Goal: Task Accomplishment & Management: Manage account settings

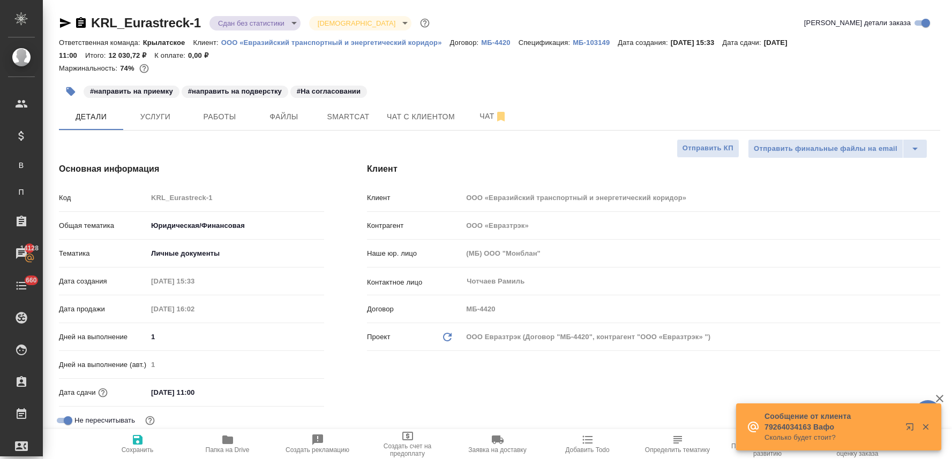
select select "RU"
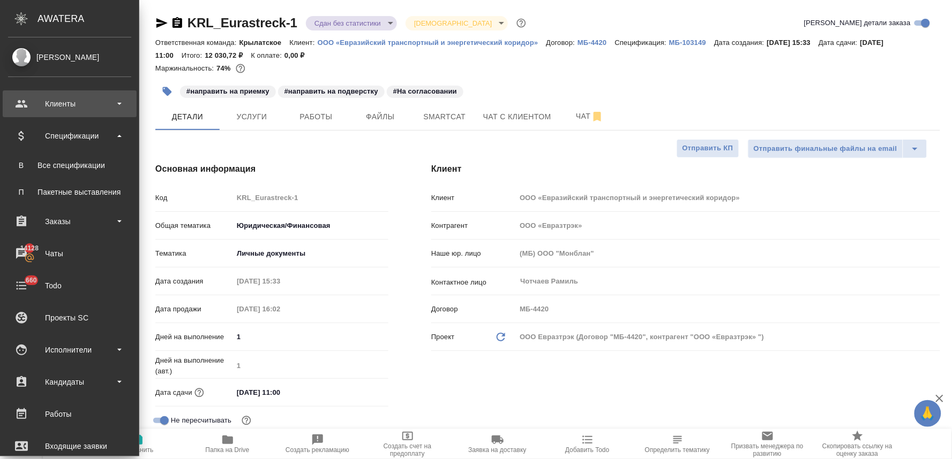
click at [68, 103] on div "Клиенты" at bounding box center [69, 104] width 123 height 16
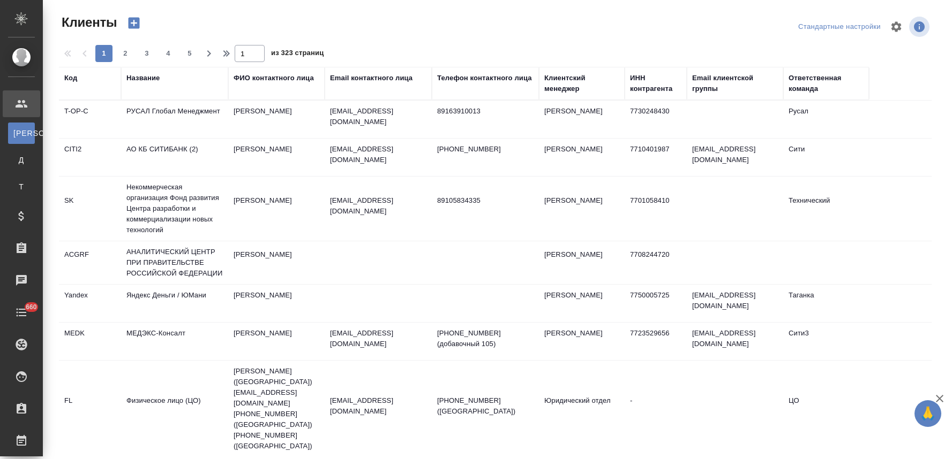
select select "RU"
click at [150, 76] on div "Название" at bounding box center [142, 78] width 33 height 11
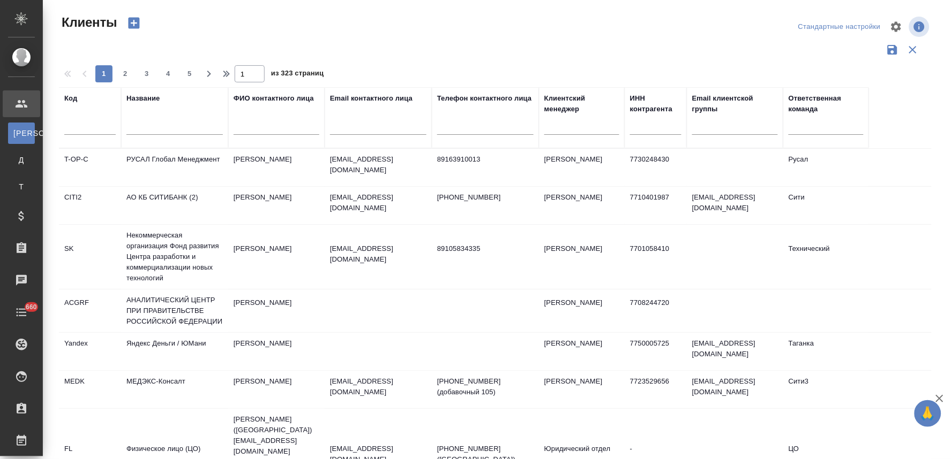
click at [157, 127] on input "text" at bounding box center [174, 128] width 96 height 13
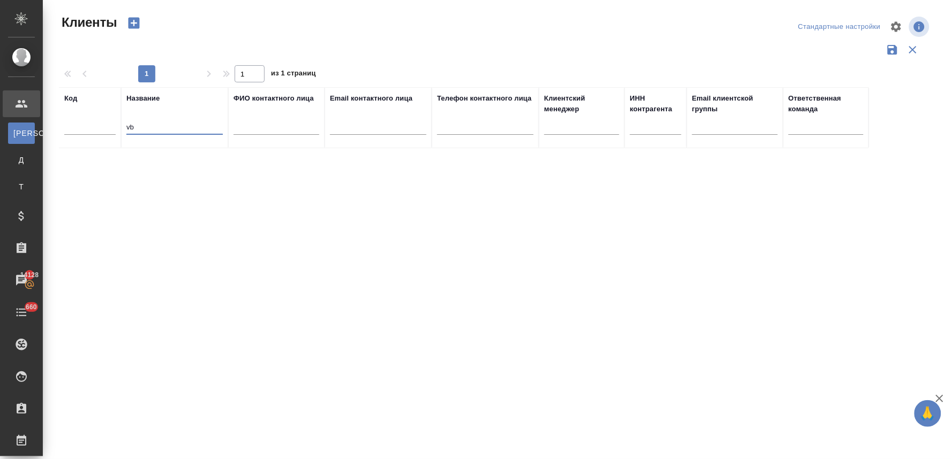
type input "v"
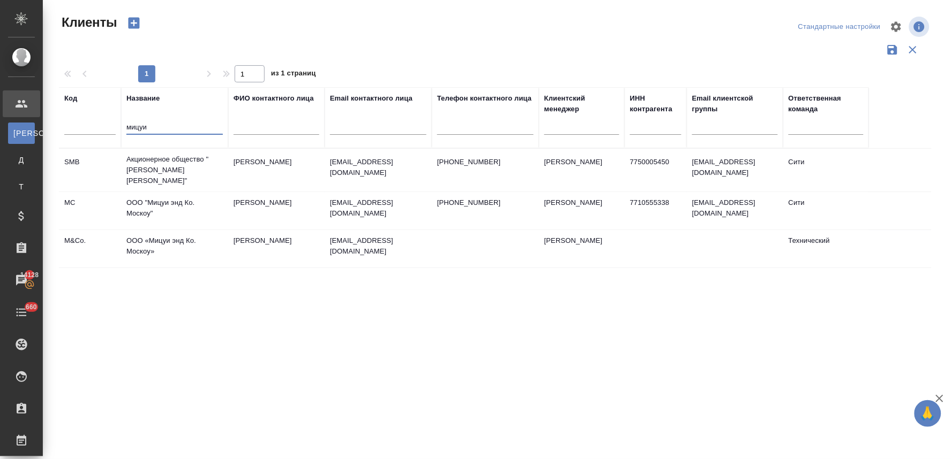
type input "мицуи"
click at [177, 192] on td "ООО "Мицуи энд Ко. Москоу"" at bounding box center [174, 170] width 107 height 43
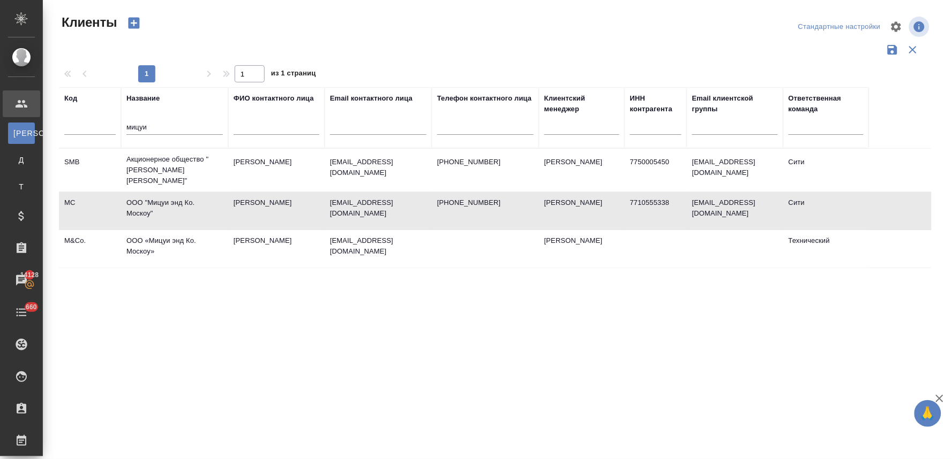
click at [177, 192] on td "ООО "Мицуи энд Ко. Москоу"" at bounding box center [174, 170] width 107 height 43
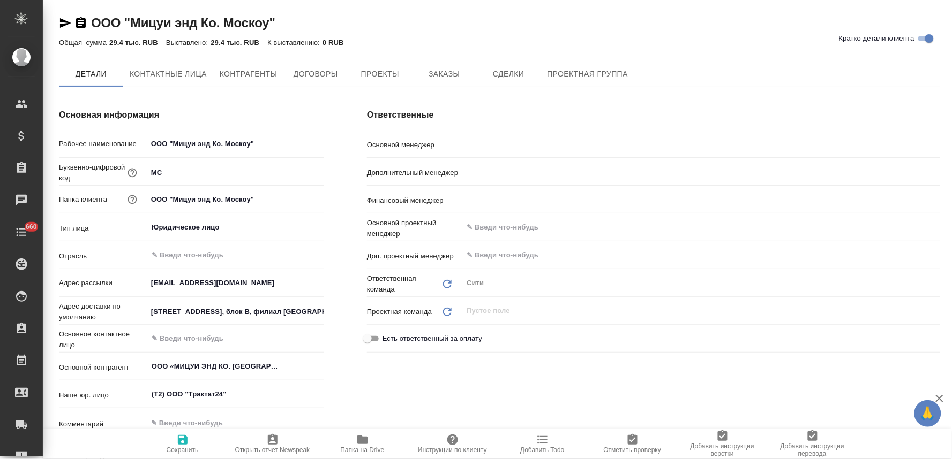
type textarea "x"
type input "Димитриева Юлия"
type input "Лямина Надежда"
type input "Левченко Юлия"
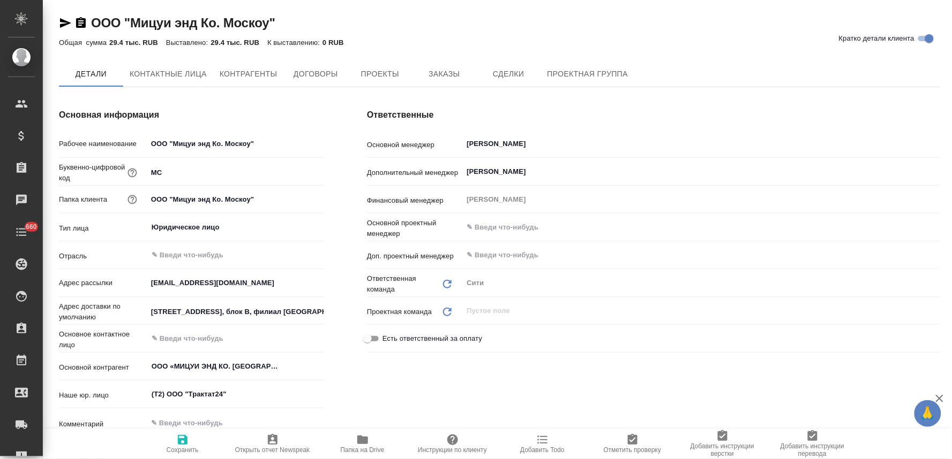
type textarea "x"
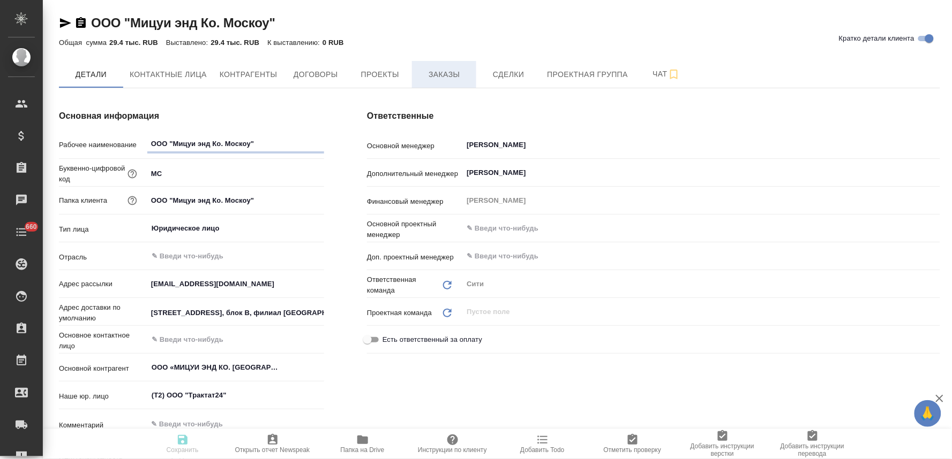
type textarea "x"
click at [446, 72] on span "Заказы" at bounding box center [443, 74] width 51 height 13
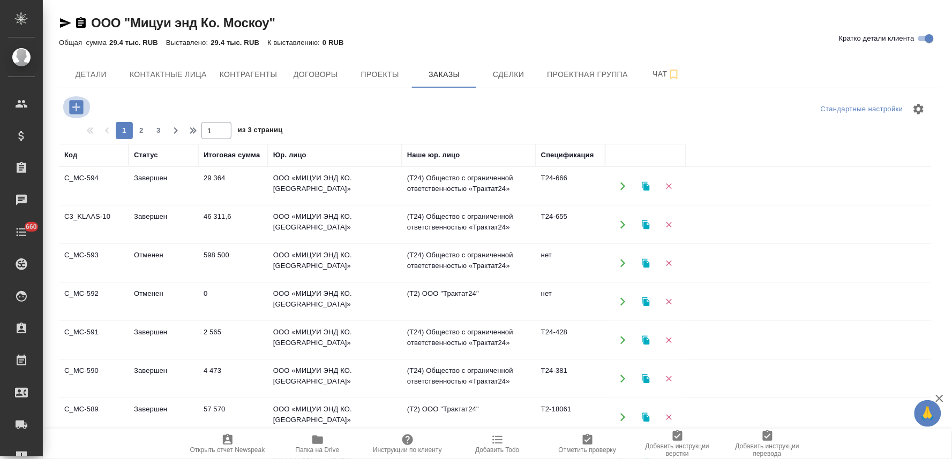
click at [72, 105] on icon "button" at bounding box center [76, 107] width 14 height 14
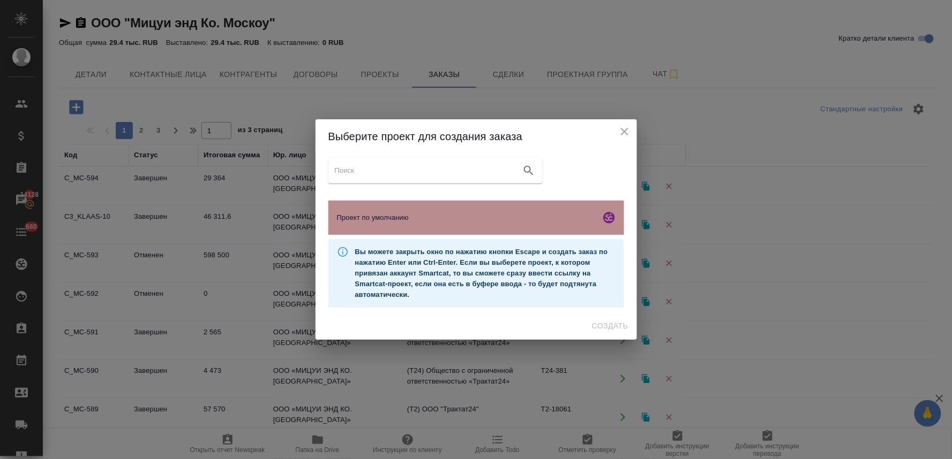
click at [435, 213] on span "Проект по умолчанию" at bounding box center [466, 218] width 259 height 11
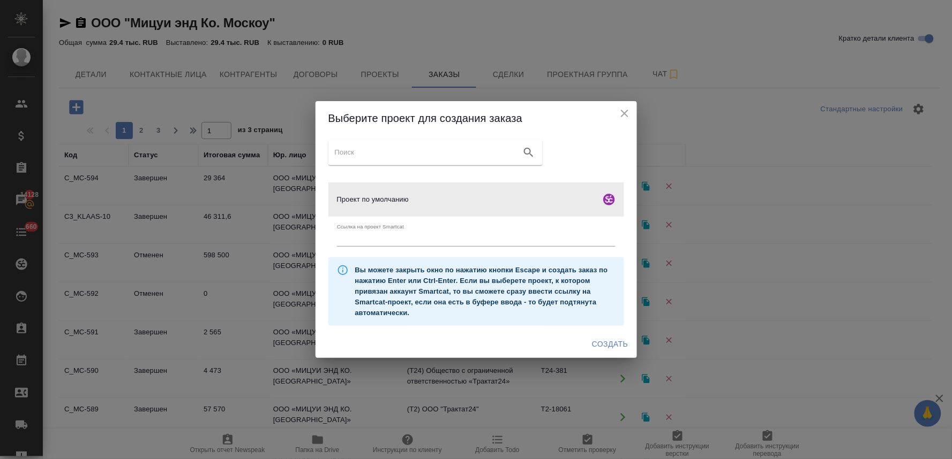
click at [627, 346] on span "Создать" at bounding box center [610, 344] width 36 height 13
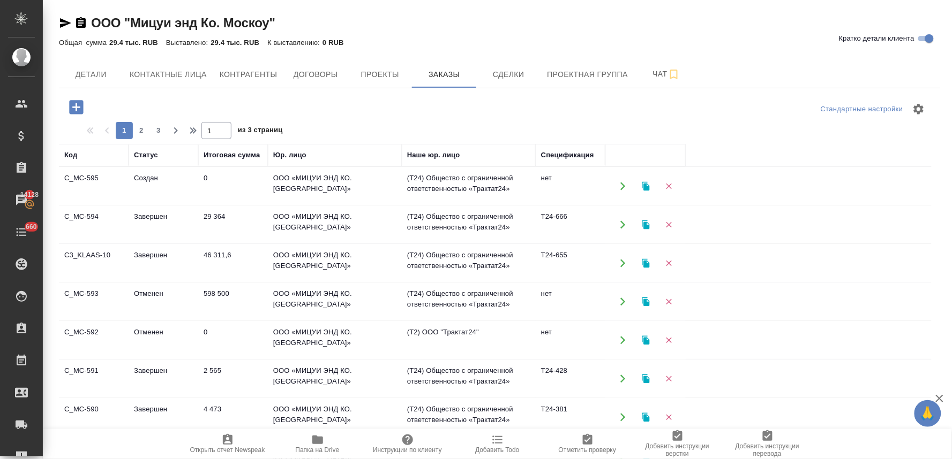
click at [329, 205] on td "ООО «МИЦУИ ЭНД КО. [GEOGRAPHIC_DATA]»" at bounding box center [335, 186] width 134 height 37
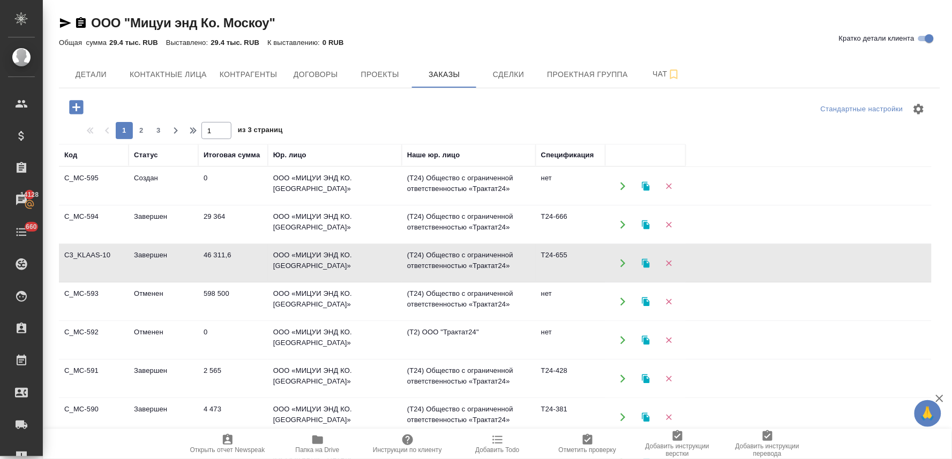
click at [329, 205] on td "ООО «МИЦУИ ЭНД КО. [GEOGRAPHIC_DATA]»" at bounding box center [335, 186] width 134 height 37
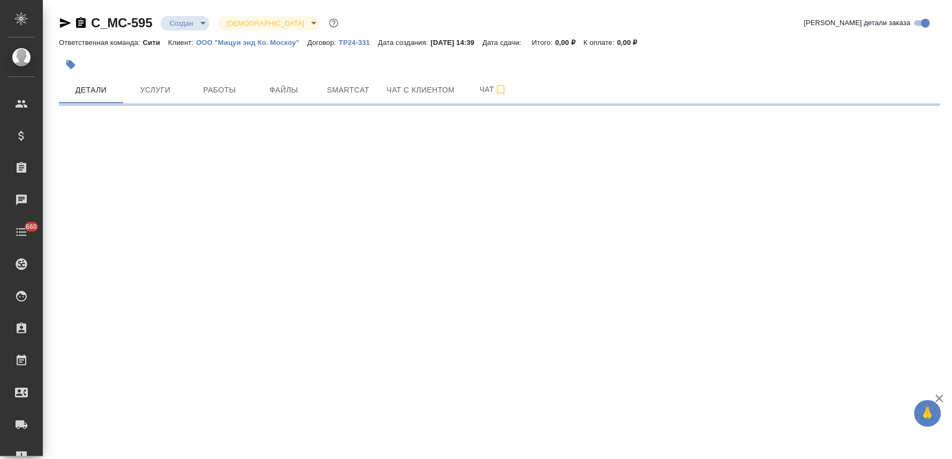
select select "RU"
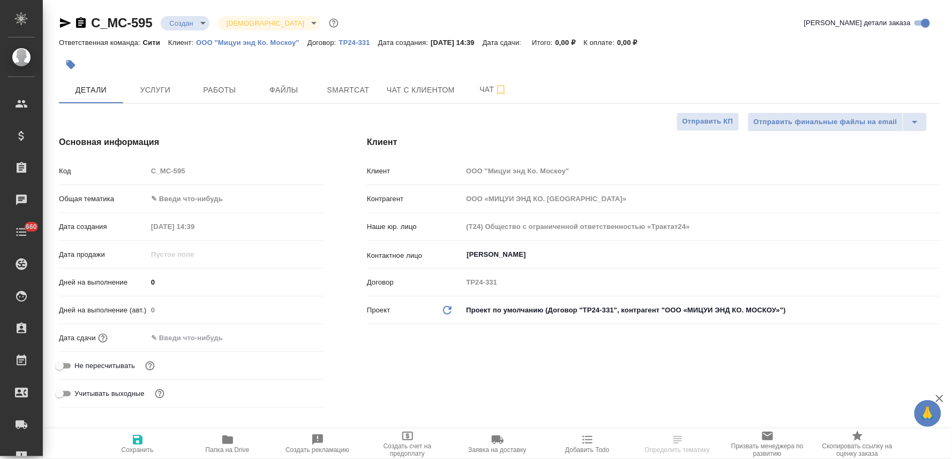
type textarea "x"
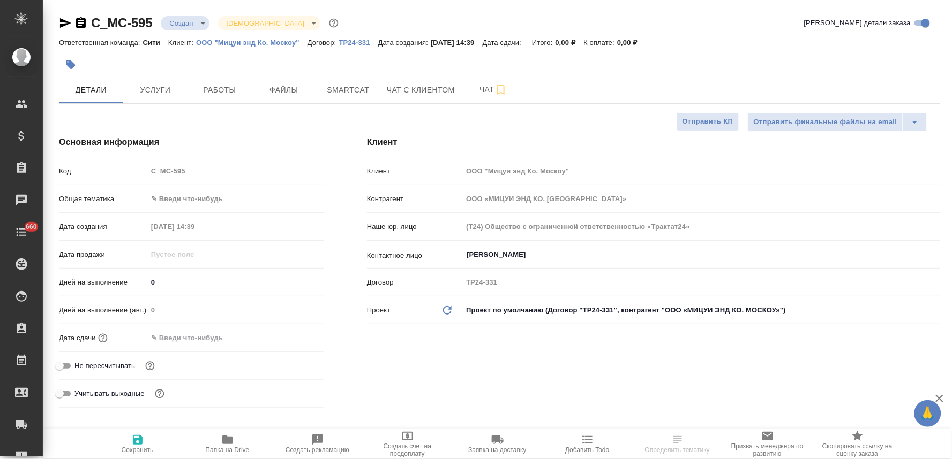
type textarea "x"
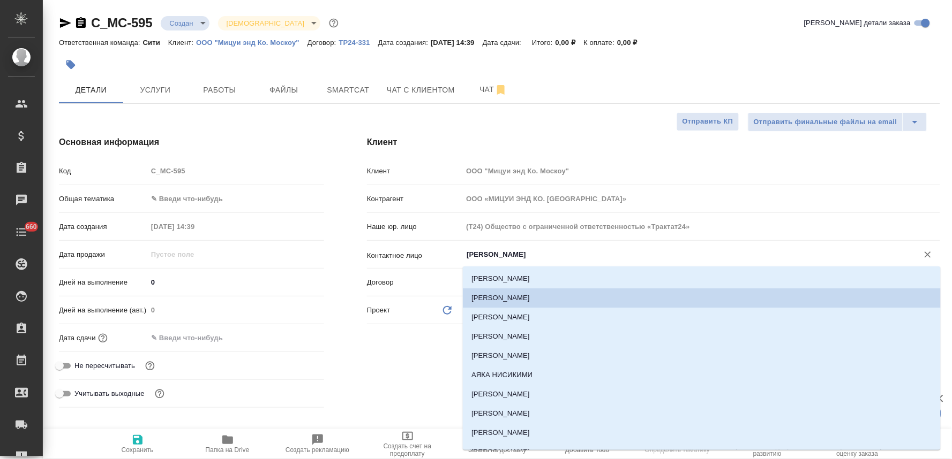
click at [542, 249] on input "Титова Анастасия" at bounding box center [682, 254] width 435 height 13
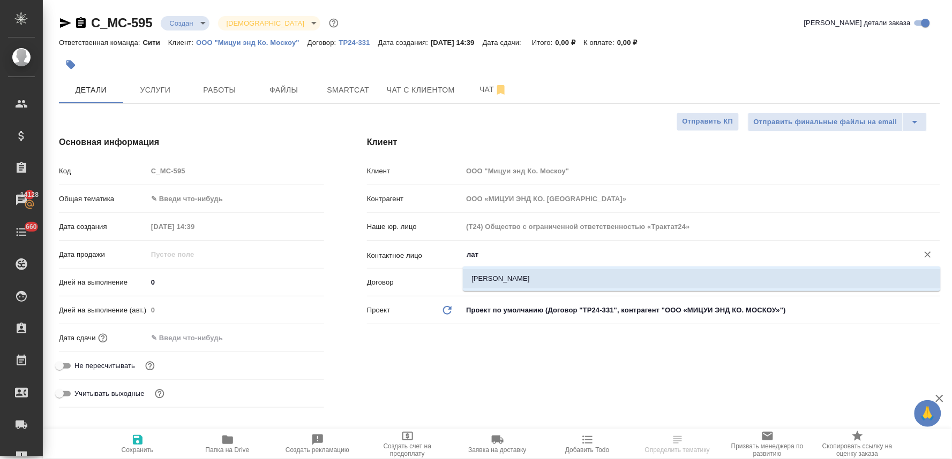
click at [546, 282] on li "[PERSON_NAME]" at bounding box center [702, 278] width 478 height 19
type input "[PERSON_NAME]"
type textarea "x"
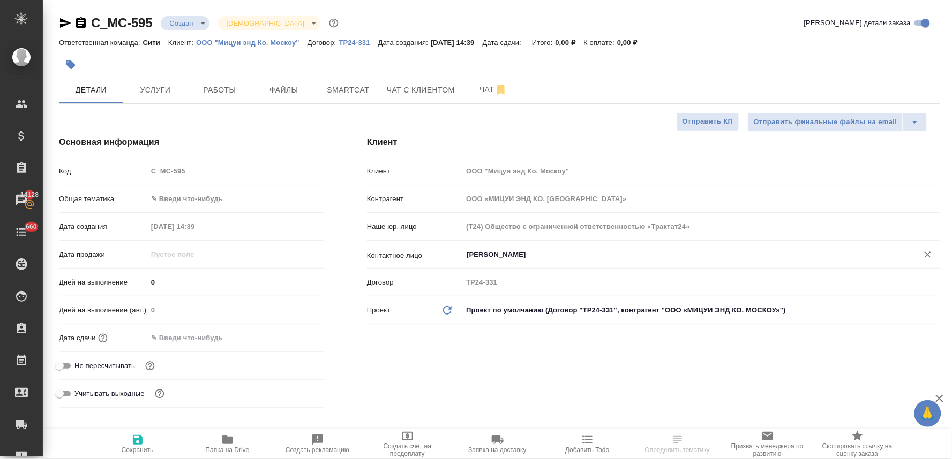
type input "[PERSON_NAME]"
click at [137, 452] on span "Сохранить" at bounding box center [138, 450] width 32 height 7
type textarea "x"
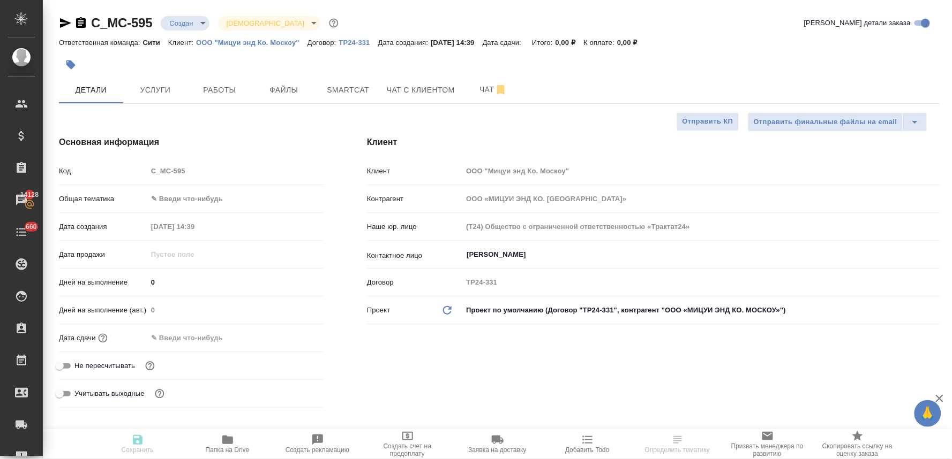
type textarea "x"
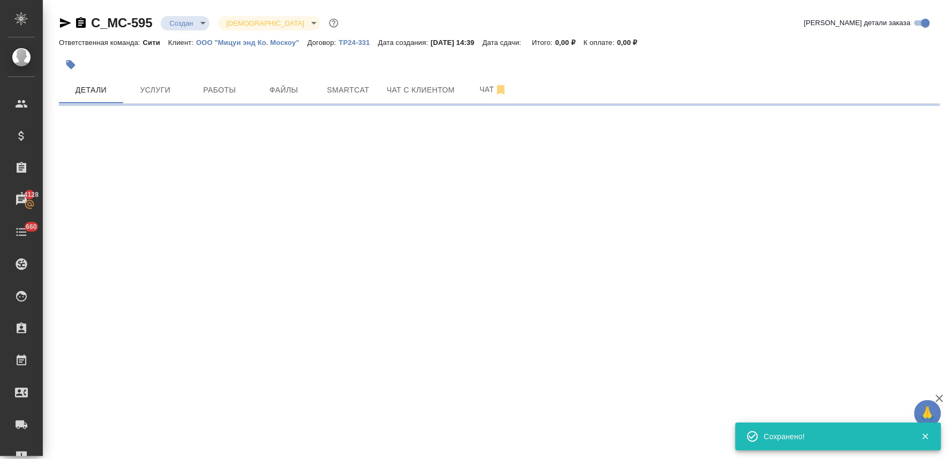
select select "RU"
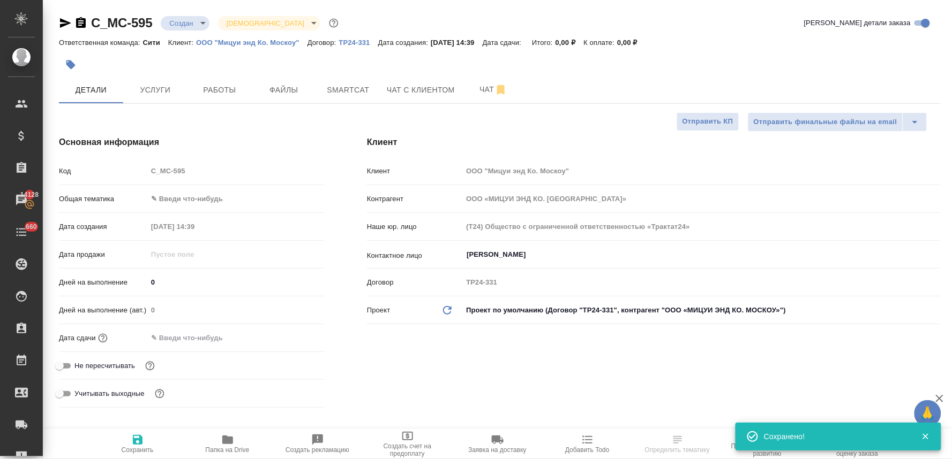
type textarea "x"
click at [127, 369] on span "Не пересчитывать" at bounding box center [104, 366] width 61 height 11
click at [79, 369] on input "Не пересчитывать" at bounding box center [59, 366] width 39 height 13
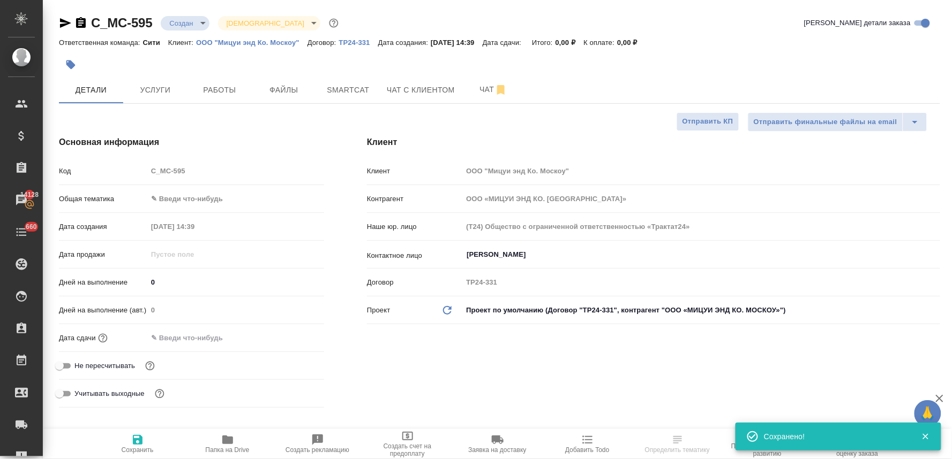
checkbox input "true"
type textarea "x"
click at [199, 336] on input "text" at bounding box center [194, 338] width 94 height 16
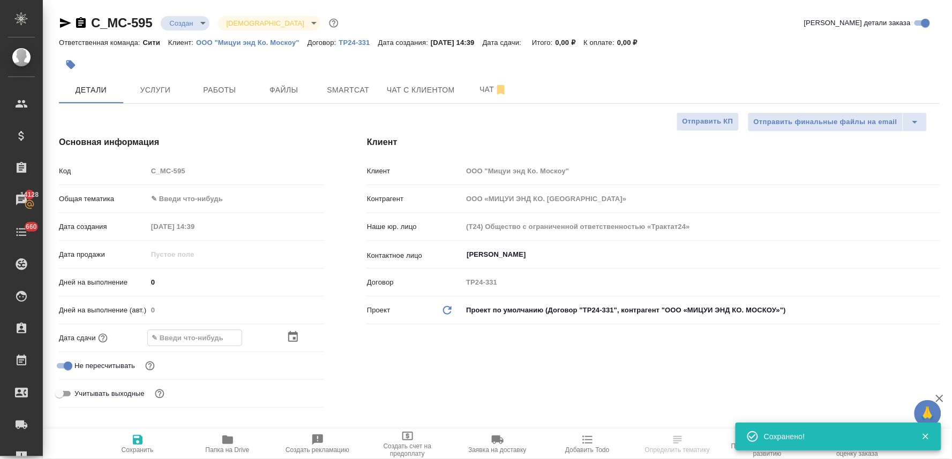
click at [297, 338] on icon "button" at bounding box center [293, 336] width 10 height 11
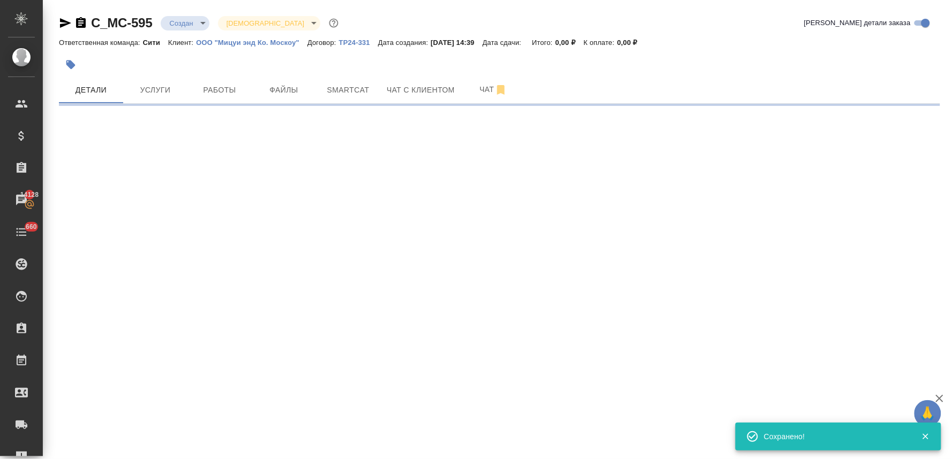
select select "RU"
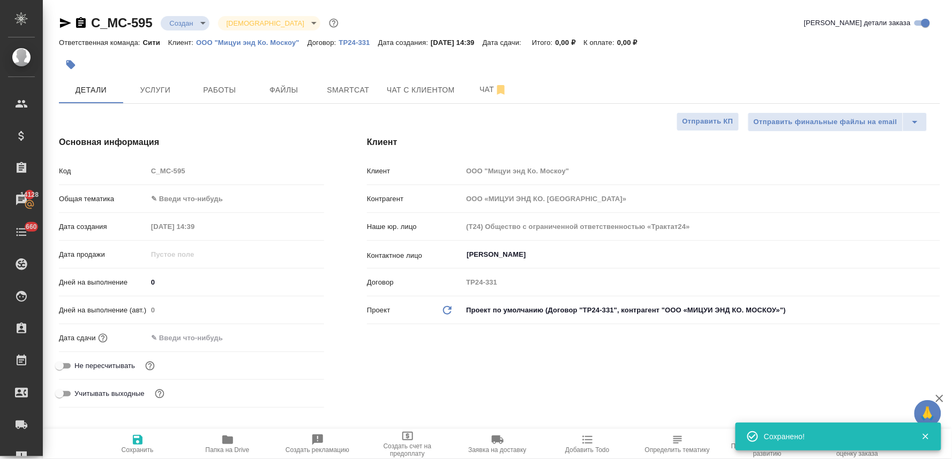
type textarea "x"
click at [105, 366] on span "Не пересчитывать" at bounding box center [104, 366] width 61 height 11
click at [79, 366] on input "Не пересчитывать" at bounding box center [59, 366] width 39 height 13
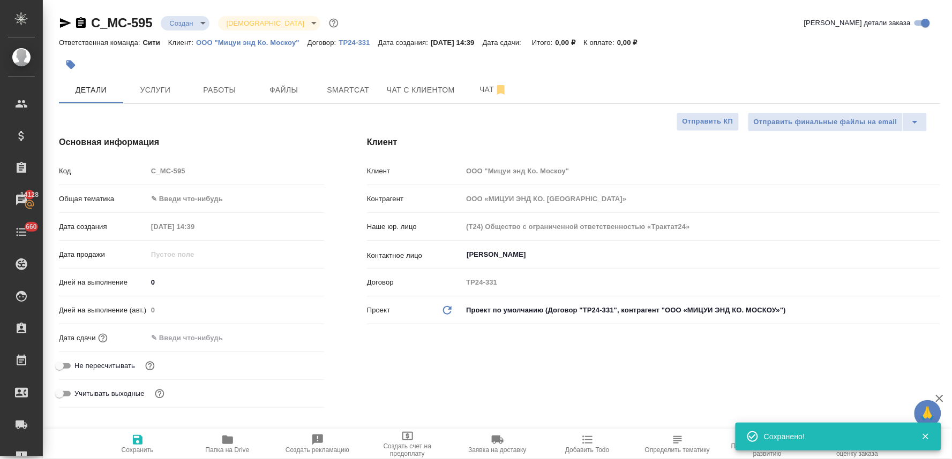
checkbox input "true"
type textarea "x"
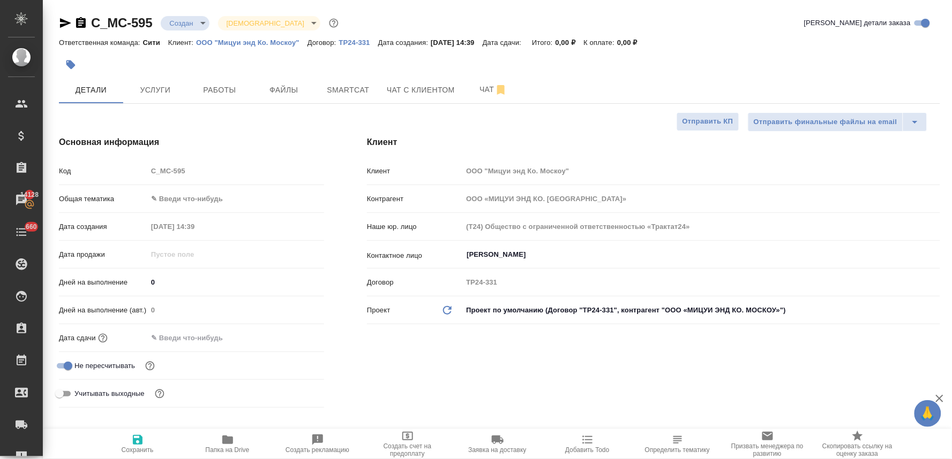
click at [202, 339] on input "text" at bounding box center [194, 338] width 94 height 16
click at [297, 336] on icon "button" at bounding box center [293, 337] width 10 height 11
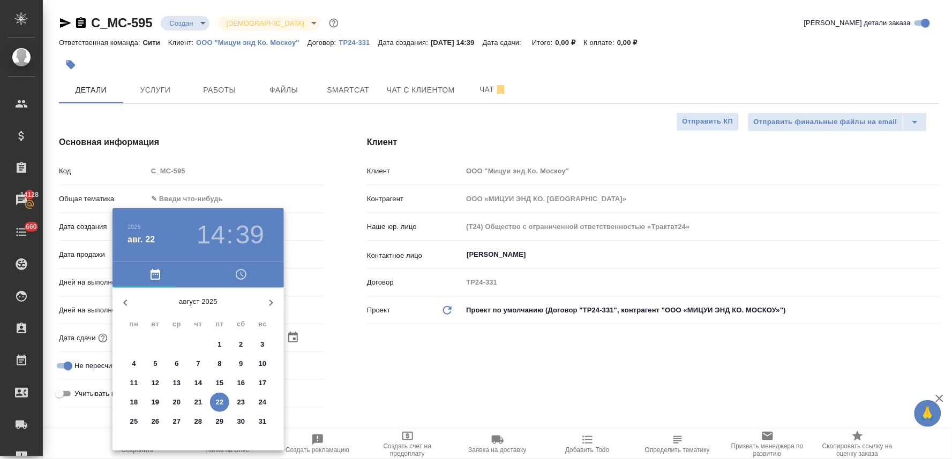
drag, startPoint x: 134, startPoint y: 419, endPoint x: 290, endPoint y: 379, distance: 161.4
click at [135, 419] on p "25" at bounding box center [134, 422] width 8 height 11
type input "25.08.2025 14:39"
type textarea "x"
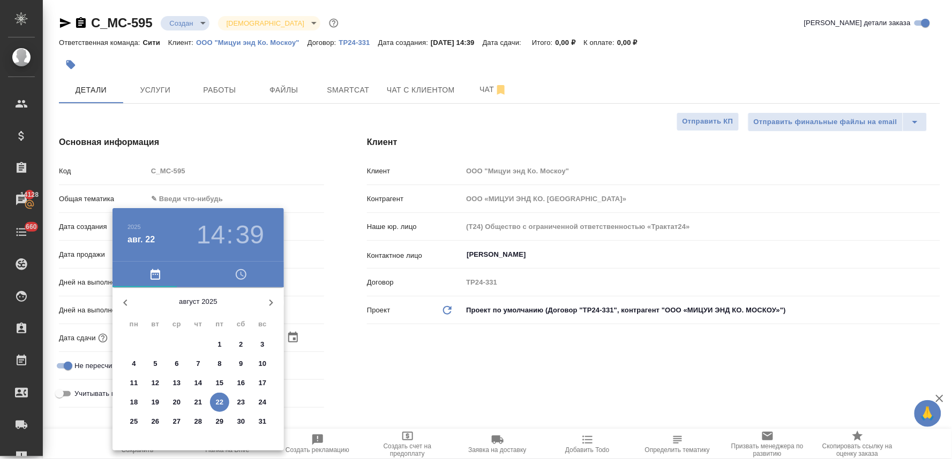
type textarea "x"
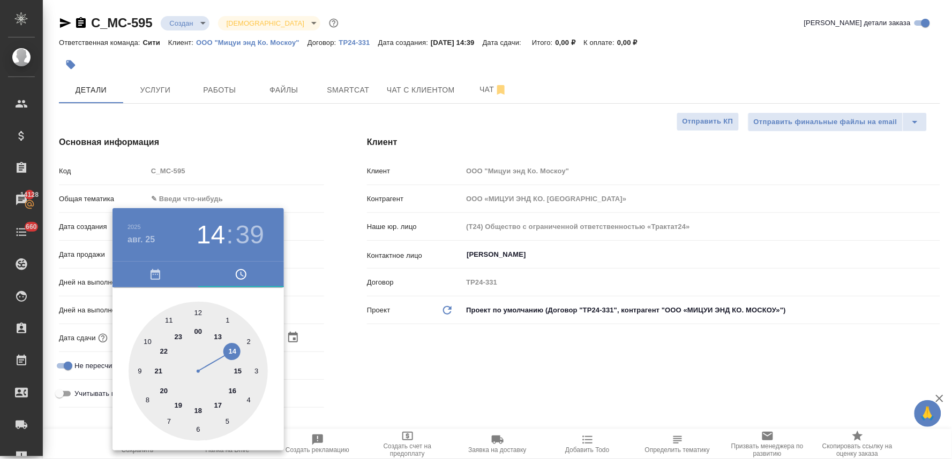
click at [472, 351] on div at bounding box center [476, 229] width 952 height 459
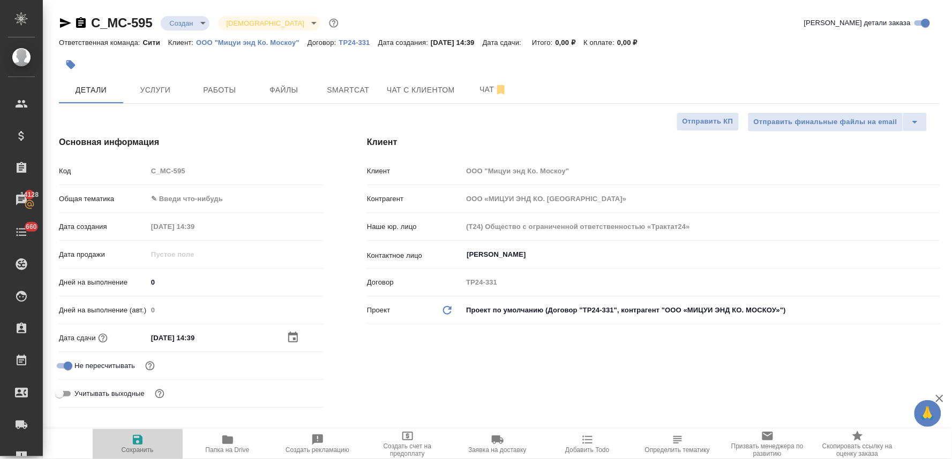
click at [137, 445] on icon "button" at bounding box center [138, 440] width 10 height 10
type textarea "x"
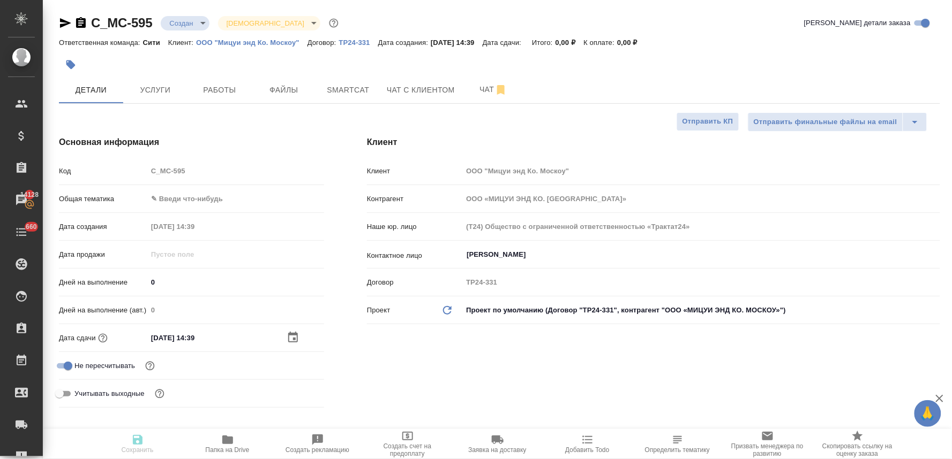
type textarea "x"
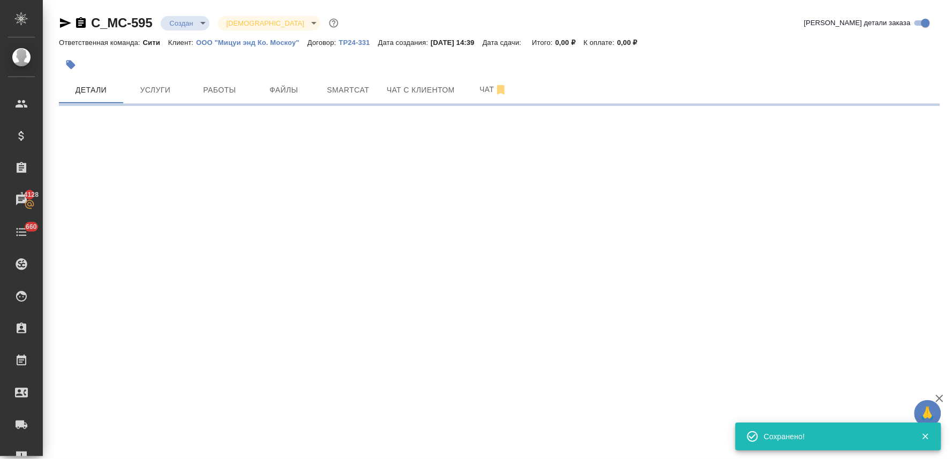
select select "RU"
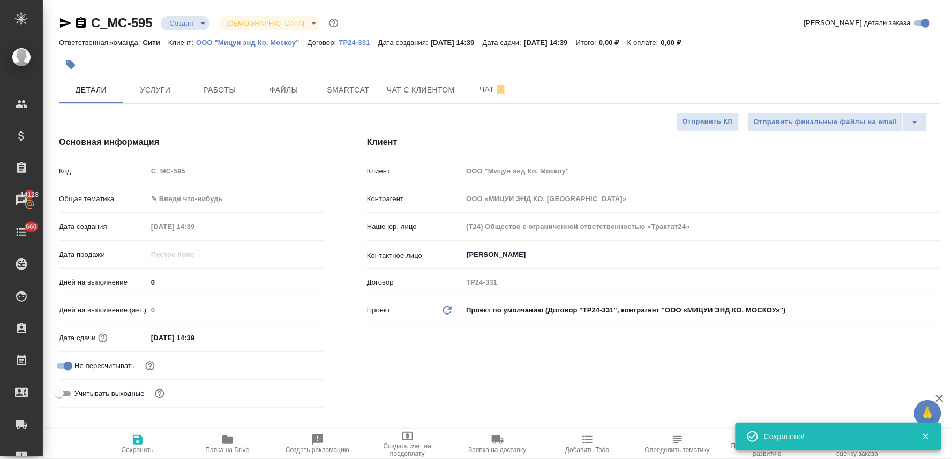
type textarea "x"
click at [108, 180] on div "Код C_MC-595" at bounding box center [191, 176] width 265 height 28
click at [381, 377] on div "Клиент Клиент ООО "Мицуи энд Ко. Москоу" Контрагент ООО «МИЦУИ ЭНД КО. МОСКОУ» …" at bounding box center [653, 274] width 616 height 319
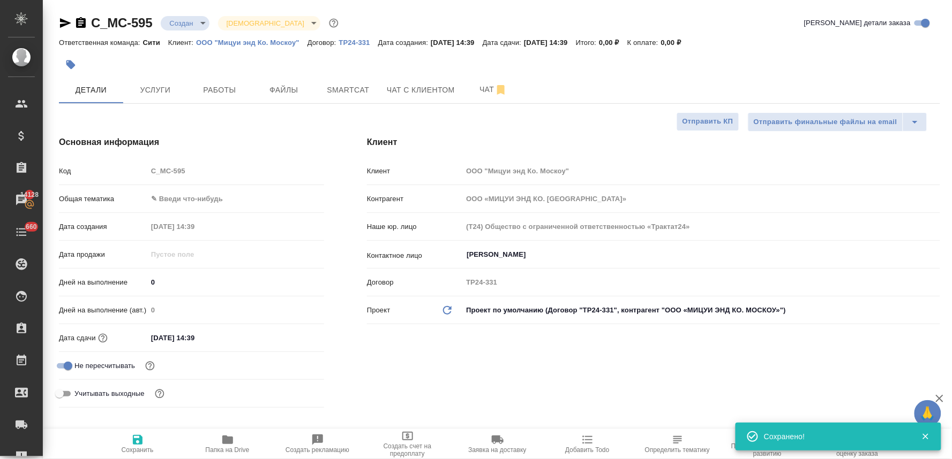
drag, startPoint x: 381, startPoint y: 365, endPoint x: 351, endPoint y: 217, distance: 150.2
click at [383, 357] on div "Клиент Клиент ООО "Мицуи энд Ко. Москоу" Контрагент ООО «МИЦУИ ЭНД КО. МОСКОУ» …" at bounding box center [653, 274] width 616 height 319
click at [284, 88] on span "Файлы" at bounding box center [283, 90] width 51 height 13
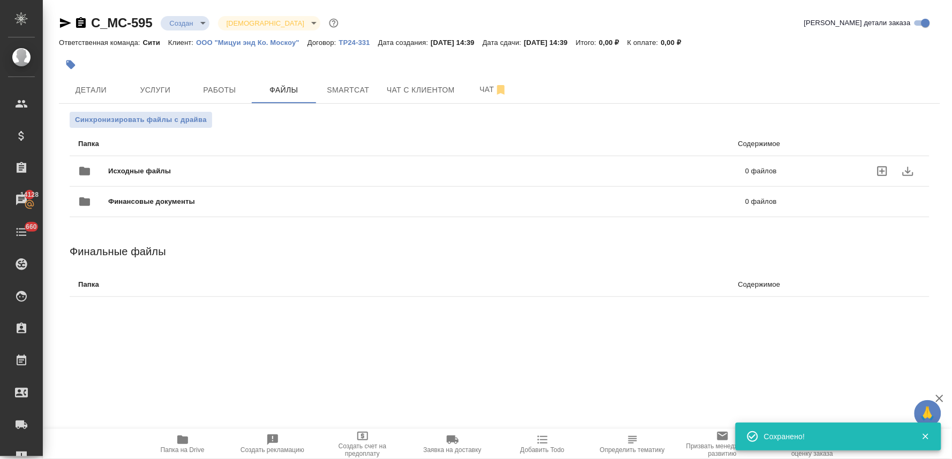
click at [881, 167] on icon "uploadFiles" at bounding box center [882, 172] width 10 height 10
click at [0, 0] on input "uploadFiles" at bounding box center [0, 0] width 0 height 0
click at [805, 364] on div ".cls-1 fill:#fff; AWATERA Lyamina Nadezhda Клиенты Спецификации Заказы 14128 Ча…" at bounding box center [476, 229] width 952 height 459
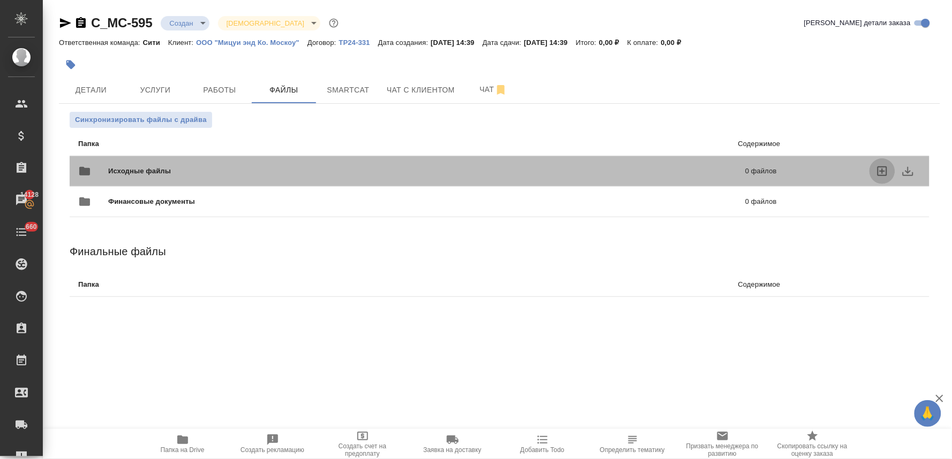
click at [876, 167] on icon "uploadFiles" at bounding box center [882, 171] width 13 height 13
click at [0, 0] on input "uploadFiles" at bounding box center [0, 0] width 0 height 0
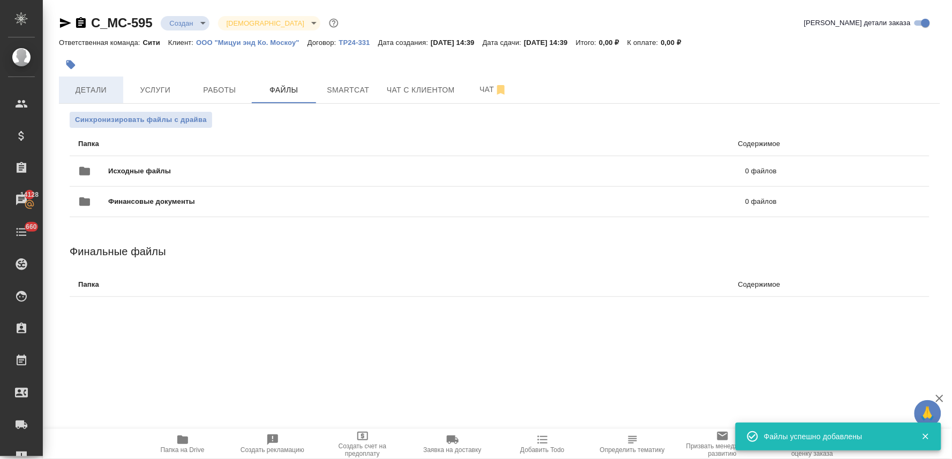
click at [88, 88] on span "Детали" at bounding box center [90, 90] width 51 height 13
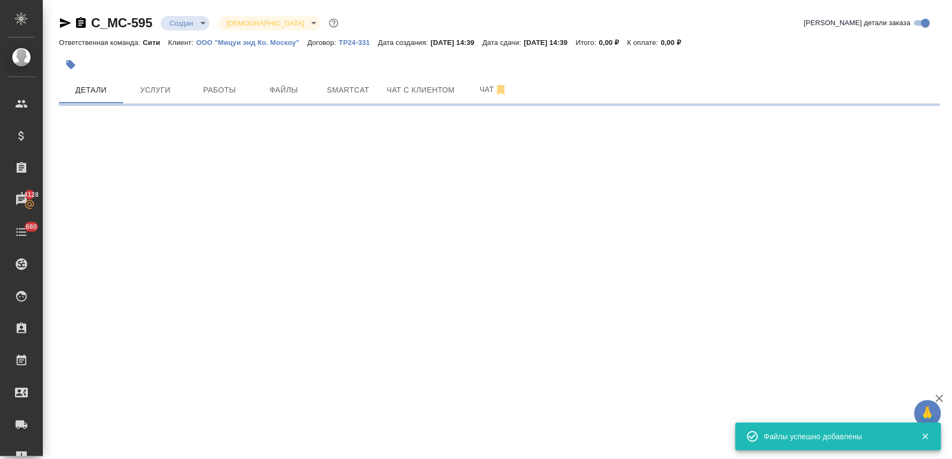
select select "RU"
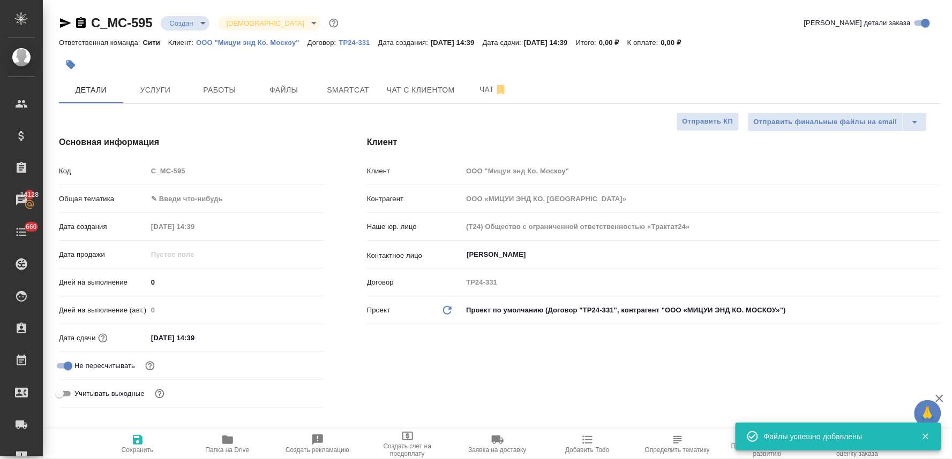
type textarea "x"
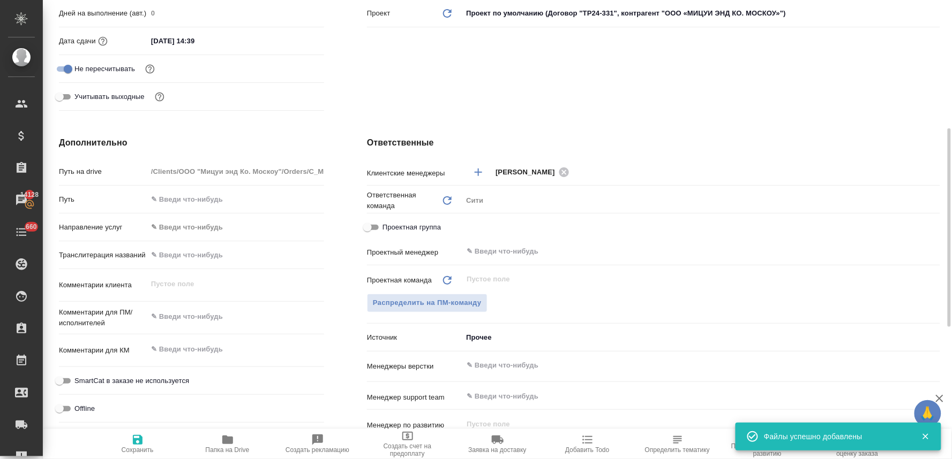
scroll to position [357, 0]
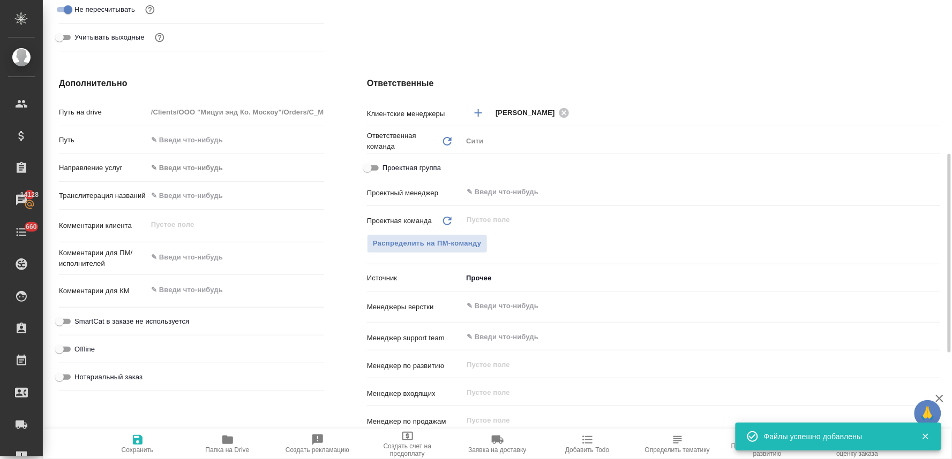
type textarea "x"
click at [183, 253] on textarea at bounding box center [235, 257] width 177 height 18
type textarea "п"
type textarea "x"
type textarea "пе"
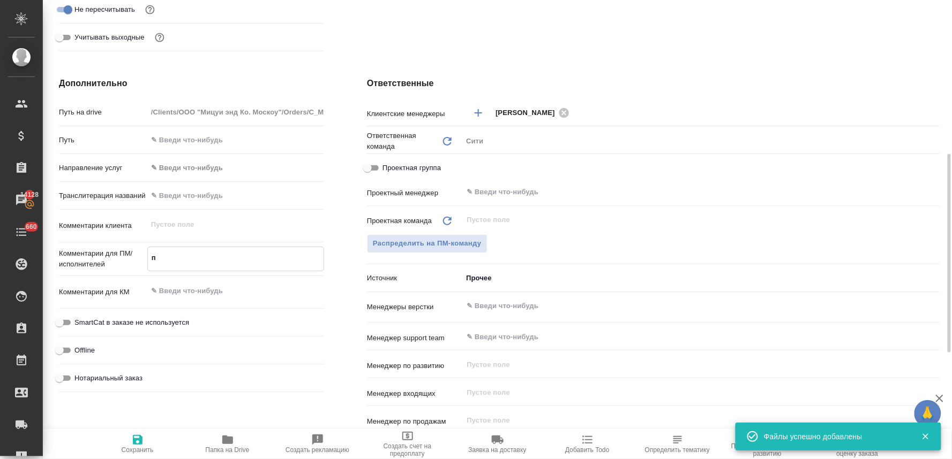
type textarea "x"
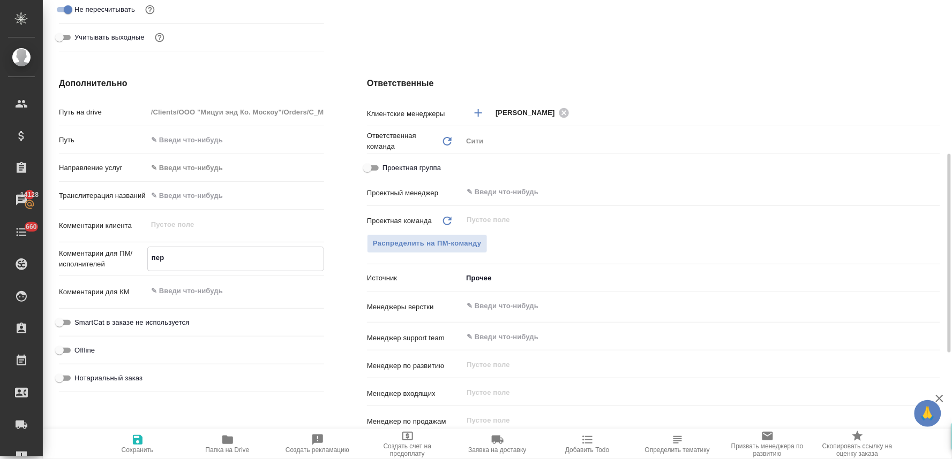
type textarea "пере"
type textarea "x"
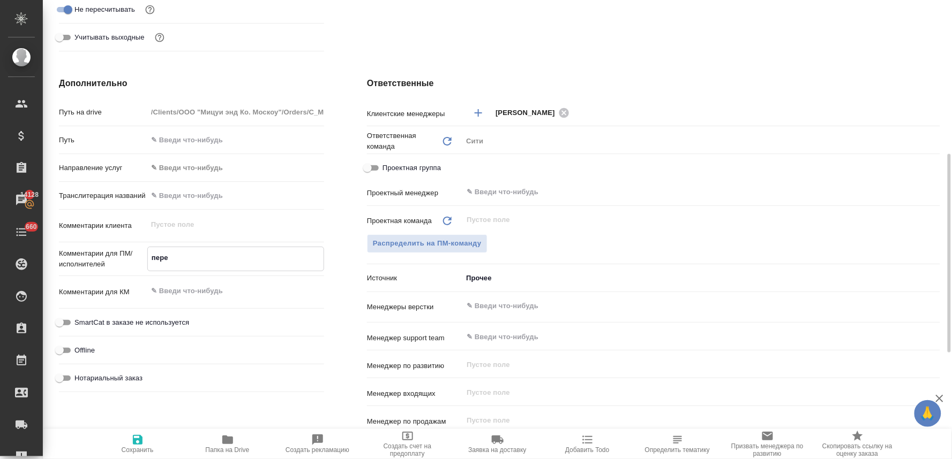
type textarea "перев"
type textarea "x"
type textarea "перево"
type textarea "x"
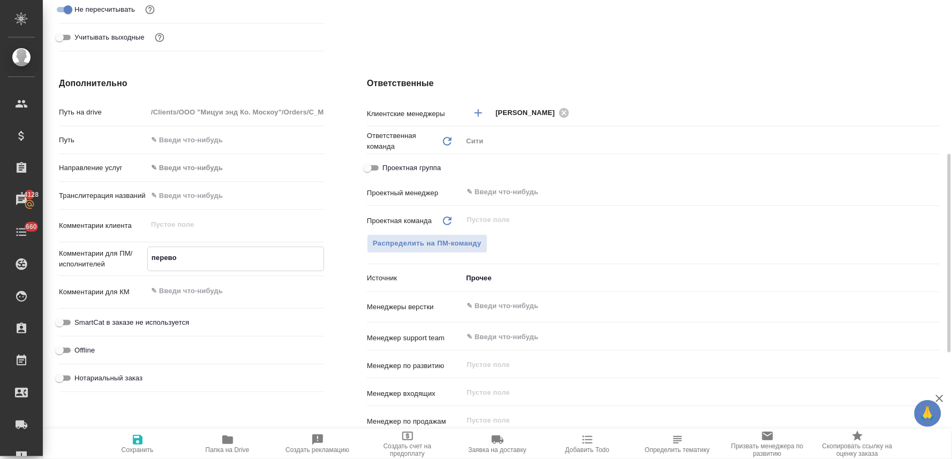
type textarea "x"
type textarea "перевод"
type textarea "x"
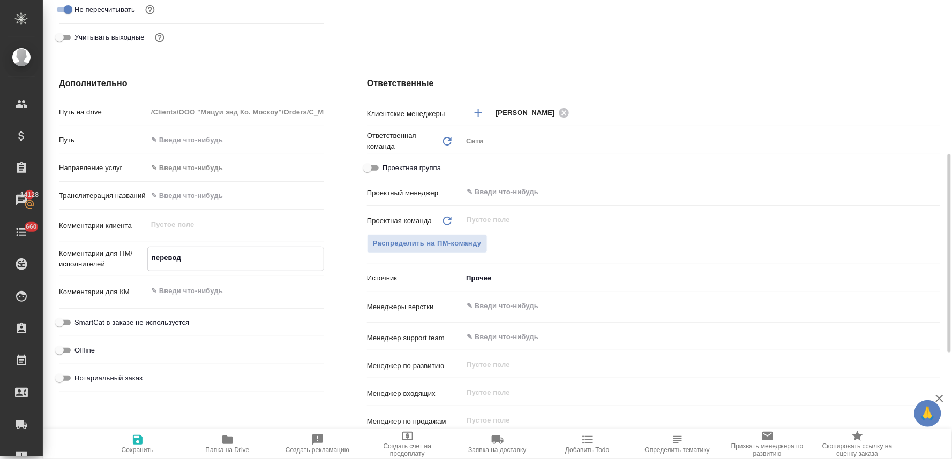
type textarea "x"
type textarea "переводи"
type textarea "x"
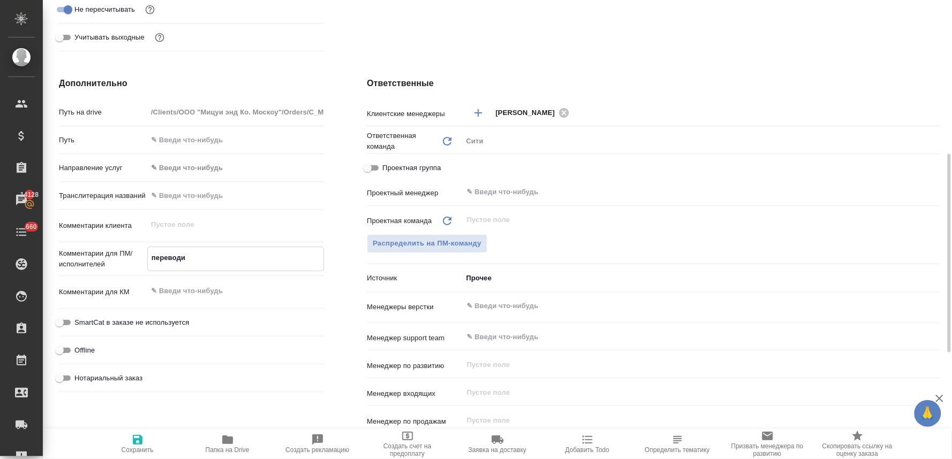
type textarea "переводим"
type textarea "x"
type textarea "переводим"
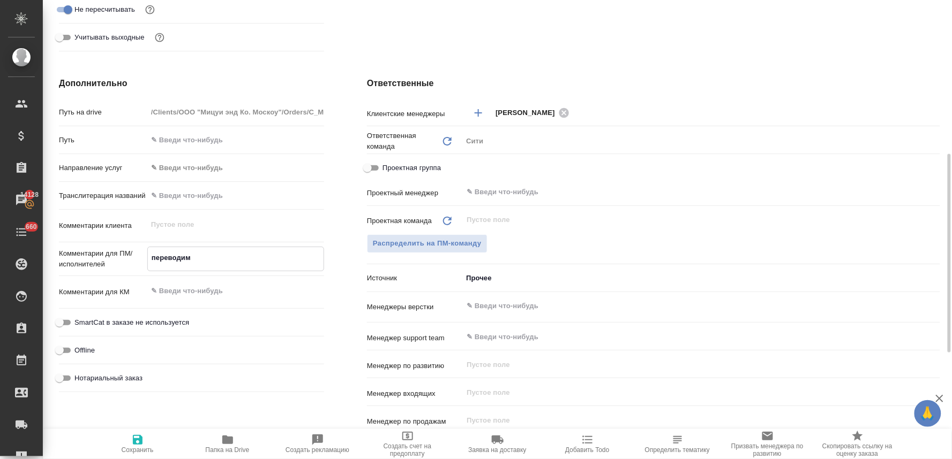
type textarea "x"
type textarea "переводим т"
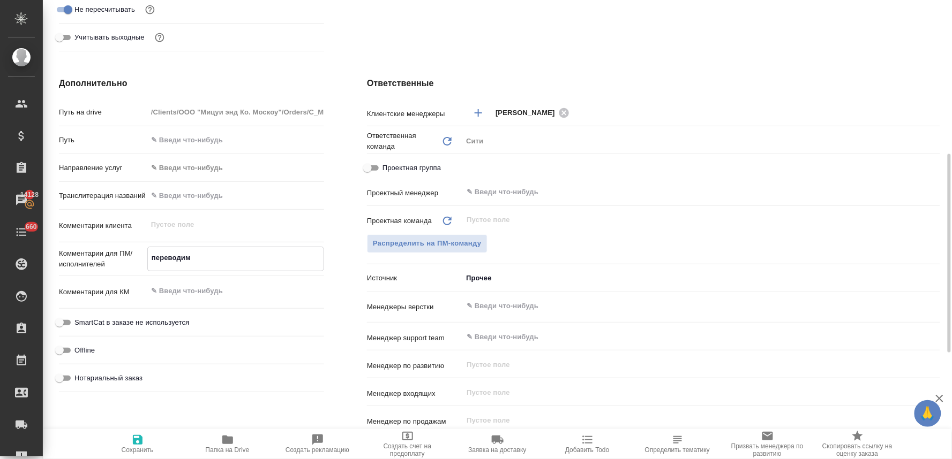
type textarea "x"
type textarea "переводим то"
type textarea "x"
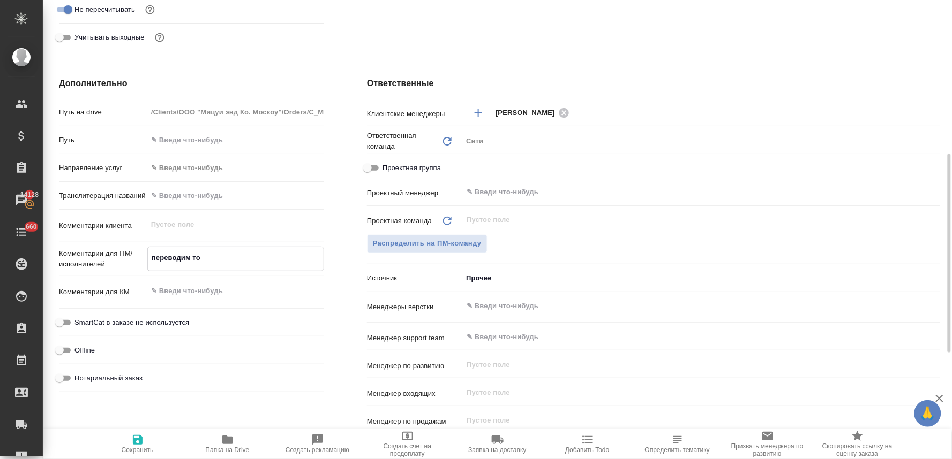
type textarea "x"
type textarea "переводим толь"
type textarea "x"
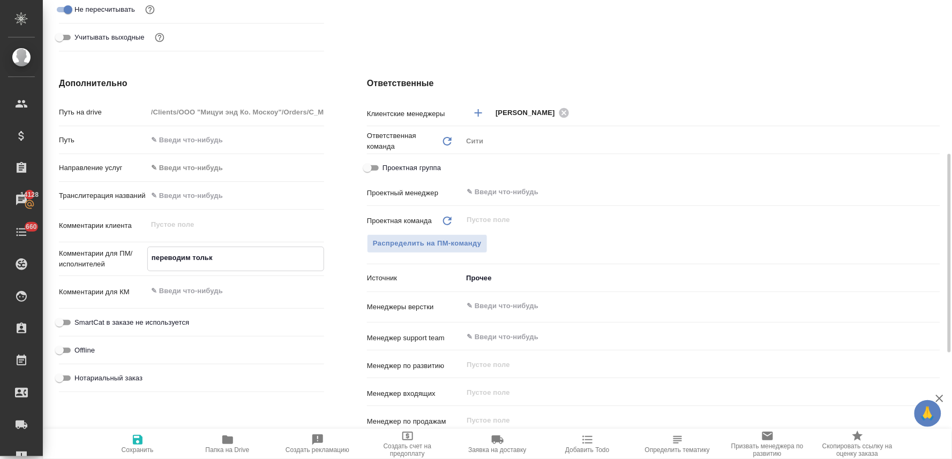
type textarea "переводим только"
type textarea "x"
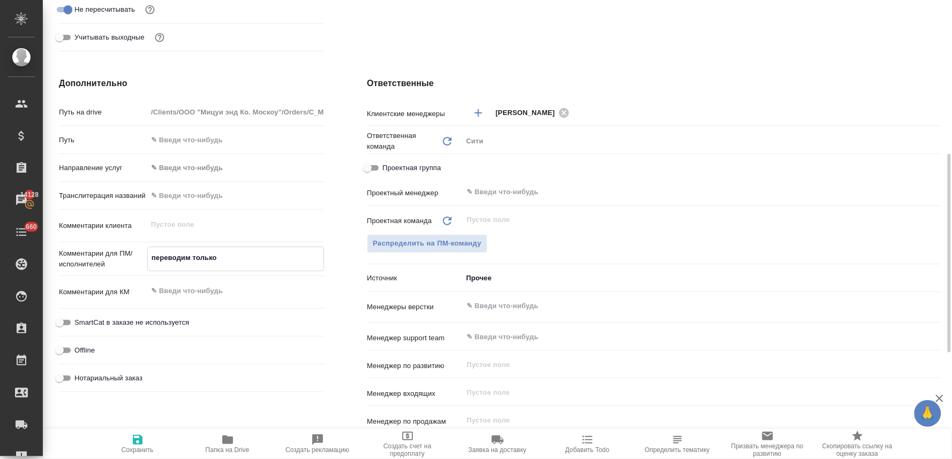
type textarea "переводим только"
type textarea "x"
type textarea "переводим только а"
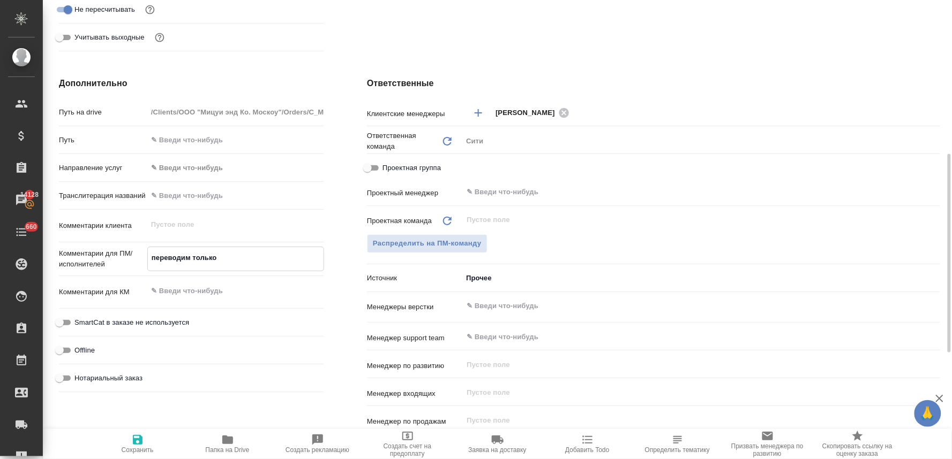
type textarea "x"
type textarea "переводим только ап"
type textarea "x"
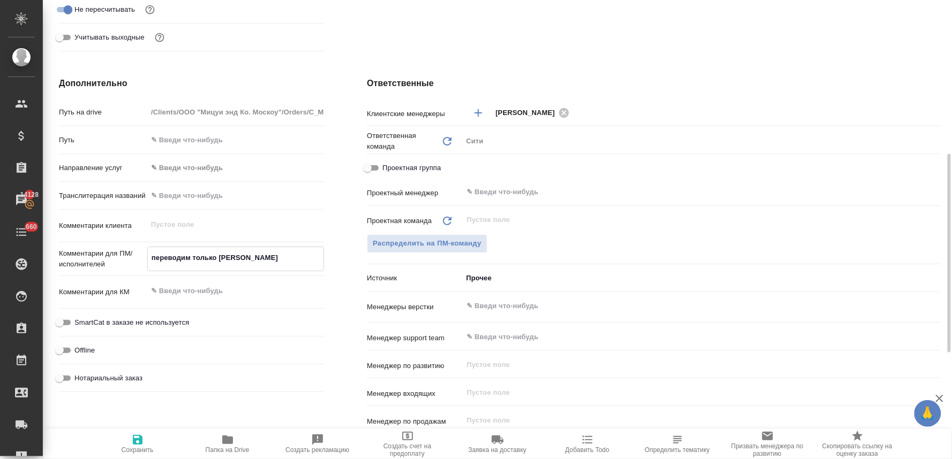
type textarea "x"
type textarea "переводим только апо"
type textarea "x"
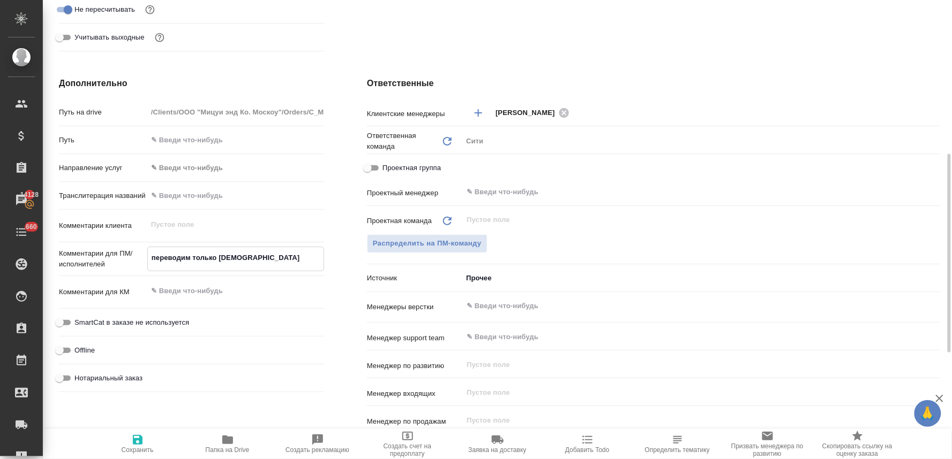
type textarea "переводим только апос"
type textarea "x"
type textarea "переводим только апост"
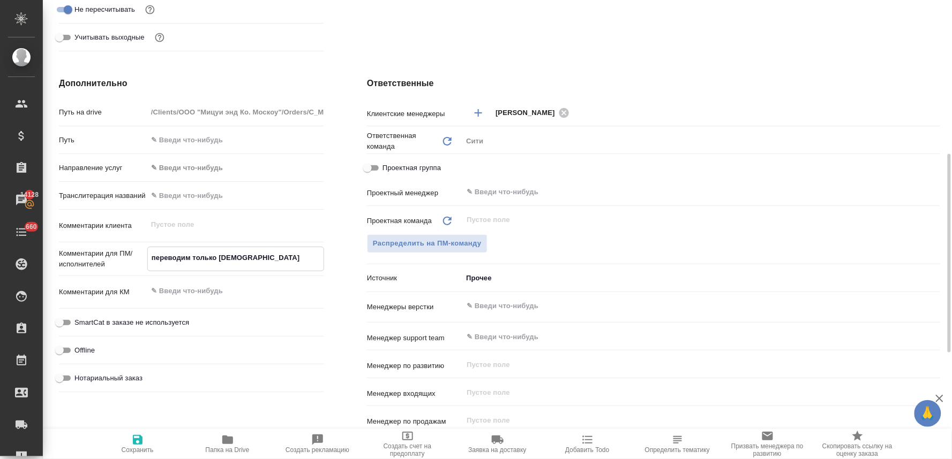
type textarea "x"
type textarea "переводим только апости"
type textarea "x"
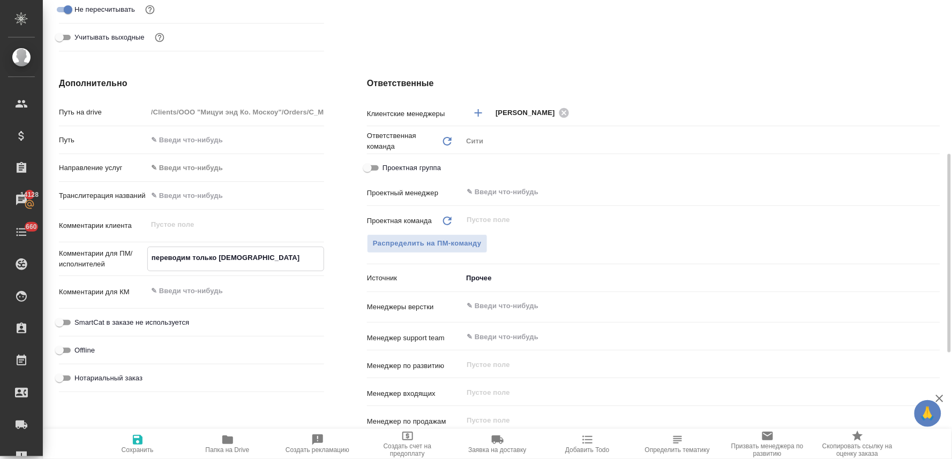
type textarea "x"
type textarea "переводим только апостил"
type textarea "x"
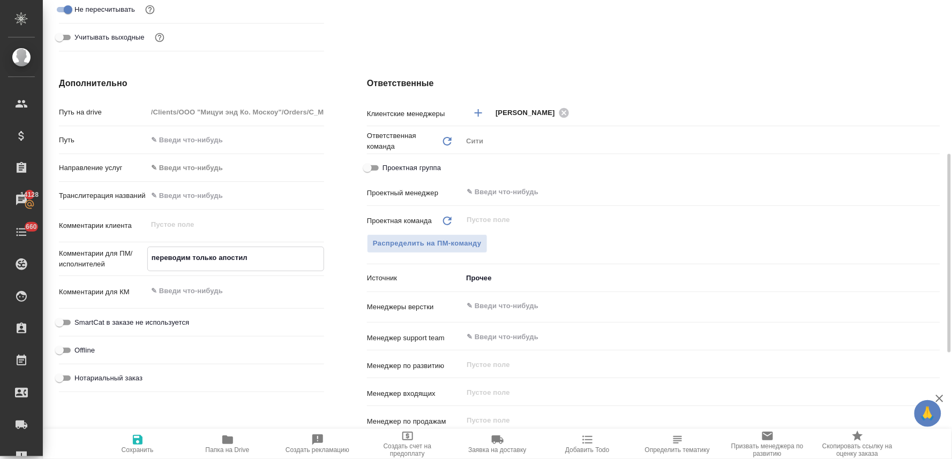
type textarea "x"
type textarea "переводим только апостиль"
type textarea "x"
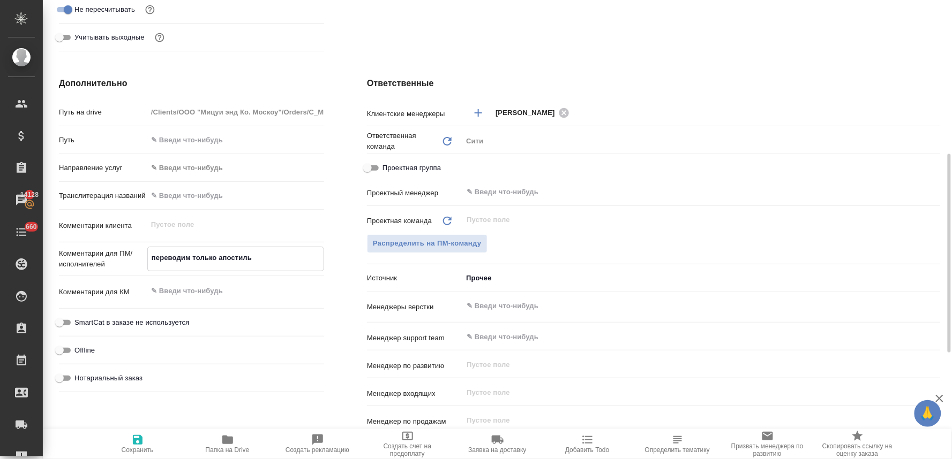
type textarea "x"
type textarea "переводим только апостиль"
type textarea "x"
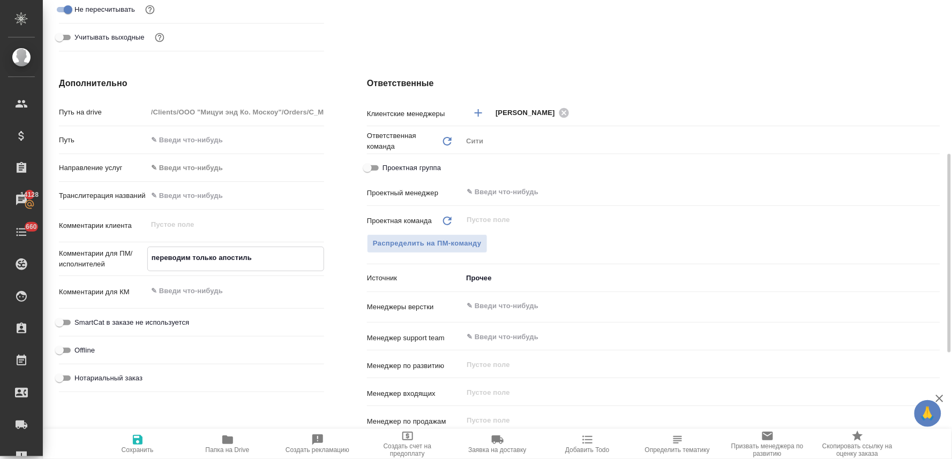
type textarea "переводим только апостиль н"
type textarea "x"
type textarea "переводим только апостиль на"
type textarea "x"
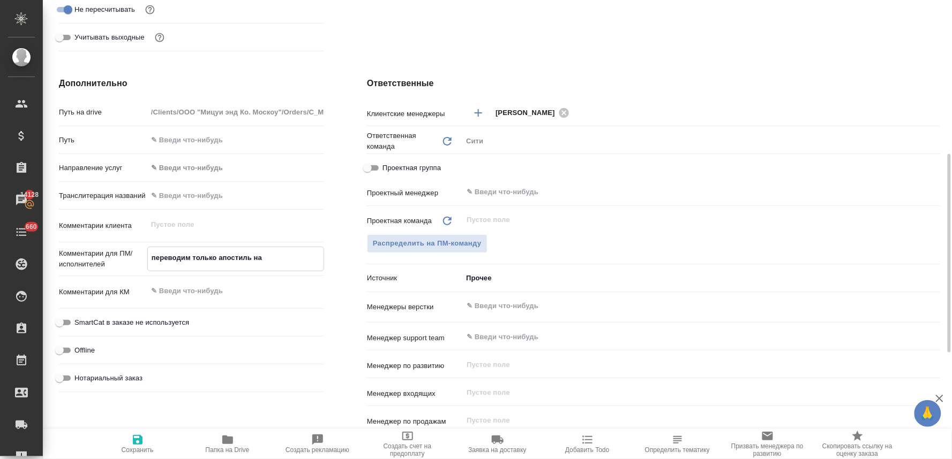
type textarea "x"
type textarea "переводим только апостиль на"
type textarea "x"
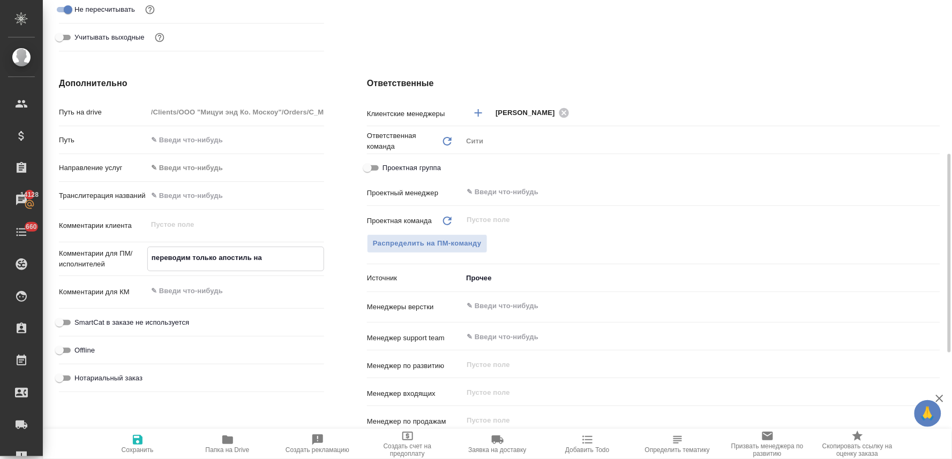
type textarea "x"
type textarea "переводим только апостиль на п"
type textarea "x"
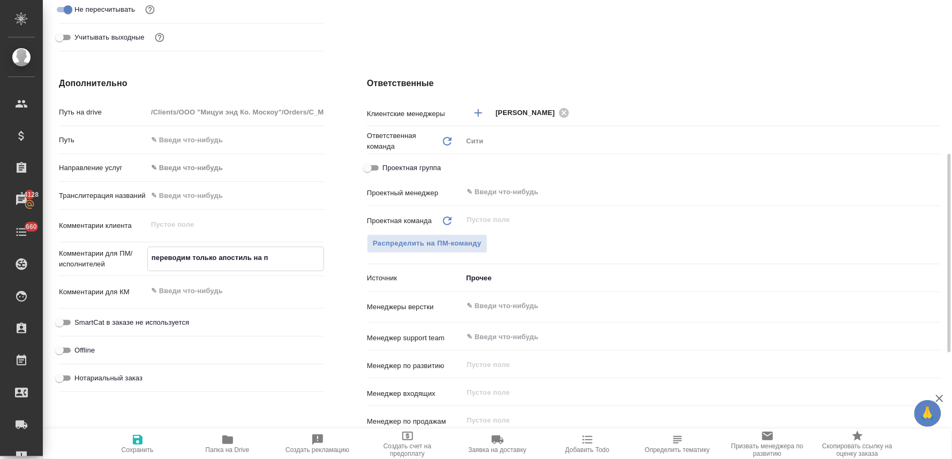
type textarea "x"
type textarea "переводим только апостиль на по"
type textarea "x"
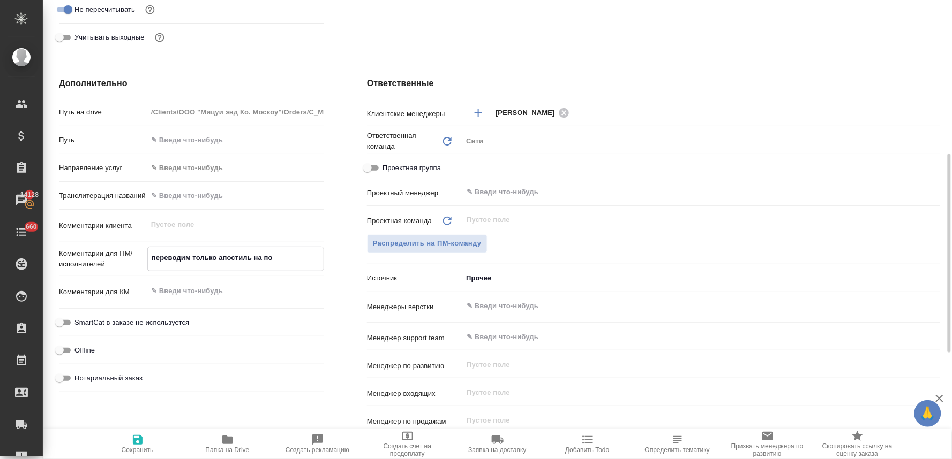
type textarea "переводим только апостиль на пос"
type textarea "x"
type textarea "переводим только апостиль на посл"
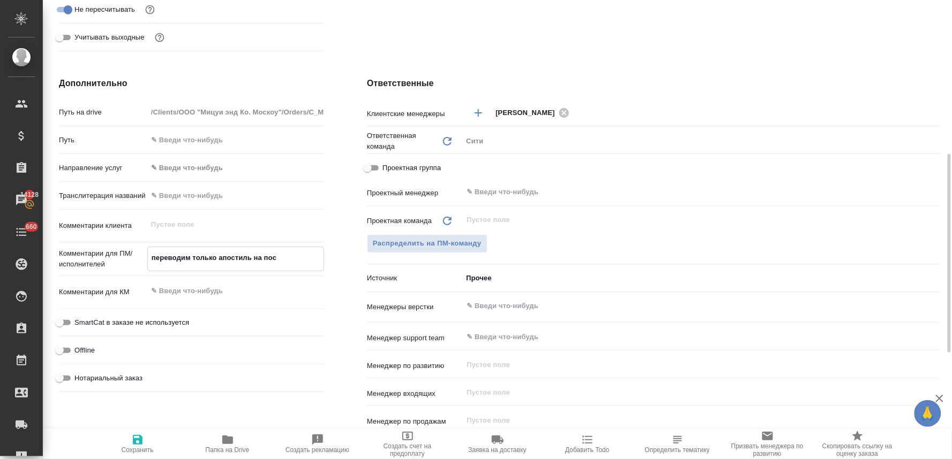
type textarea "x"
type textarea "переводим только апостиль на после"
type textarea "x"
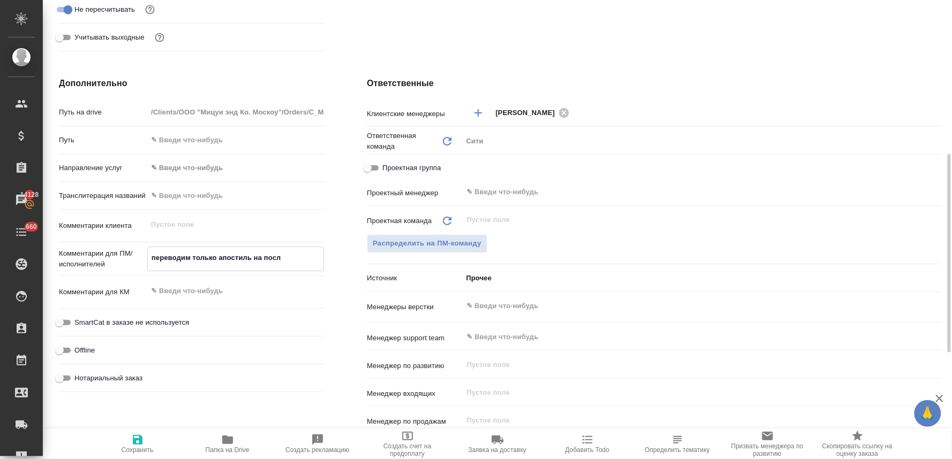
type textarea "x"
type textarea "переводим только апостиль на послед"
type textarea "x"
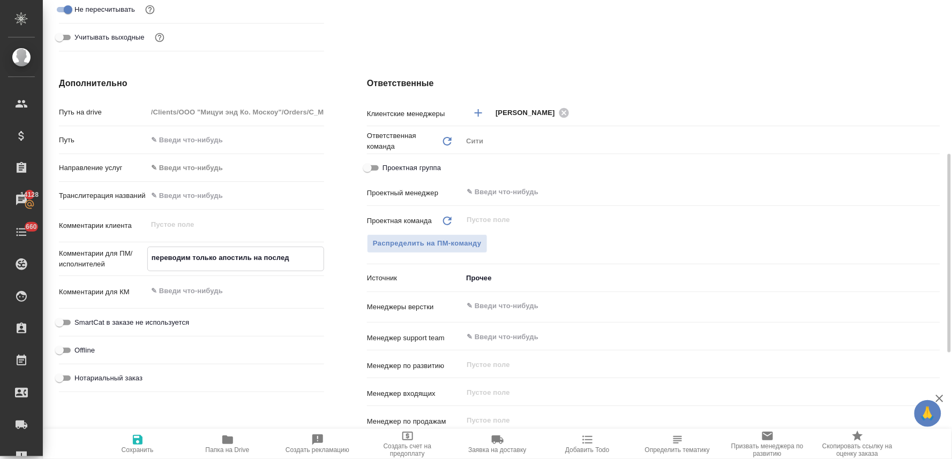
type textarea "x"
type textarea "переводим только апостиль на последн"
type textarea "x"
type textarea "переводим только апостиль на последне"
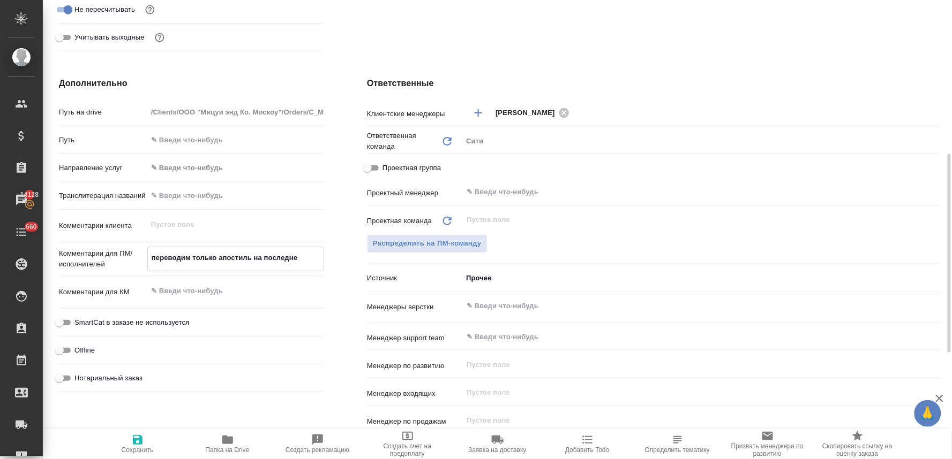
type textarea "x"
type textarea "переводим только апостиль на последней"
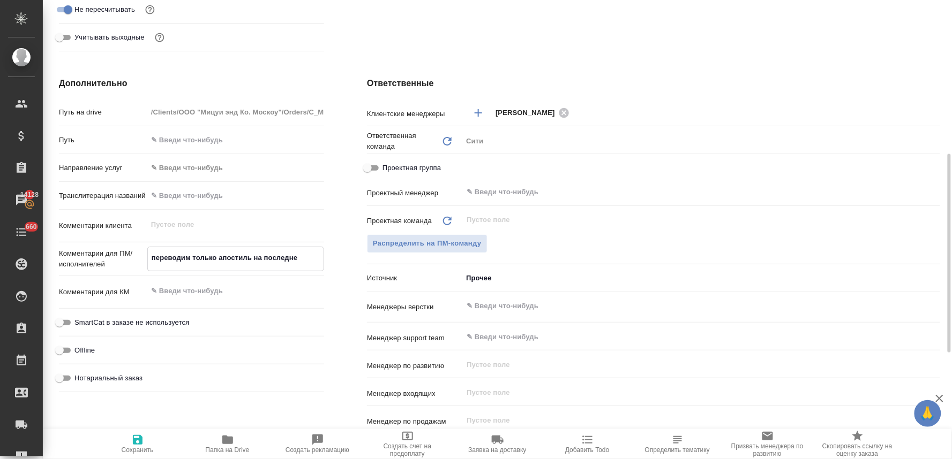
type textarea "x"
type textarea "переводим только апостиль на последней"
type textarea "x"
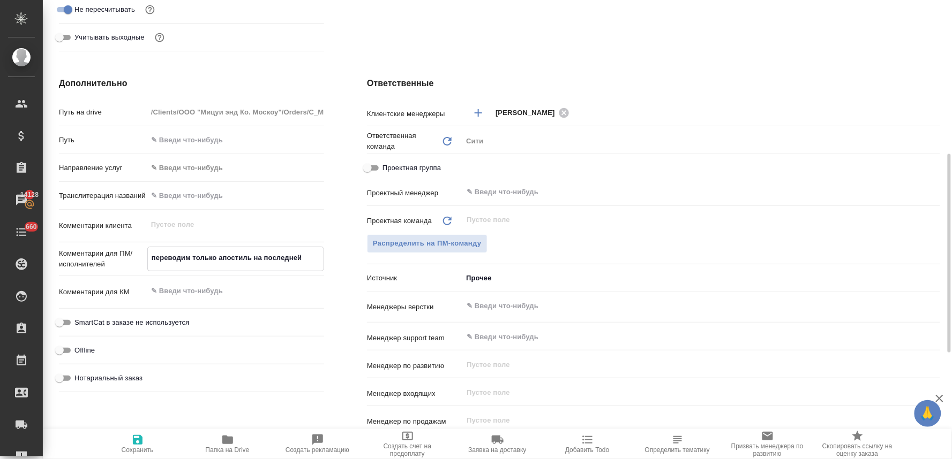
type textarea "x"
type textarea "переводим только апостиль на последней с"
type textarea "x"
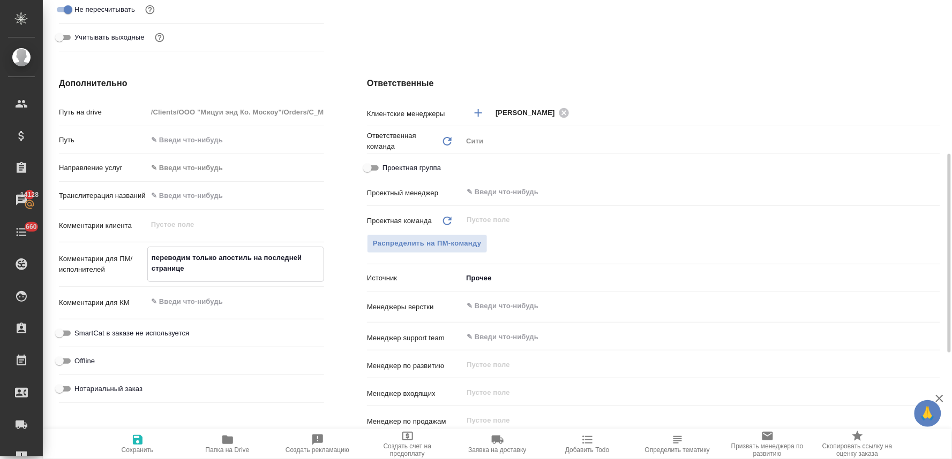
click at [142, 439] on icon "button" at bounding box center [138, 440] width 10 height 10
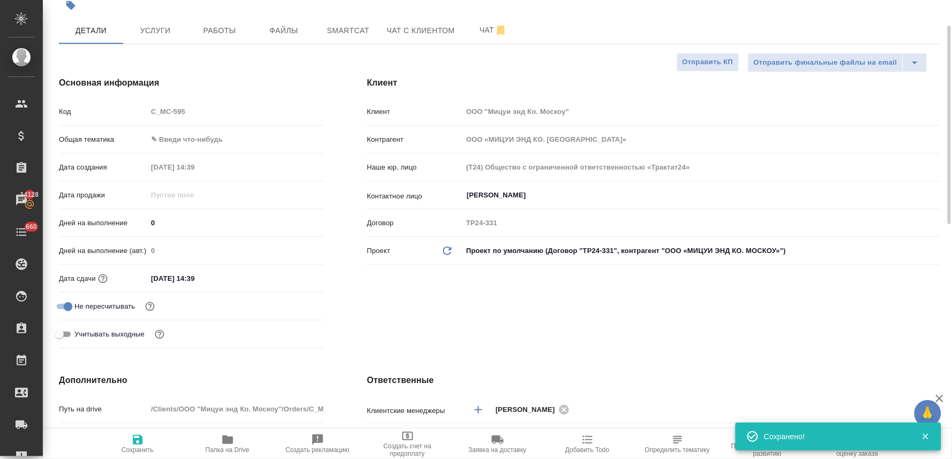
scroll to position [0, 0]
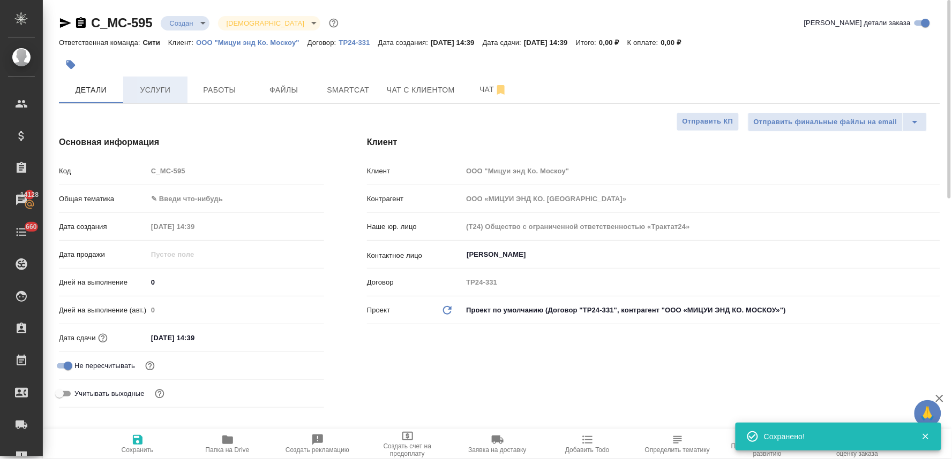
click at [144, 92] on span "Услуги" at bounding box center [155, 90] width 51 height 13
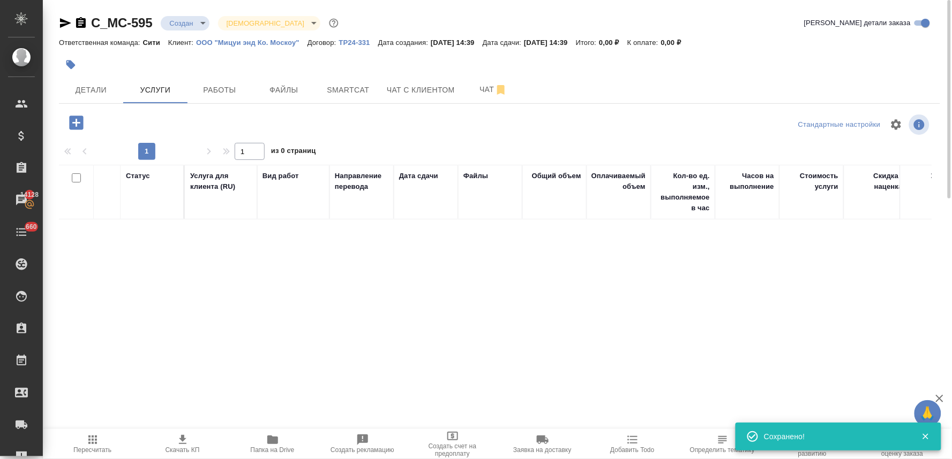
click at [756, 63] on div at bounding box center [499, 65] width 881 height 24
click at [76, 125] on icon "button" at bounding box center [76, 123] width 19 height 19
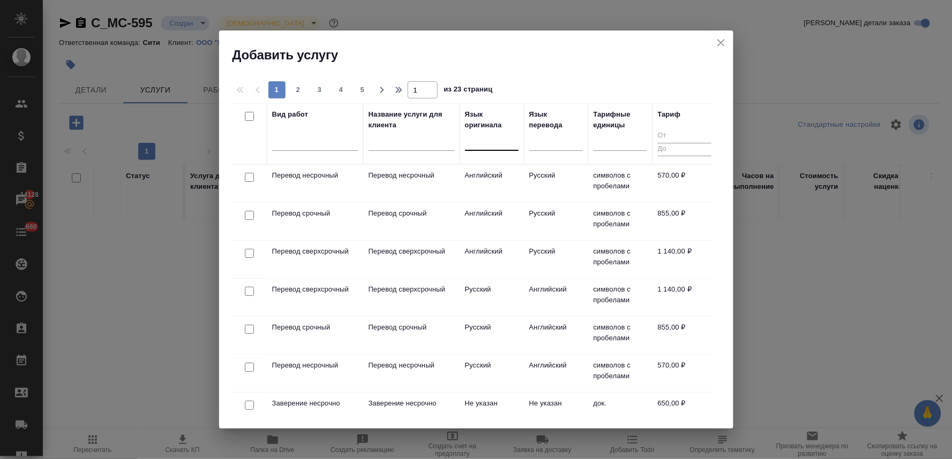
click at [485, 141] on div at bounding box center [492, 140] width 54 height 16
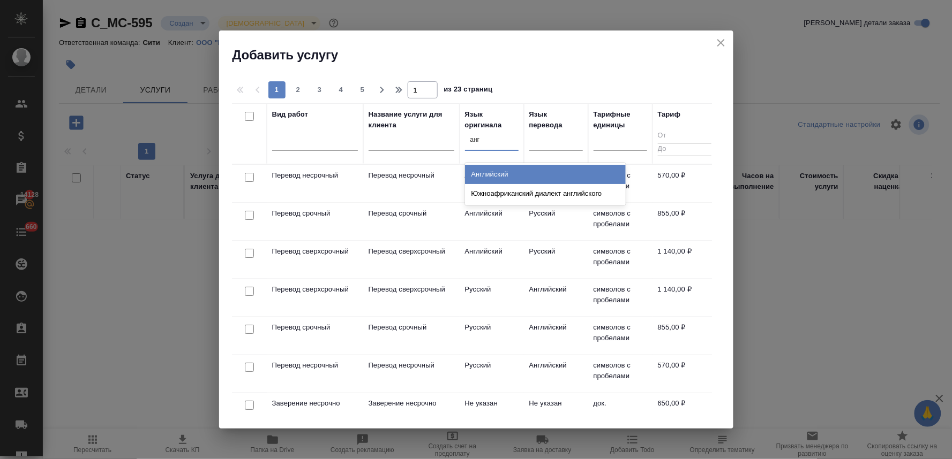
click at [487, 172] on div "Английский" at bounding box center [545, 174] width 161 height 19
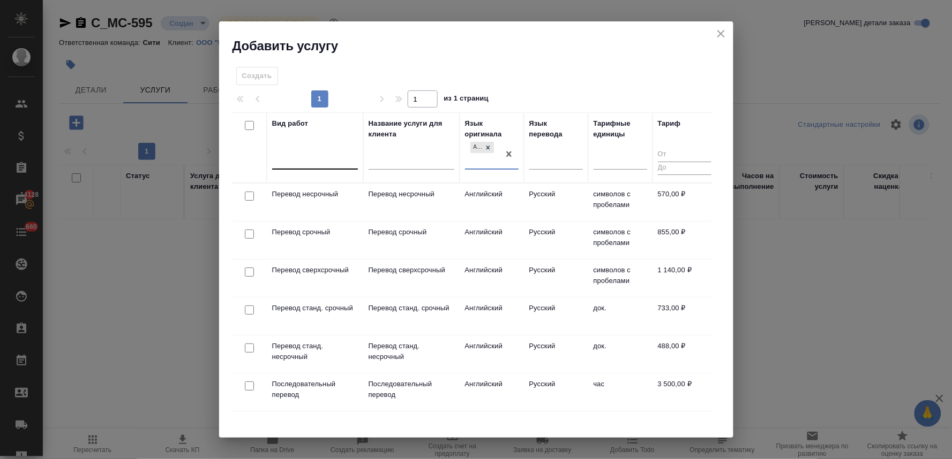
click at [306, 169] on div at bounding box center [315, 159] width 86 height 20
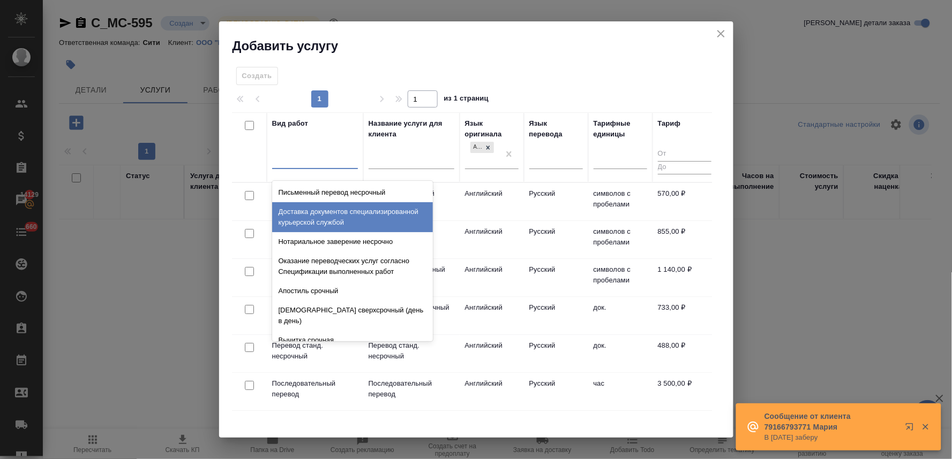
click at [250, 349] on input "checkbox" at bounding box center [249, 347] width 9 height 9
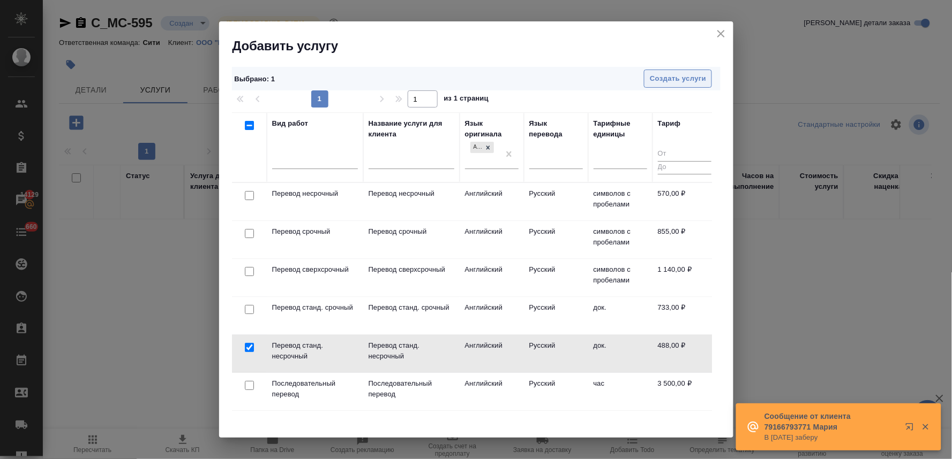
click at [676, 70] on button "Создать услуги" at bounding box center [678, 79] width 68 height 19
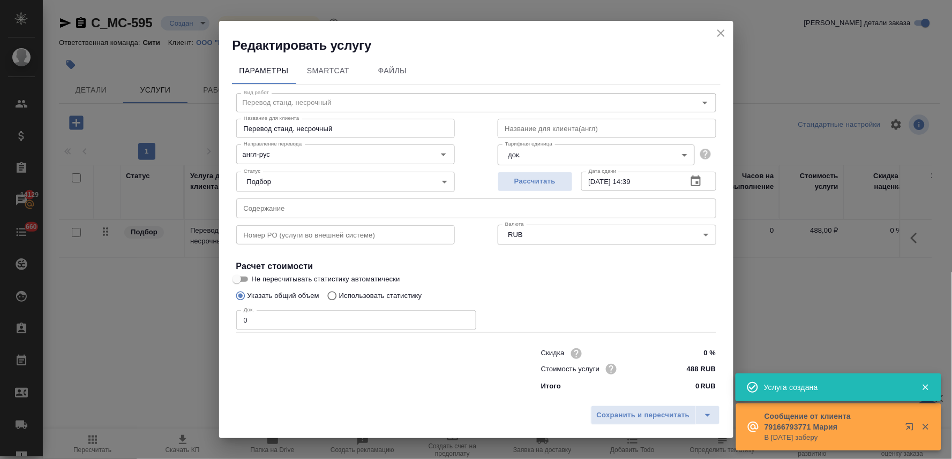
click at [381, 393] on div "Скидка 0 % Стоимость услуги 488 RUB Итого 0 RUB" at bounding box center [476, 369] width 523 height 89
click at [314, 210] on input "text" at bounding box center [476, 208] width 480 height 19
paste input "現在事項全部証明書_0818_Apostille"
drag, startPoint x: 216, startPoint y: 313, endPoint x: 239, endPoint y: 311, distance: 22.6
click at [211, 312] on div "Редактировать услугу Параметры SmartCat Файлы Вид работ Перевод станд. несрочны…" at bounding box center [476, 229] width 952 height 459
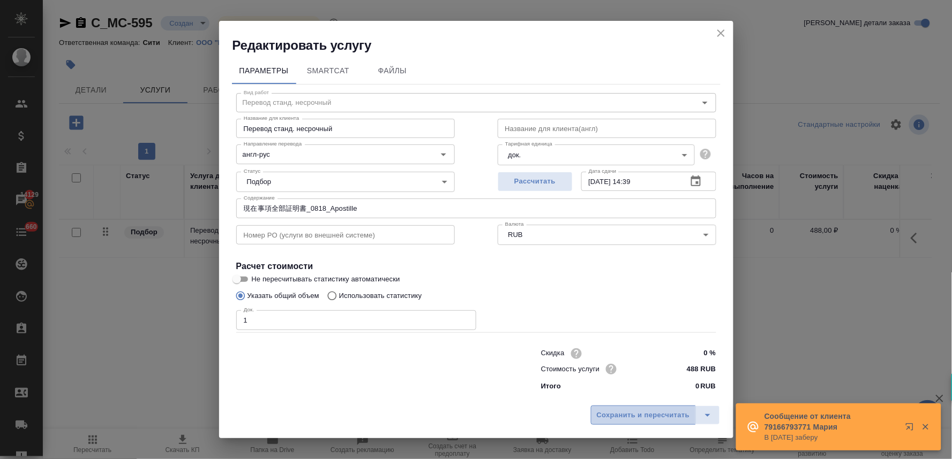
click at [614, 411] on span "Сохранить и пересчитать" at bounding box center [643, 416] width 93 height 12
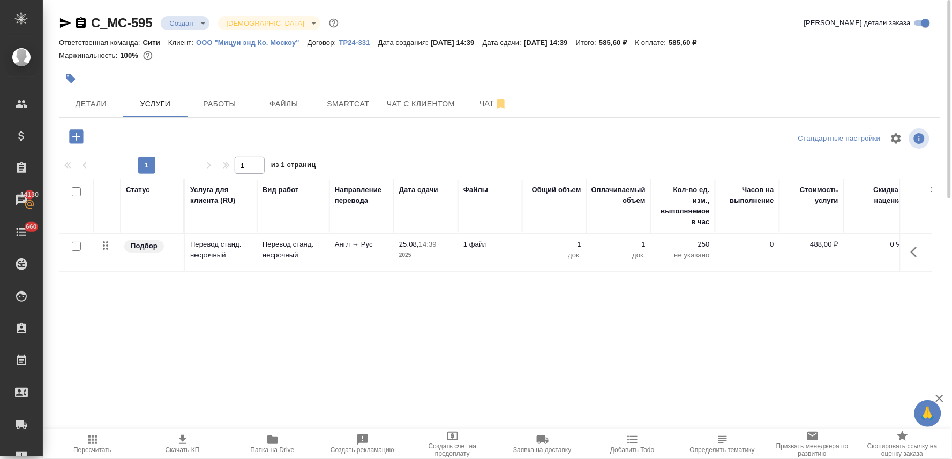
click at [832, 70] on div at bounding box center [499, 79] width 881 height 24
click at [546, 306] on div "Статус Услуга для клиента (RU) Вид работ Направление перевода Дата сдачи Файлы …" at bounding box center [495, 294] width 872 height 230
click at [77, 130] on icon "button" at bounding box center [76, 136] width 19 height 19
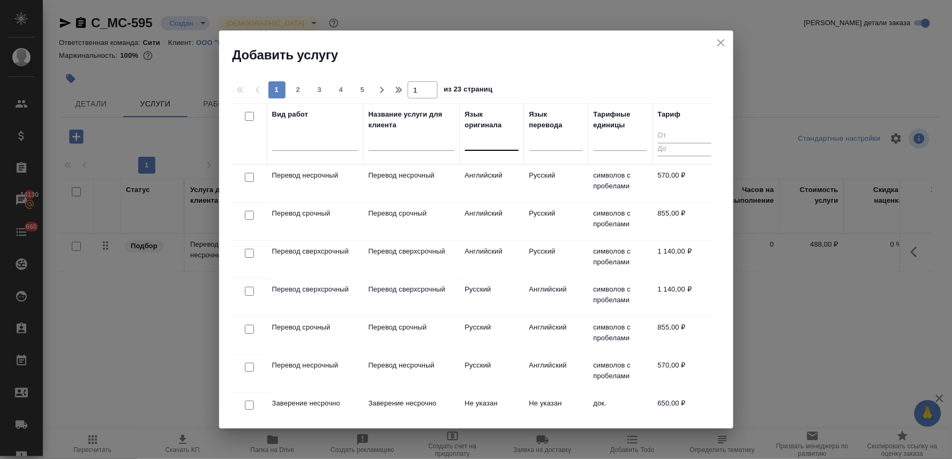
click at [493, 140] on div at bounding box center [492, 140] width 54 height 16
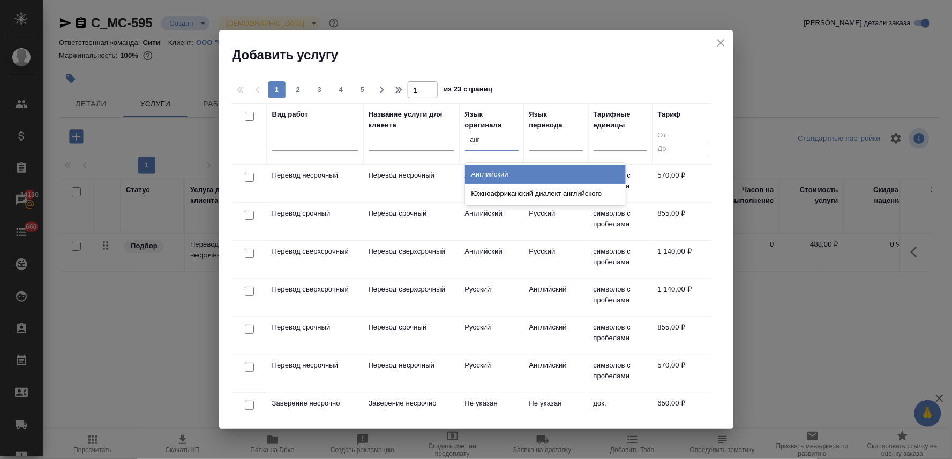
click at [492, 175] on div "Английский" at bounding box center [545, 174] width 161 height 19
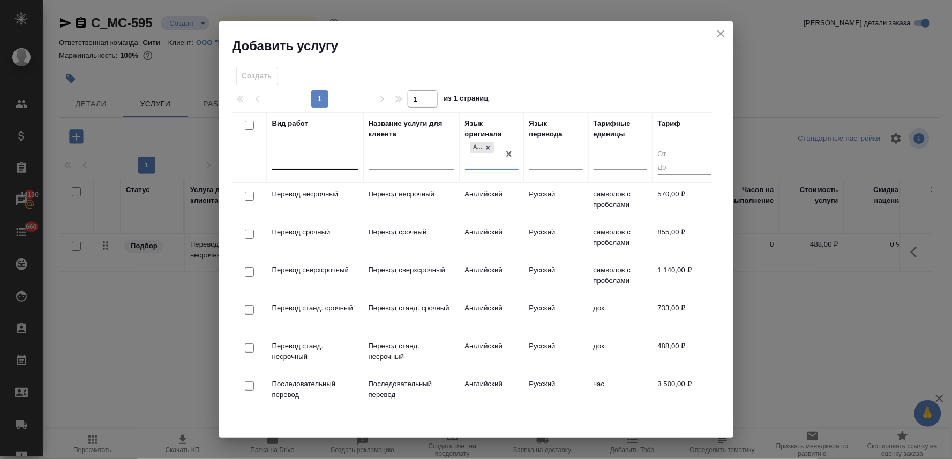
click at [320, 162] on div at bounding box center [315, 160] width 86 height 16
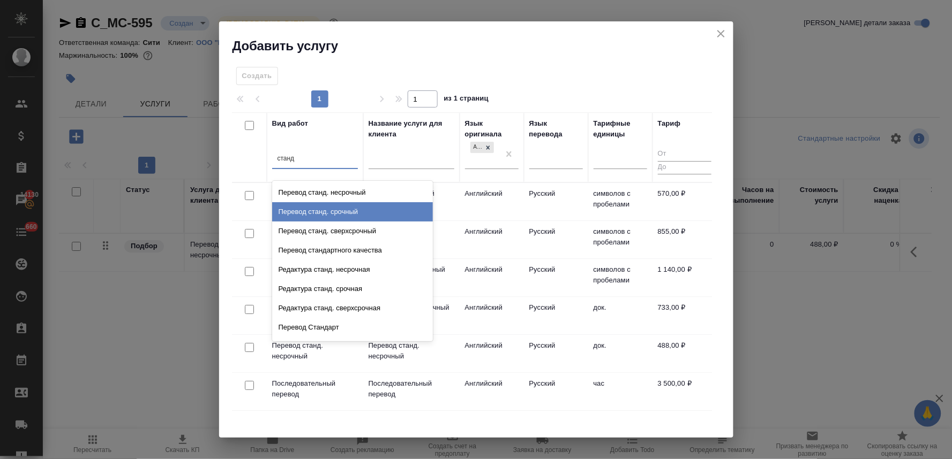
click at [321, 214] on div "Перевод станд. срочный" at bounding box center [352, 211] width 161 height 19
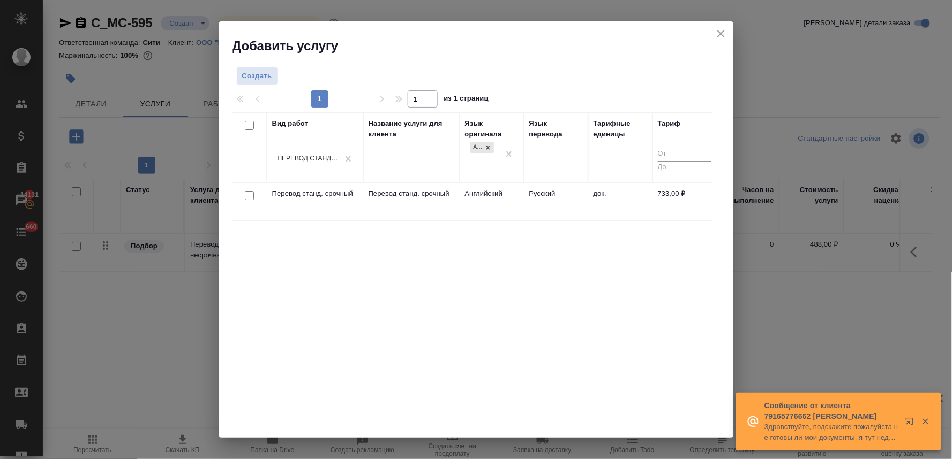
click at [249, 195] on input "checkbox" at bounding box center [249, 195] width 9 height 9
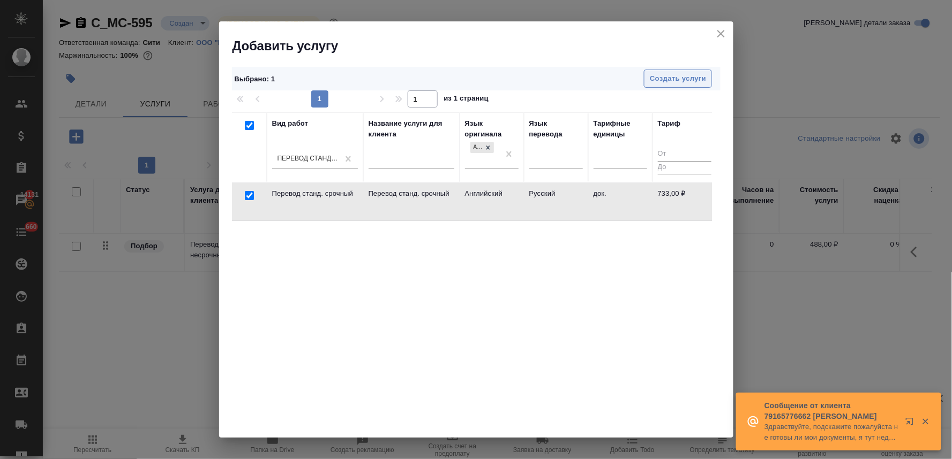
click at [692, 71] on button "Создать услуги" at bounding box center [678, 79] width 68 height 19
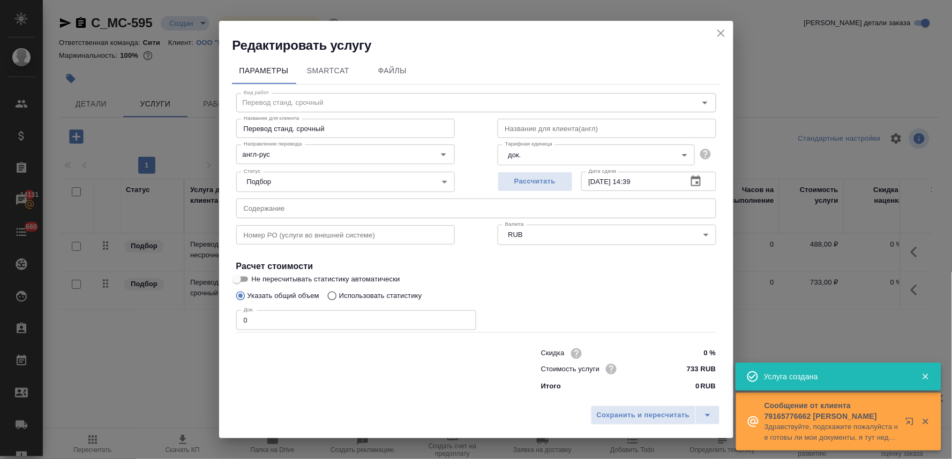
click at [364, 216] on input "text" at bounding box center [476, 208] width 480 height 19
paste input "現在事項全部証明書_0818_Apostille"
drag, startPoint x: 238, startPoint y: 325, endPoint x: 201, endPoint y: 323, distance: 36.4
click at [205, 324] on div "Редактировать услугу Параметры SmartCat Файлы Вид работ Перевод станд. срочный …" at bounding box center [476, 229] width 952 height 459
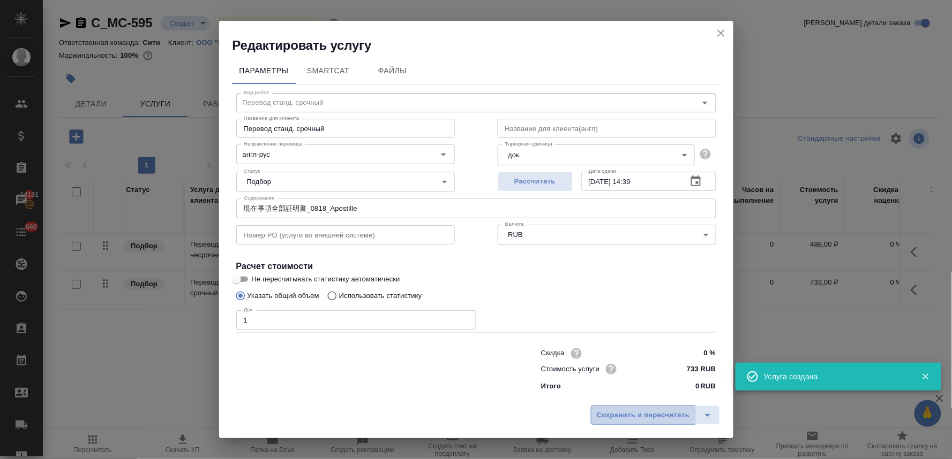
click at [642, 414] on span "Сохранить и пересчитать" at bounding box center [643, 416] width 93 height 12
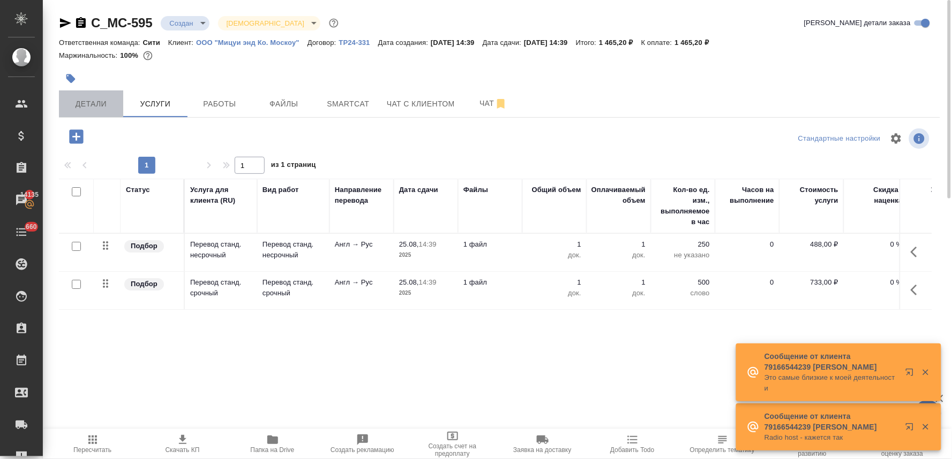
click at [91, 101] on span "Детали" at bounding box center [90, 103] width 51 height 13
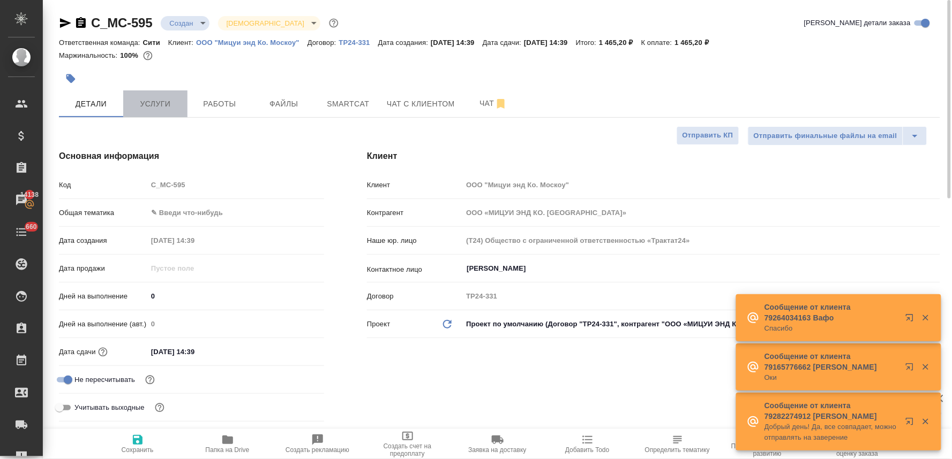
click at [153, 95] on button "Услуги" at bounding box center [155, 103] width 64 height 27
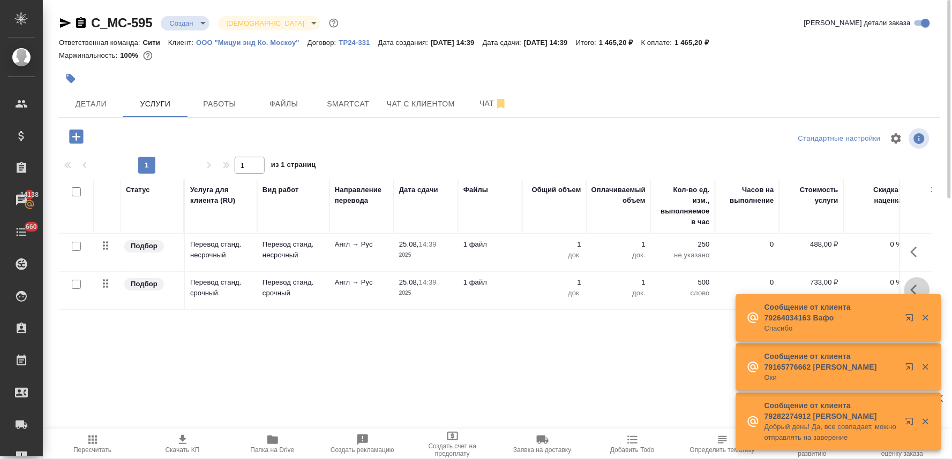
click at [912, 284] on icon "button" at bounding box center [916, 290] width 13 height 13
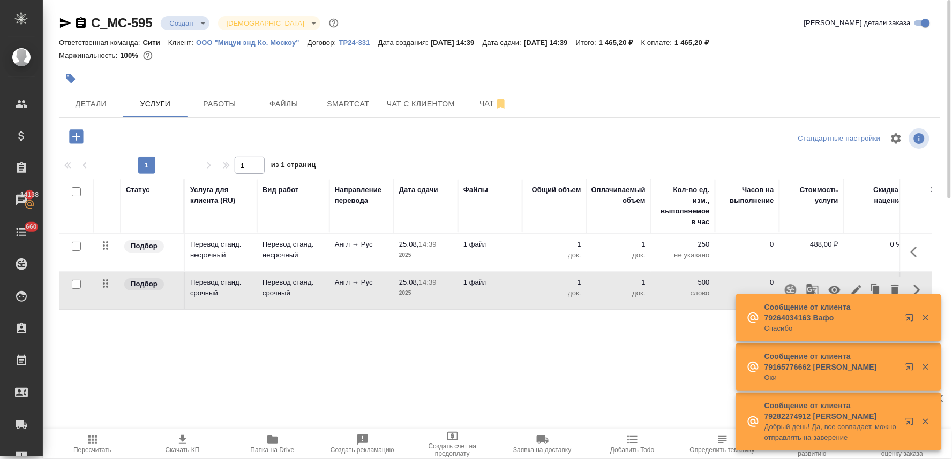
click at [834, 286] on icon "button" at bounding box center [834, 290] width 12 height 8
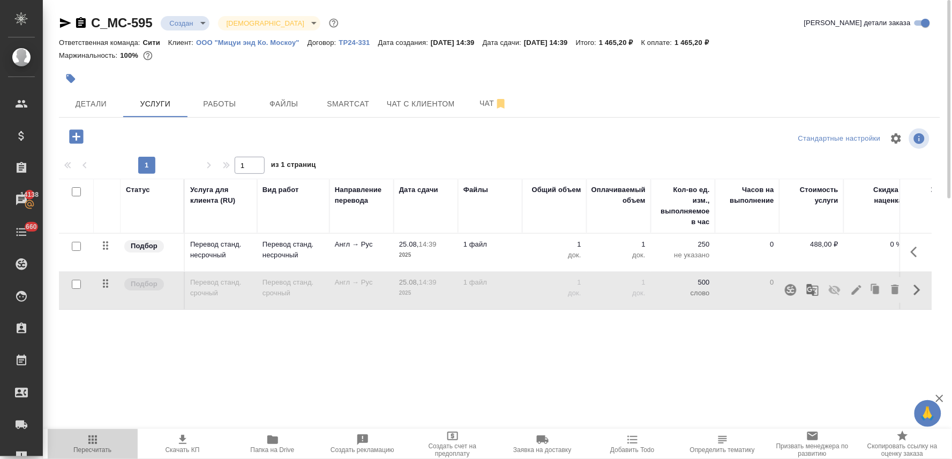
click at [93, 443] on icon "button" at bounding box center [92, 440] width 9 height 9
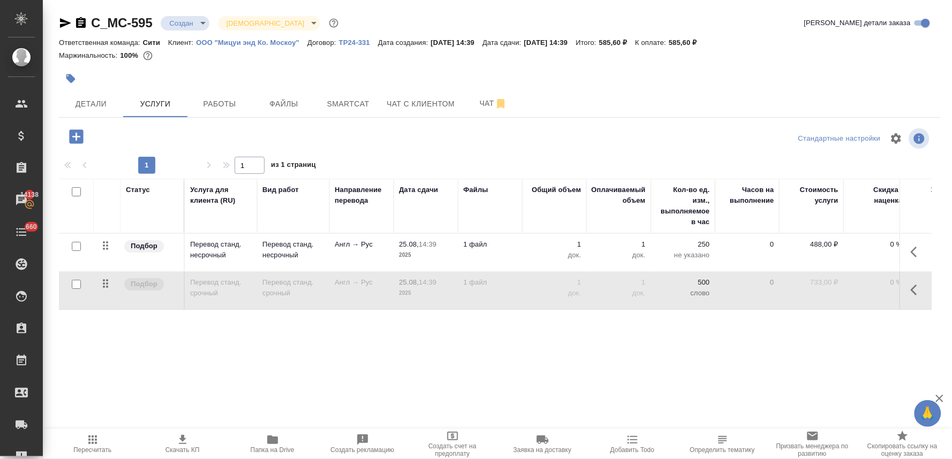
scroll to position [0, 136]
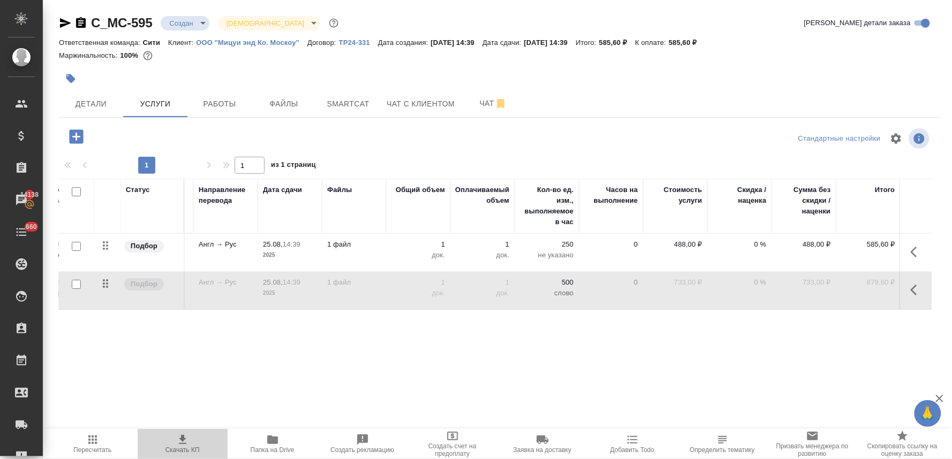
click at [173, 446] on span "Скачать КП" at bounding box center [182, 444] width 77 height 20
drag, startPoint x: 372, startPoint y: 343, endPoint x: 418, endPoint y: 323, distance: 49.4
click at [373, 343] on div "Статус Услуга для клиента (RU) Вид работ Направление перевода Дата сдачи Файлы …" at bounding box center [495, 294] width 872 height 230
click at [917, 246] on icon "button" at bounding box center [916, 252] width 13 height 13
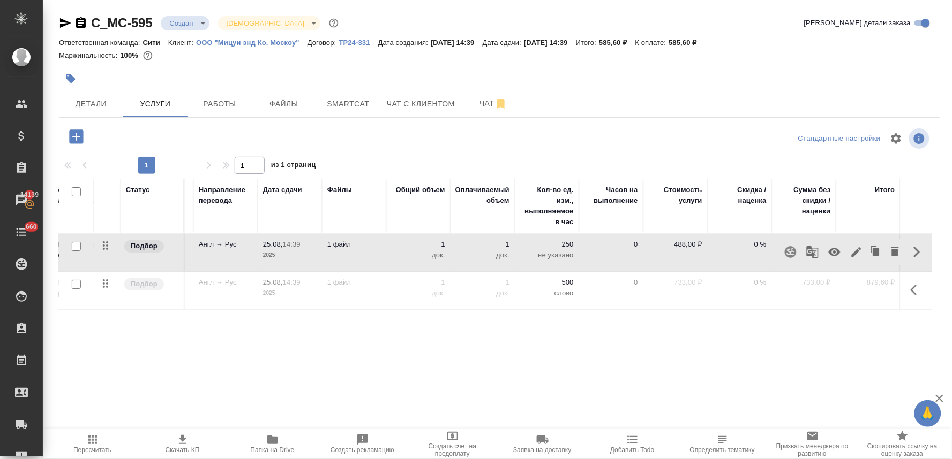
click at [836, 254] on icon "button" at bounding box center [834, 252] width 13 height 13
click at [915, 287] on icon "button" at bounding box center [913, 290] width 6 height 11
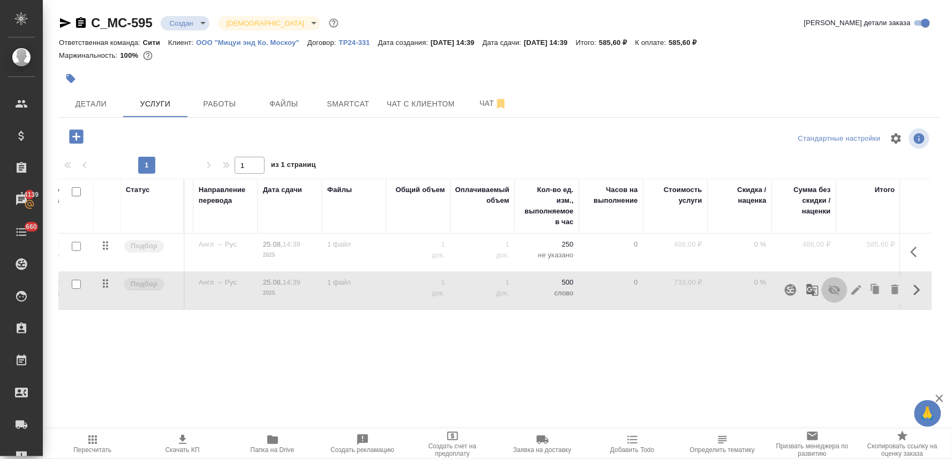
click at [832, 292] on icon "button" at bounding box center [834, 290] width 12 height 10
click at [91, 439] on icon "button" at bounding box center [92, 440] width 13 height 13
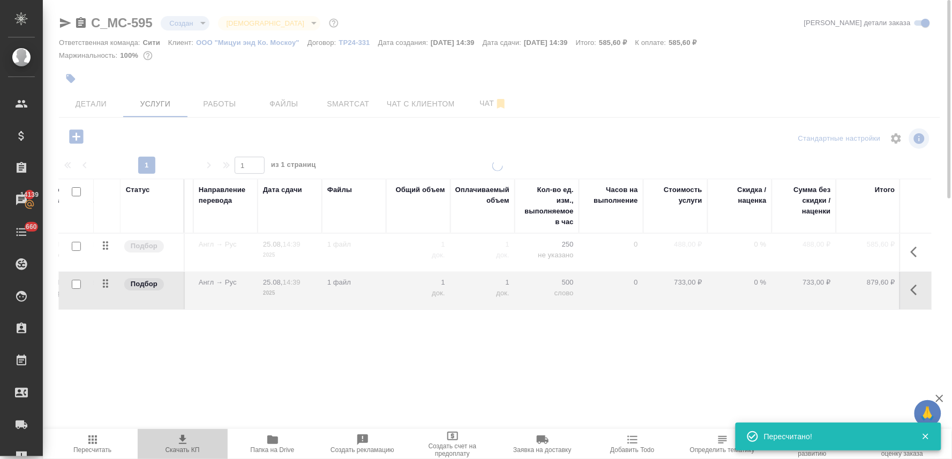
click at [182, 444] on icon "button" at bounding box center [182, 439] width 7 height 9
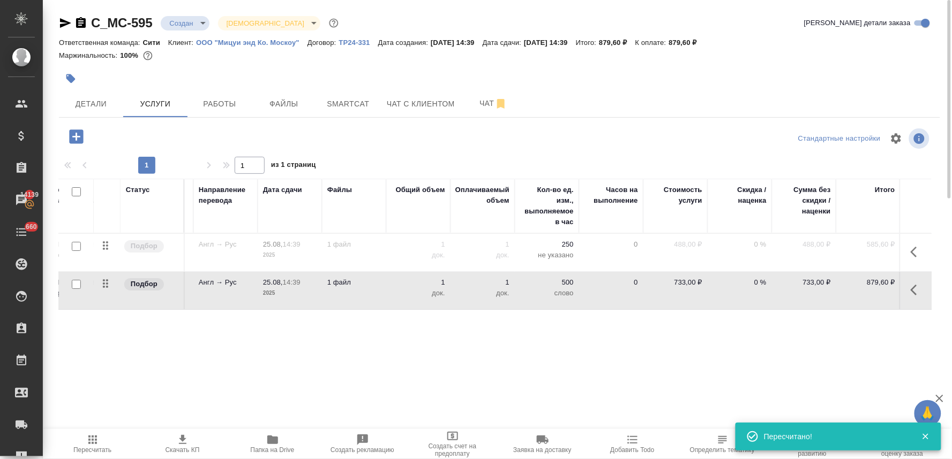
click at [180, 454] on span "Скачать КП" at bounding box center [182, 450] width 34 height 7
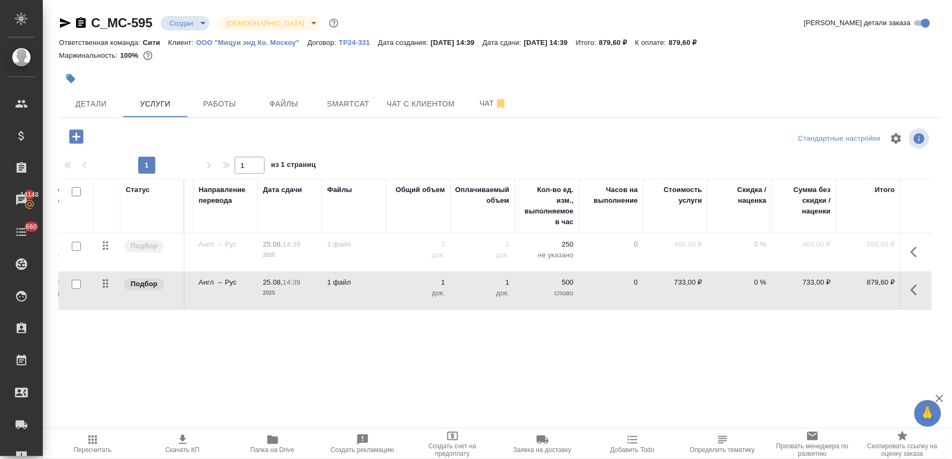
click at [916, 255] on icon "button" at bounding box center [913, 252] width 6 height 11
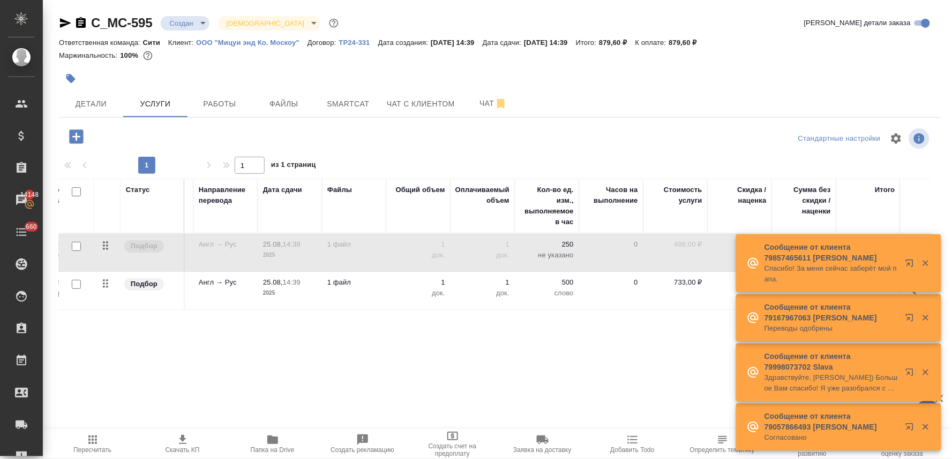
click at [829, 254] on div "Сообщение от клиента 79857465611 Колесниченко Вера Спасибо! За меня сейчас забе…" at bounding box center [838, 264] width 205 height 58
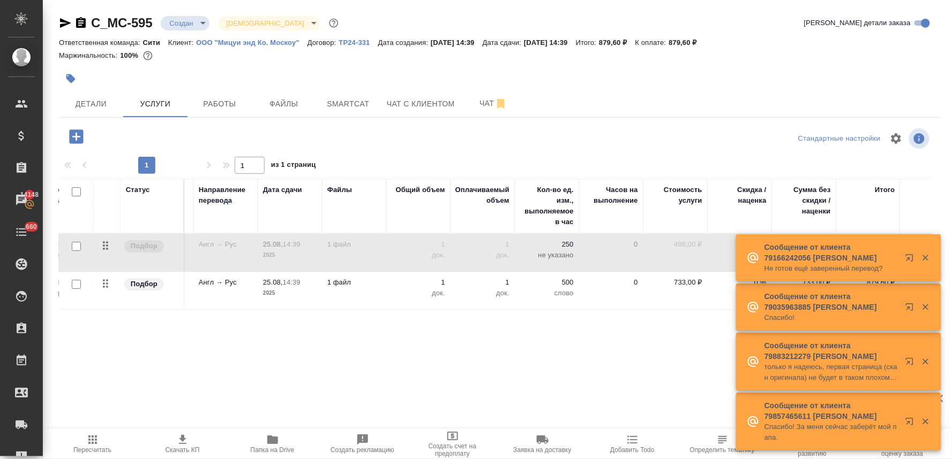
click at [921, 256] on icon "button" at bounding box center [926, 258] width 10 height 10
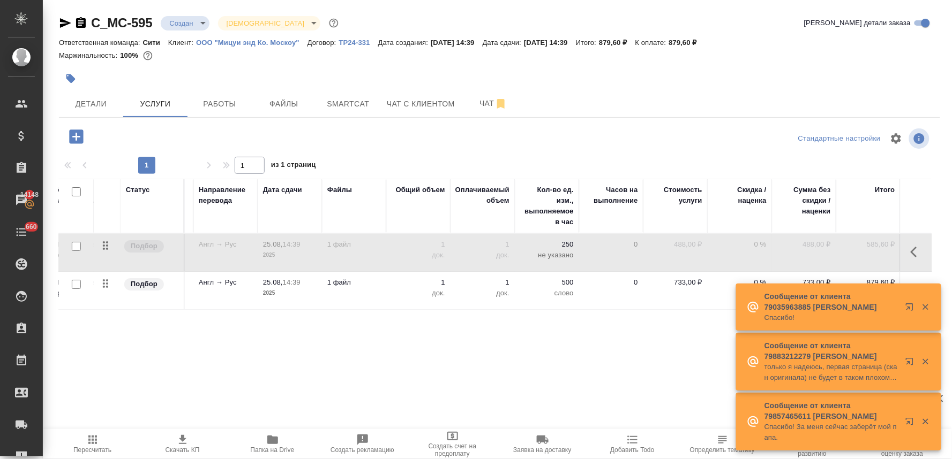
click at [917, 255] on icon "button" at bounding box center [916, 252] width 13 height 13
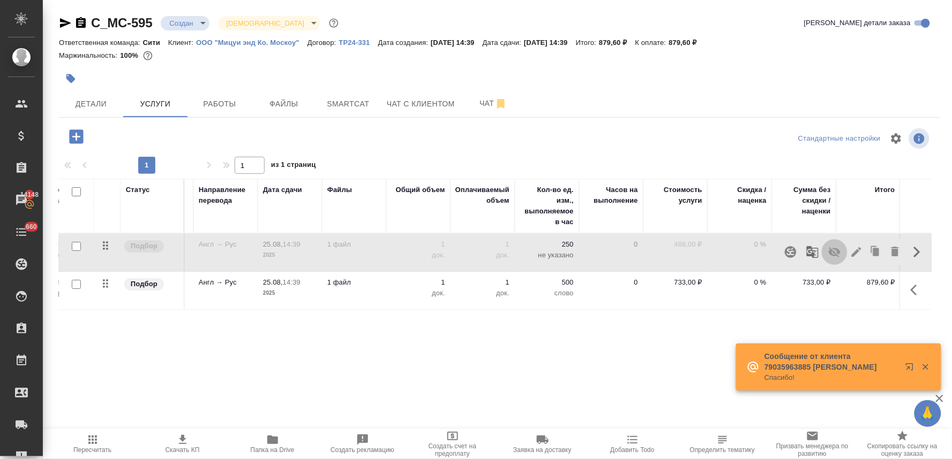
click at [832, 252] on icon "button" at bounding box center [834, 252] width 13 height 13
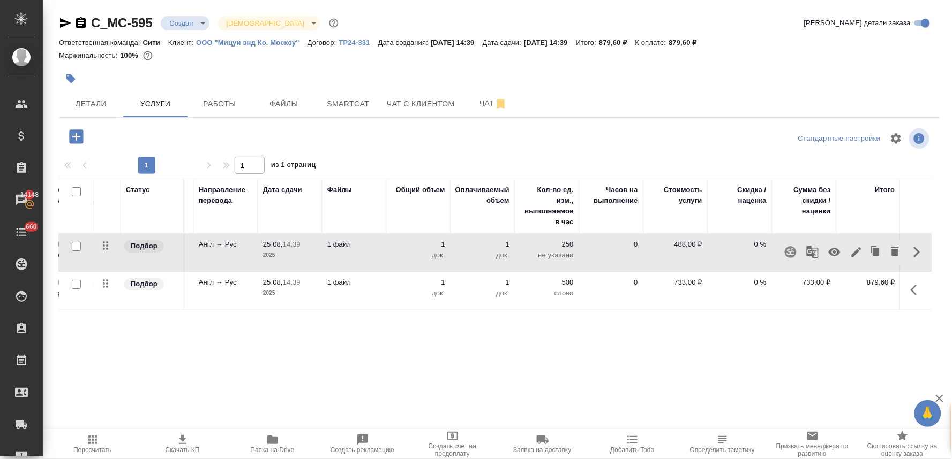
click at [917, 291] on icon "button" at bounding box center [916, 290] width 13 height 13
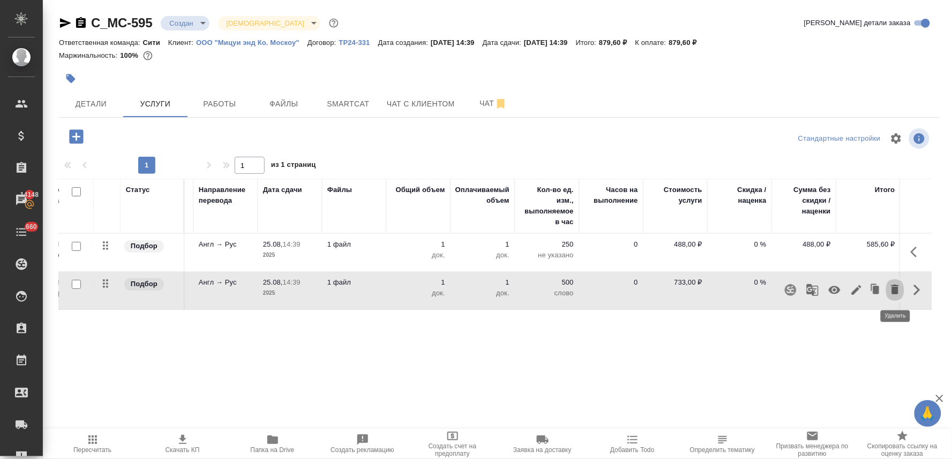
click at [895, 295] on icon "button" at bounding box center [894, 289] width 13 height 13
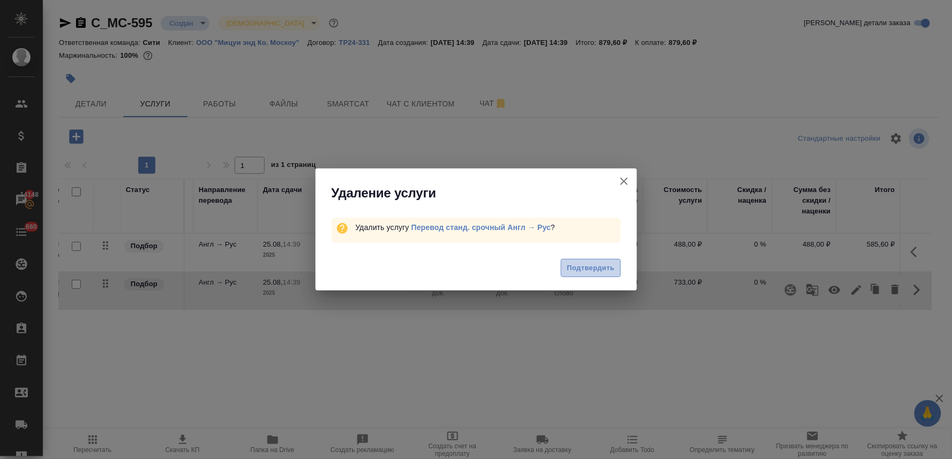
click at [593, 266] on span "Подтвердить" at bounding box center [591, 268] width 48 height 12
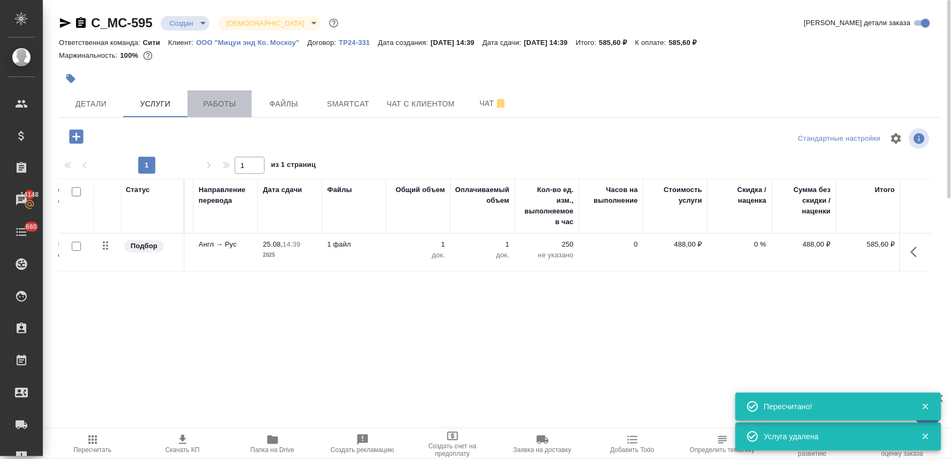
click at [224, 103] on span "Работы" at bounding box center [219, 103] width 51 height 13
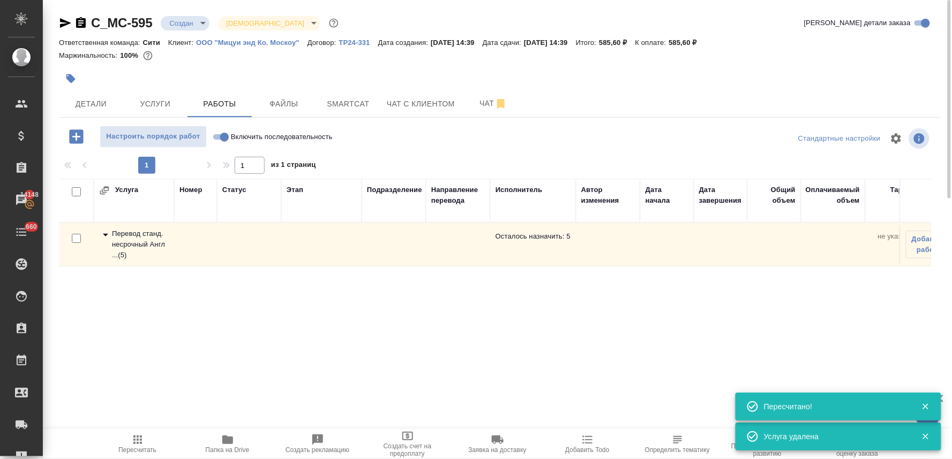
click at [129, 244] on div "Перевод станд. несрочный Англ ... ( 5 )" at bounding box center [134, 245] width 70 height 32
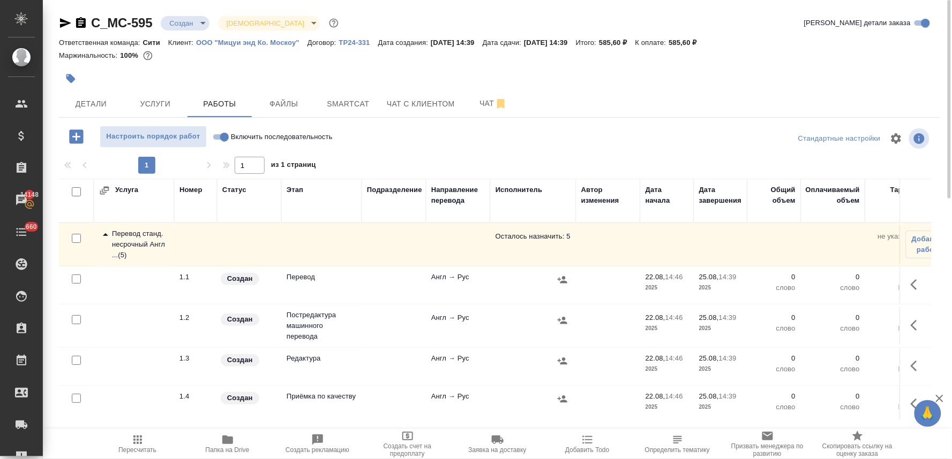
click at [75, 320] on input "checkbox" at bounding box center [76, 319] width 9 height 9
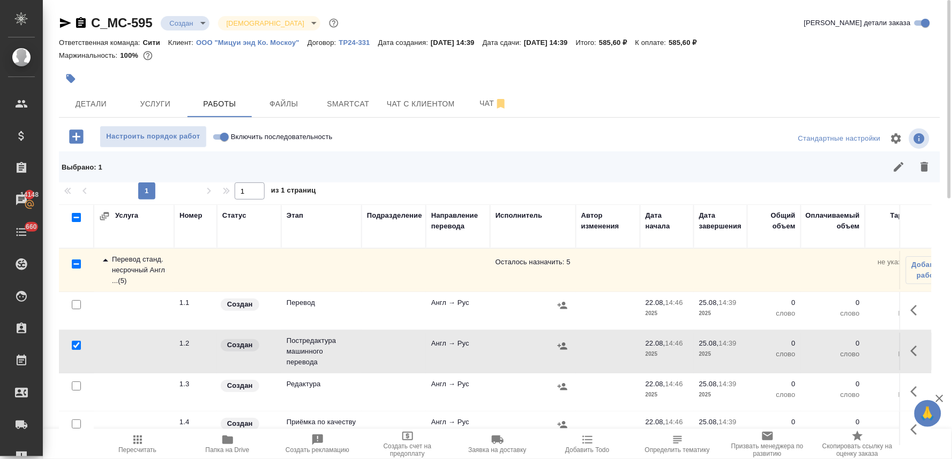
click at [76, 390] on input "checkbox" at bounding box center [76, 386] width 9 height 9
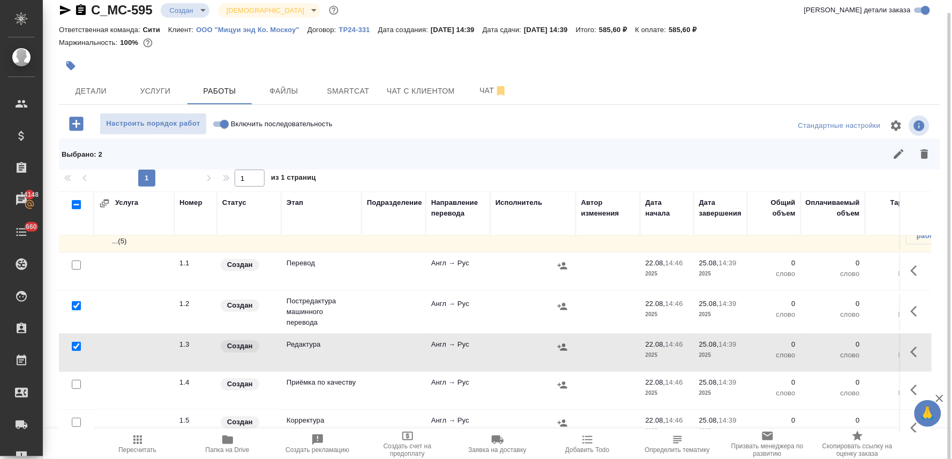
scroll to position [51, 0]
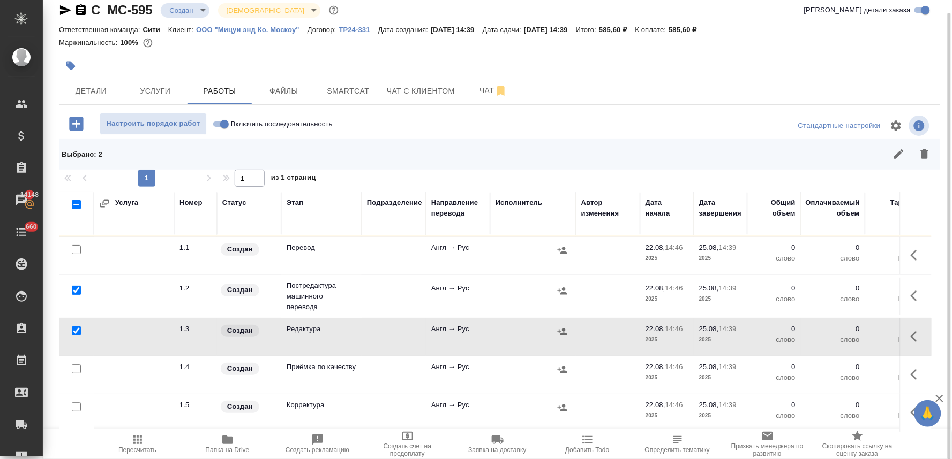
click at [74, 403] on input "checkbox" at bounding box center [76, 407] width 9 height 9
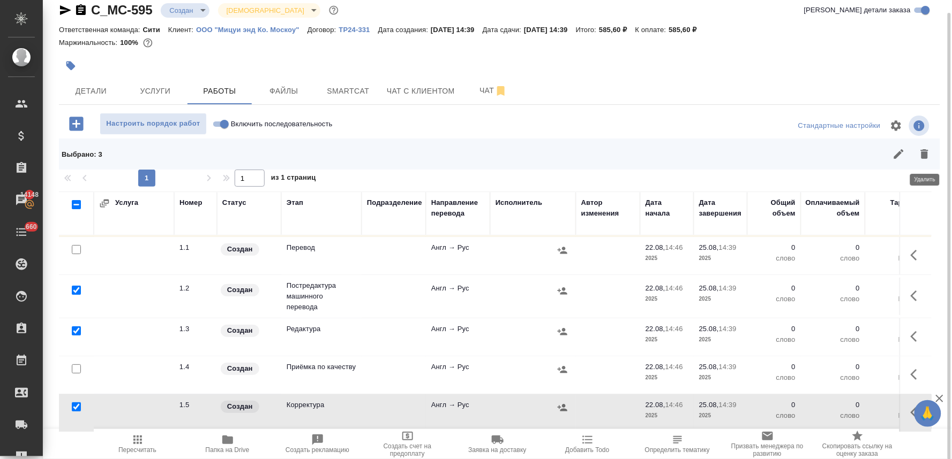
click at [930, 154] on icon "button" at bounding box center [924, 154] width 13 height 13
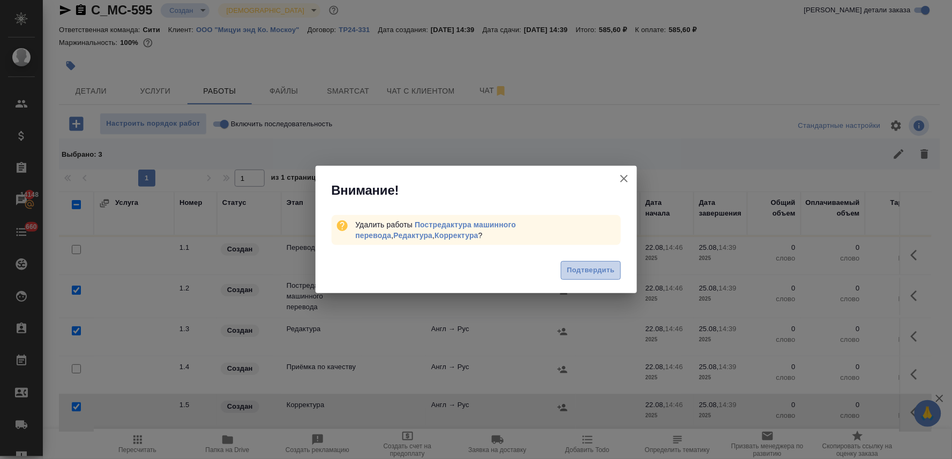
click at [605, 271] on span "Подтвердить" at bounding box center [591, 271] width 48 height 12
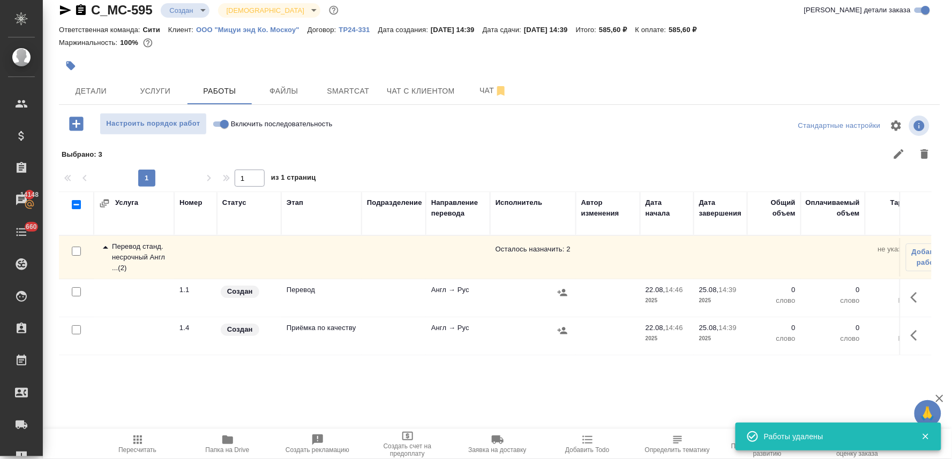
scroll to position [0, 0]
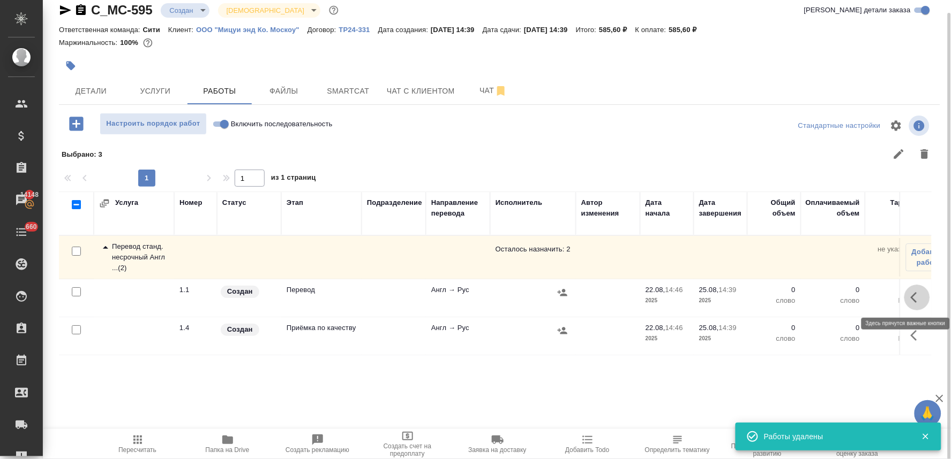
click at [915, 298] on icon "button" at bounding box center [916, 297] width 13 height 13
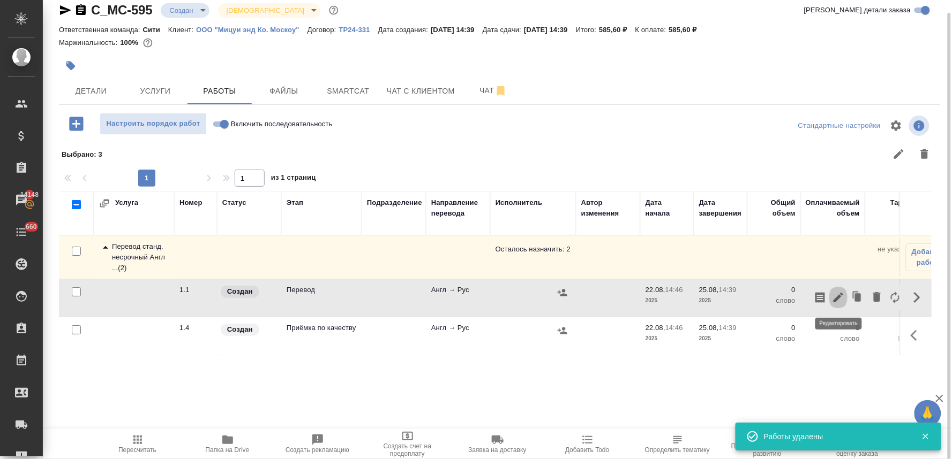
click at [837, 300] on icon "button" at bounding box center [838, 298] width 10 height 10
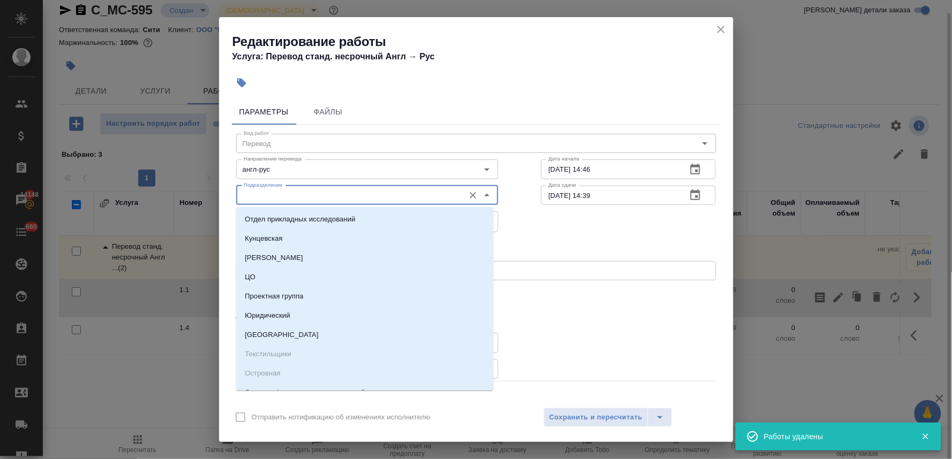
click at [351, 198] on input "Подразделение" at bounding box center [349, 195] width 220 height 13
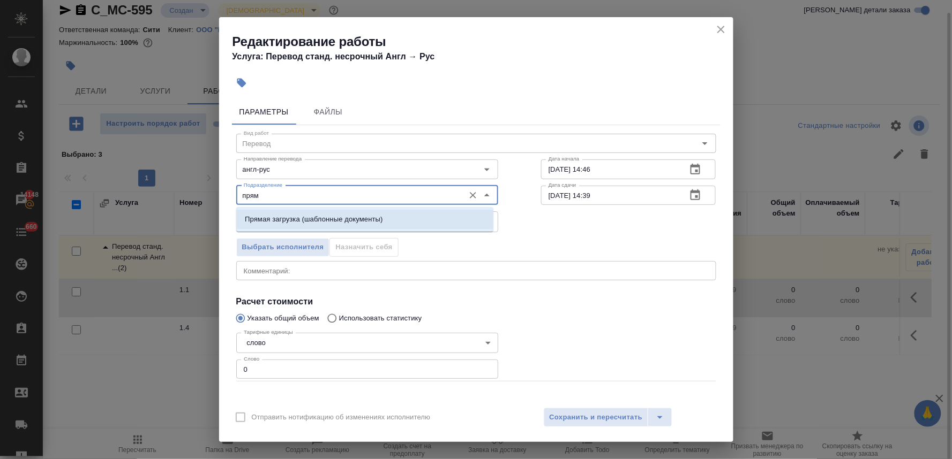
click at [351, 215] on p "Прямая загрузка (шаблонные документы)" at bounding box center [314, 219] width 138 height 11
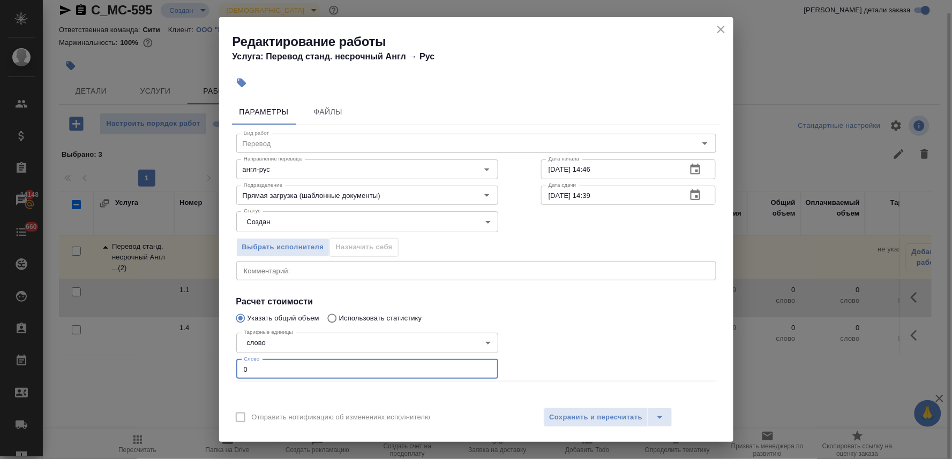
drag, startPoint x: 253, startPoint y: 368, endPoint x: 290, endPoint y: 367, distance: 37.5
click at [230, 368] on div "Параметры Файлы Вид работ Перевод Вид работ Направление перевода англ-рус Напра…" at bounding box center [476, 248] width 514 height 306
click at [595, 418] on span "Сохранить и пересчитать" at bounding box center [595, 418] width 93 height 12
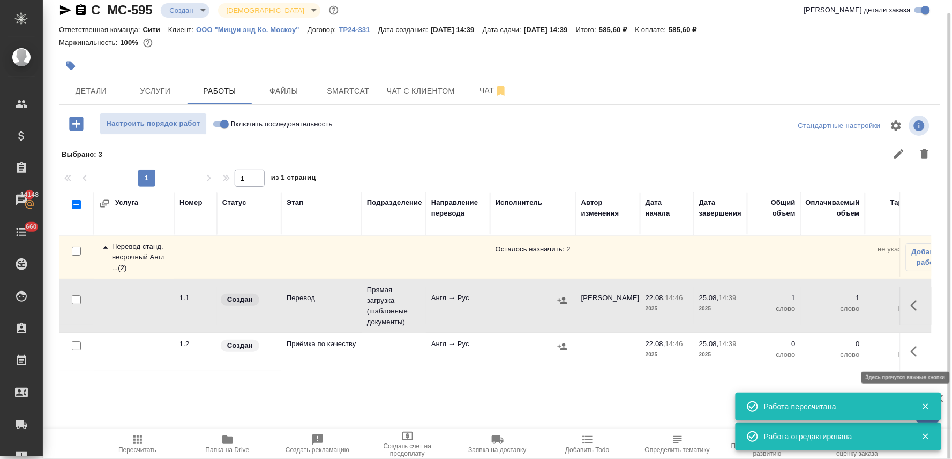
click at [920, 356] on icon "button" at bounding box center [916, 351] width 13 height 13
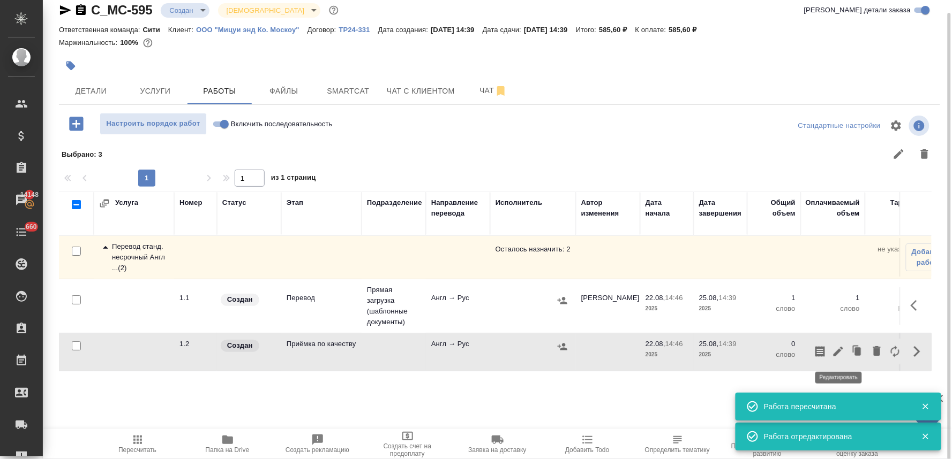
click at [838, 351] on icon "button" at bounding box center [838, 352] width 10 height 10
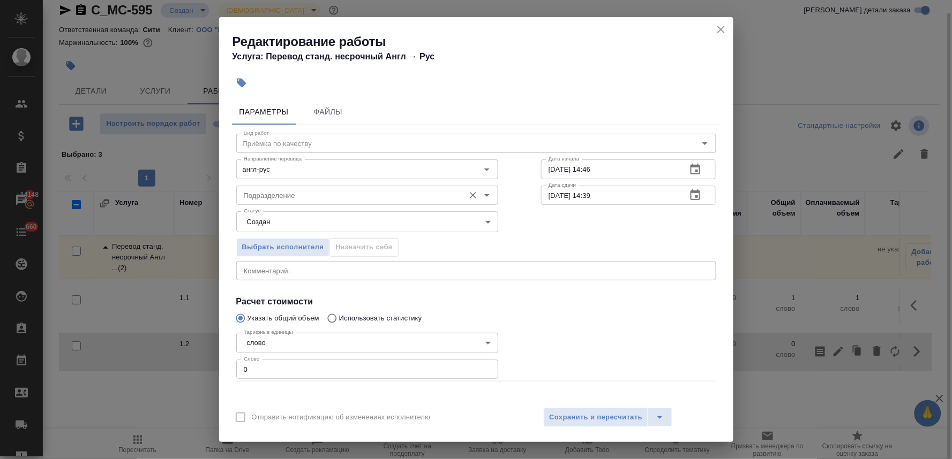
click at [316, 191] on input "Подразделение" at bounding box center [349, 195] width 220 height 13
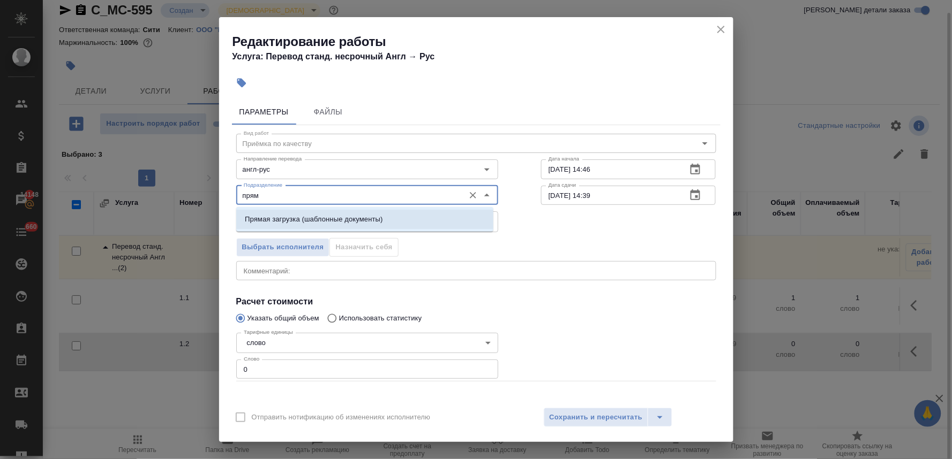
click at [323, 217] on p "Прямая загрузка (шаблонные документы)" at bounding box center [314, 219] width 138 height 11
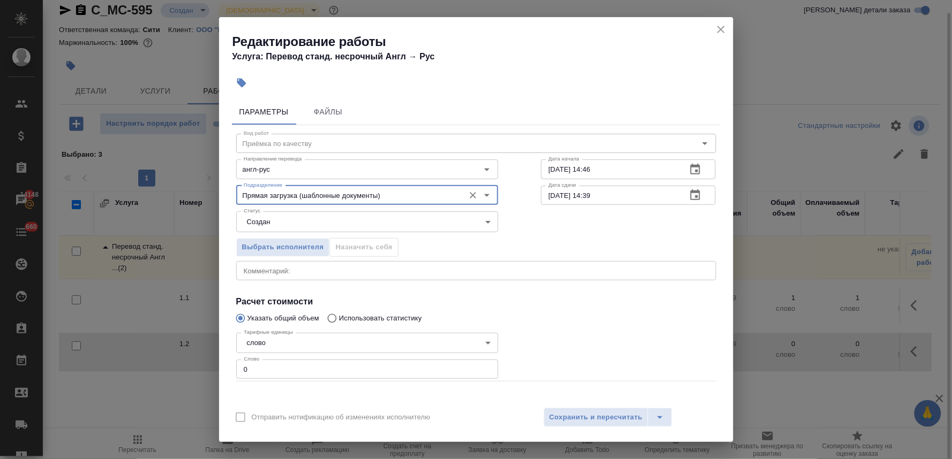
click at [230, 368] on div "Параметры Файлы Вид работ Приёмка по качеству Вид работ Направление перевода ан…" at bounding box center [476, 248] width 514 height 306
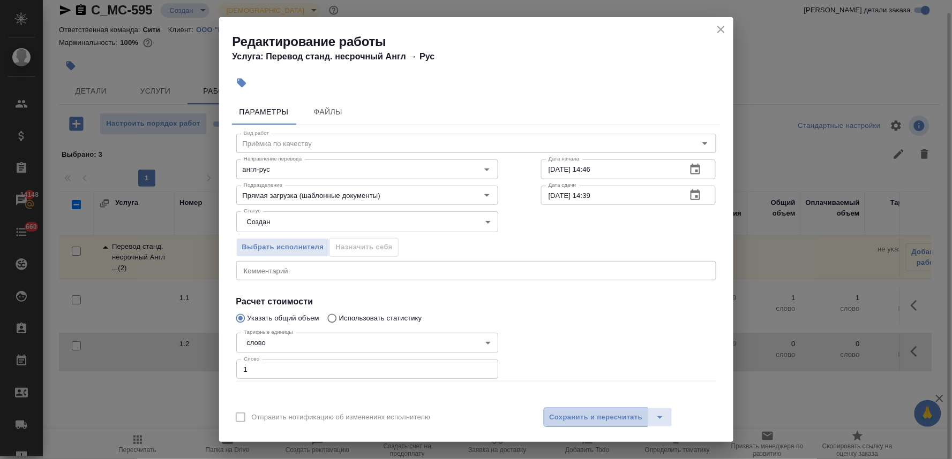
click at [602, 419] on span "Сохранить и пересчитать" at bounding box center [595, 418] width 93 height 12
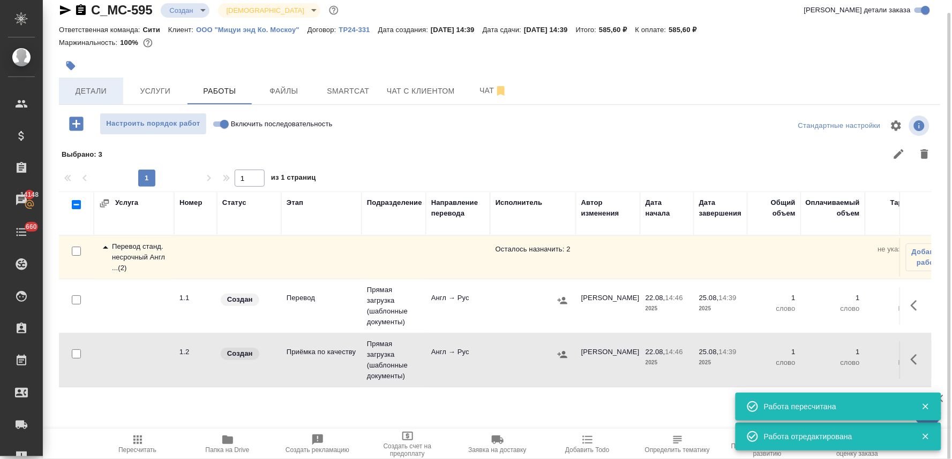
click at [92, 88] on span "Детали" at bounding box center [90, 91] width 51 height 13
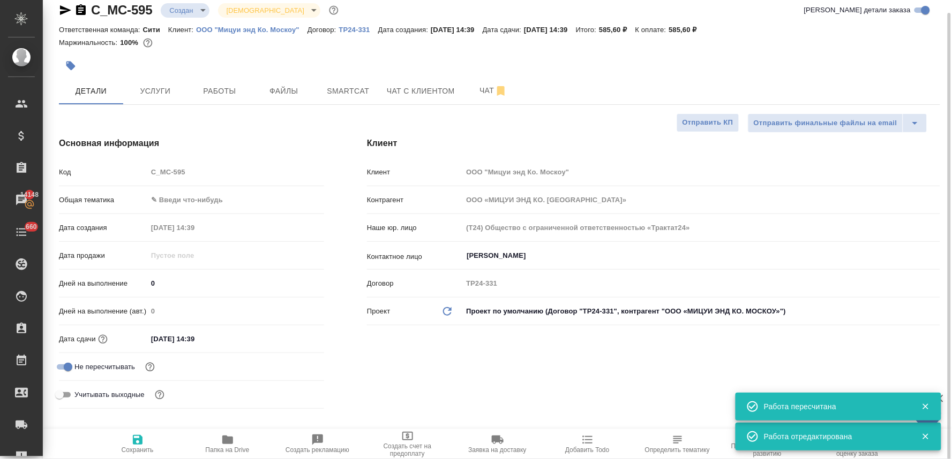
click at [179, 199] on body "🙏 .cls-1 fill:#fff; AWATERA Lyamina Nadezhda Клиенты Спецификации Заказы 14148 …" at bounding box center [476, 229] width 952 height 459
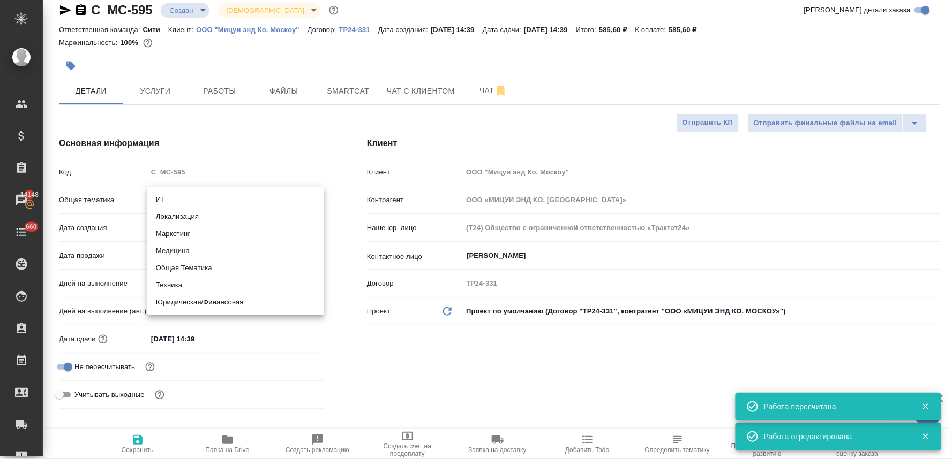
click at [189, 265] on li "Общая Тематика" at bounding box center [235, 268] width 177 height 17
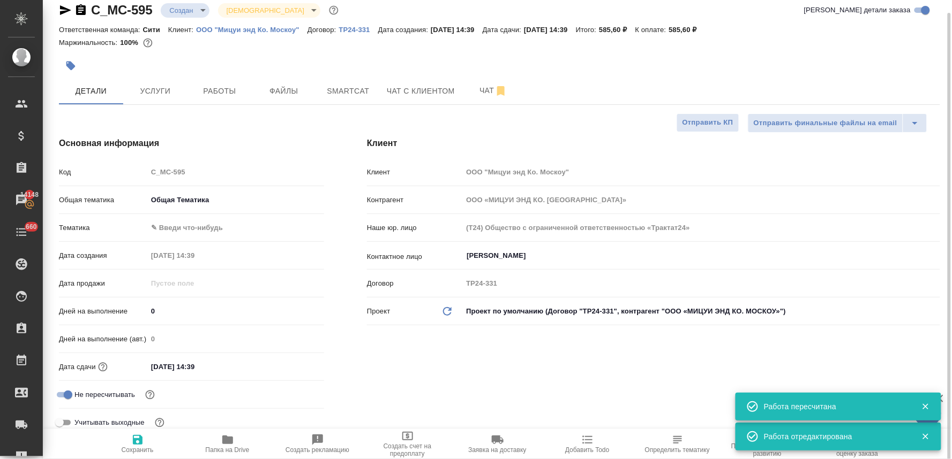
click at [184, 227] on body "🙏 .cls-1 fill:#fff; AWATERA Lyamina Nadezhda Клиенты Спецификации Заказы 14148 …" at bounding box center [476, 229] width 952 height 459
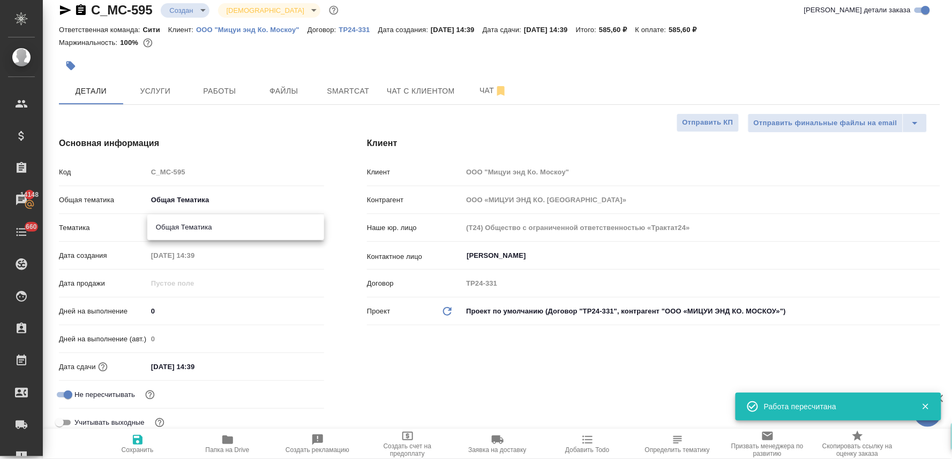
click at [191, 228] on li "Общая Тематика" at bounding box center [235, 227] width 177 height 17
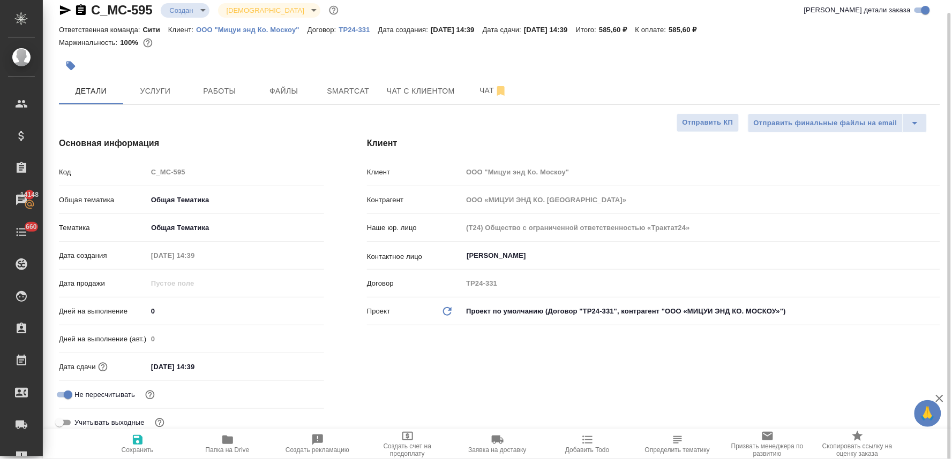
click at [222, 368] on input "25.08.2025 14:39" at bounding box center [194, 367] width 94 height 16
click at [295, 369] on icon "button" at bounding box center [292, 366] width 13 height 13
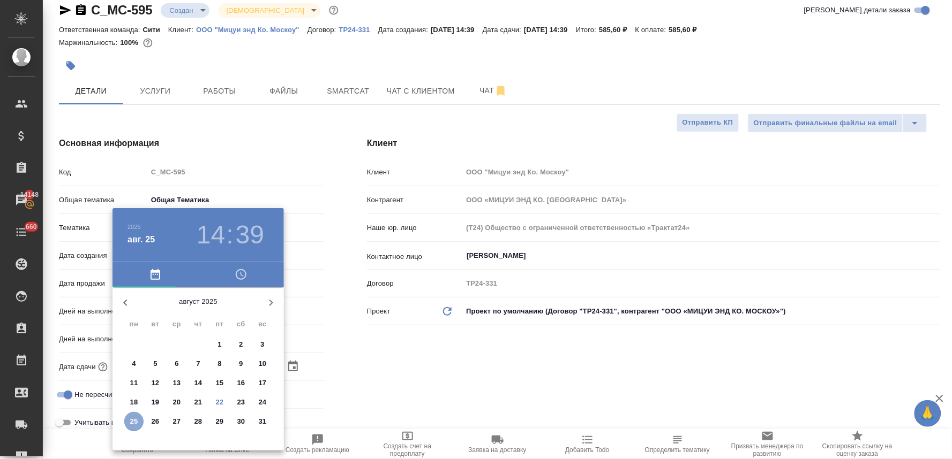
click at [134, 422] on p "25" at bounding box center [134, 422] width 8 height 11
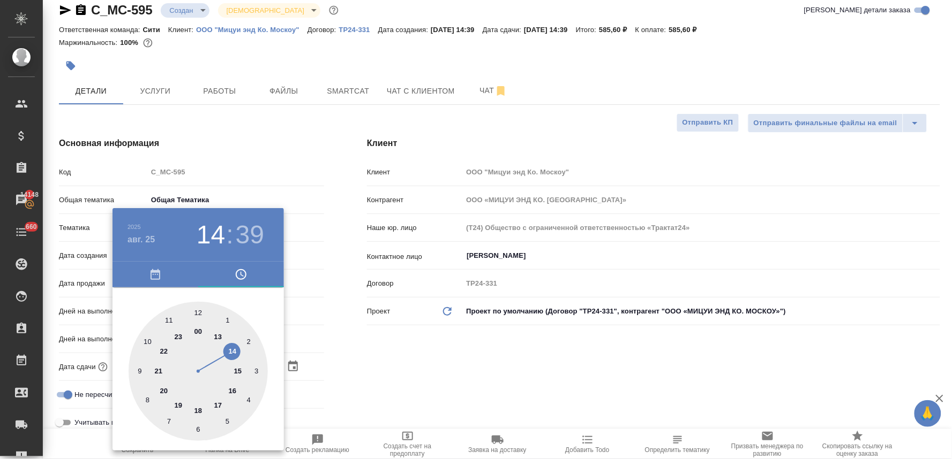
click at [233, 350] on div at bounding box center [198, 371] width 139 height 139
drag, startPoint x: 197, startPoint y: 312, endPoint x: 227, endPoint y: 322, distance: 31.7
click at [197, 312] on div at bounding box center [198, 371] width 139 height 139
click at [434, 366] on div at bounding box center [476, 229] width 952 height 459
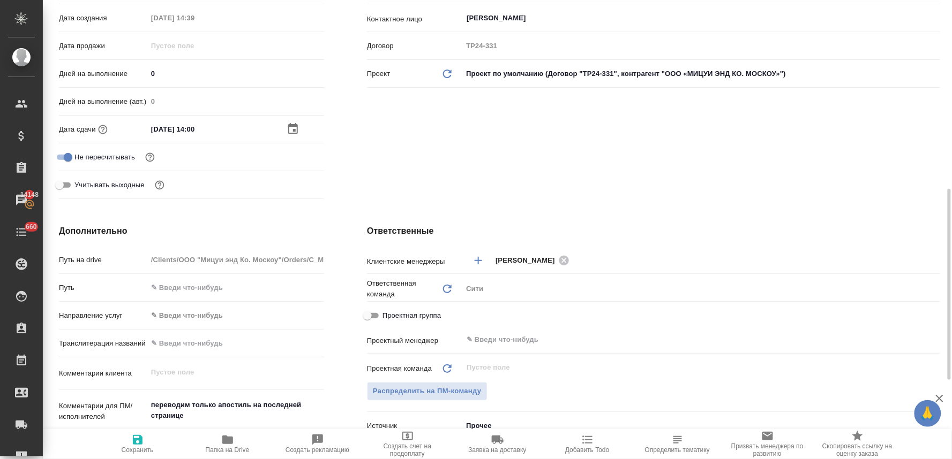
scroll to position [370, 0]
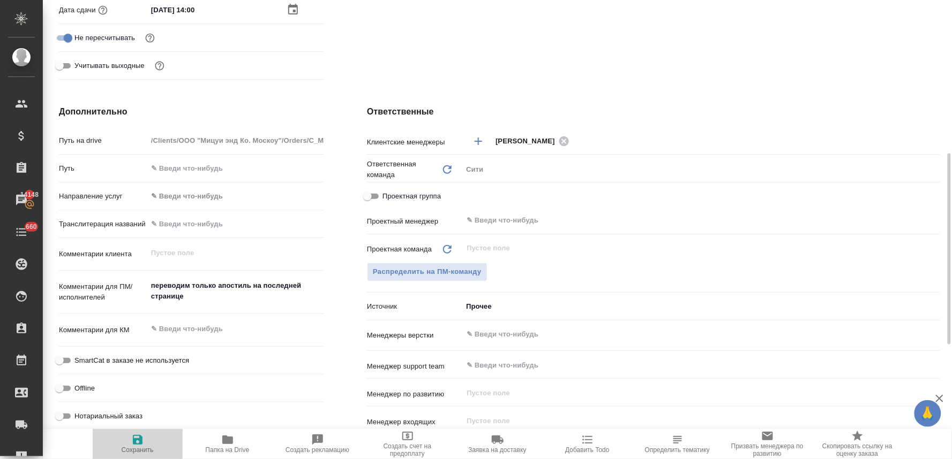
click at [140, 441] on icon "button" at bounding box center [138, 440] width 10 height 10
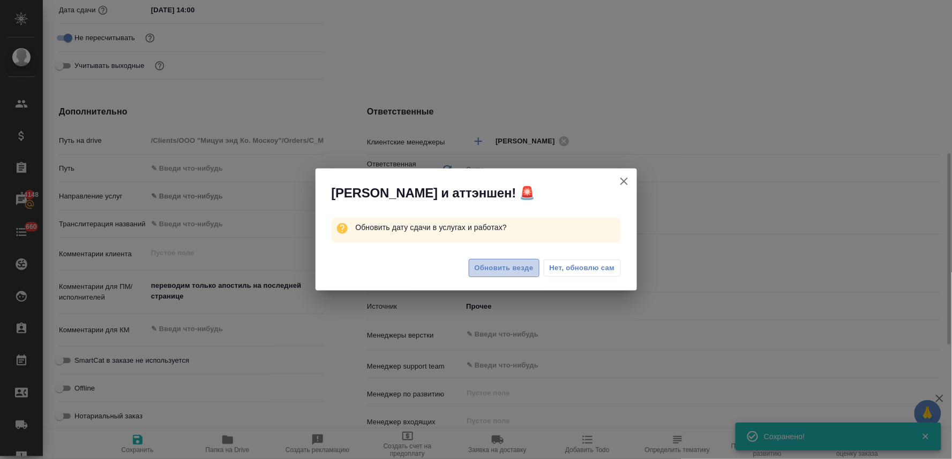
click at [522, 273] on span "Обновить везде" at bounding box center [503, 268] width 59 height 12
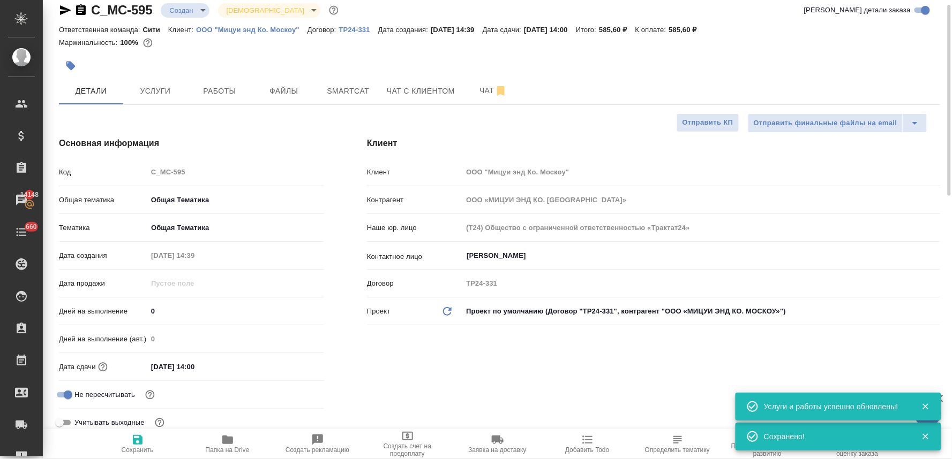
scroll to position [0, 0]
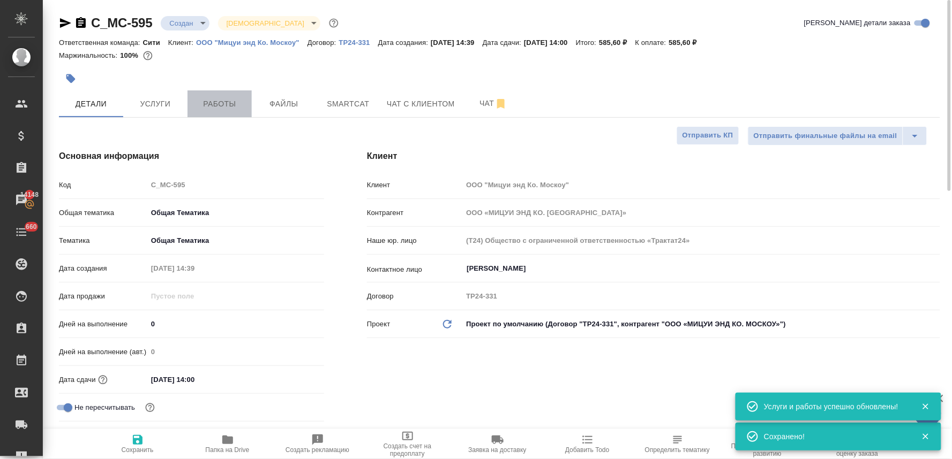
click at [218, 104] on span "Работы" at bounding box center [219, 103] width 51 height 13
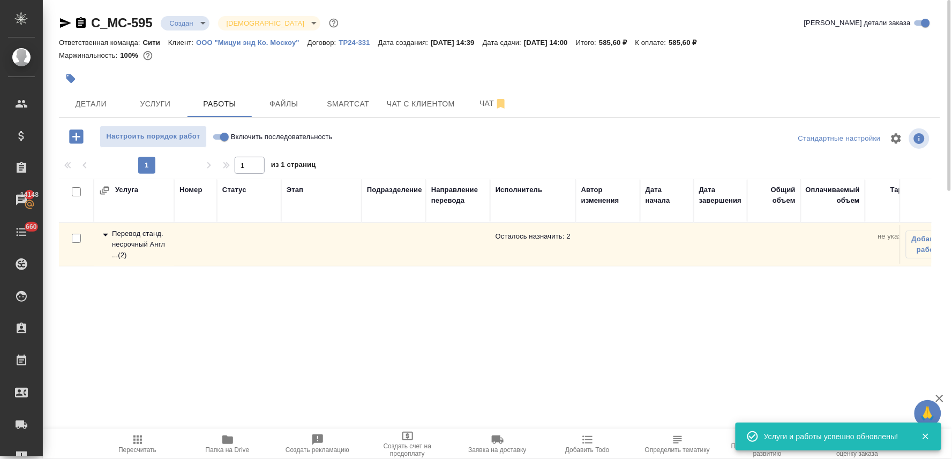
click at [132, 232] on div "Перевод станд. несрочный Англ ... ( 2 )" at bounding box center [134, 245] width 70 height 32
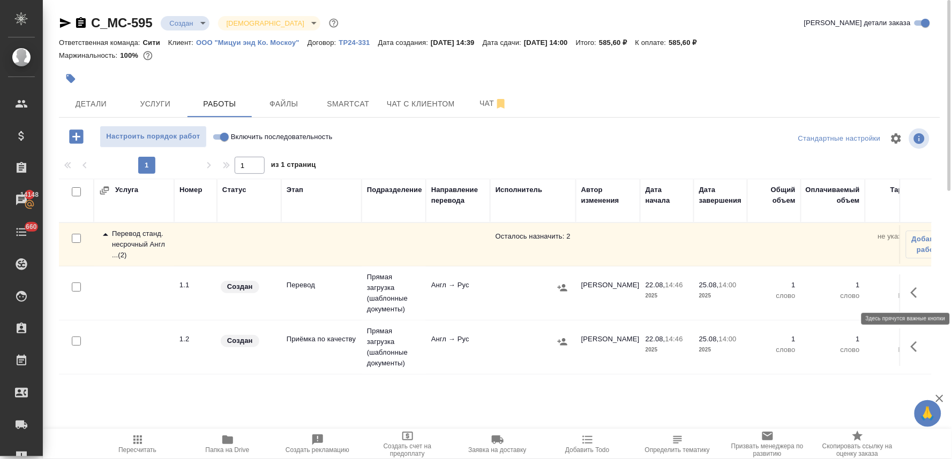
click at [916, 290] on icon "button" at bounding box center [916, 292] width 13 height 13
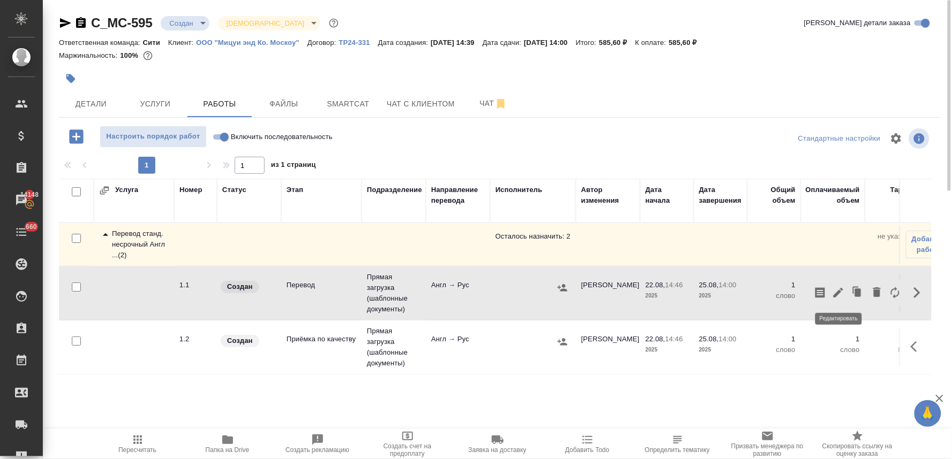
click at [842, 297] on icon "button" at bounding box center [838, 292] width 13 height 13
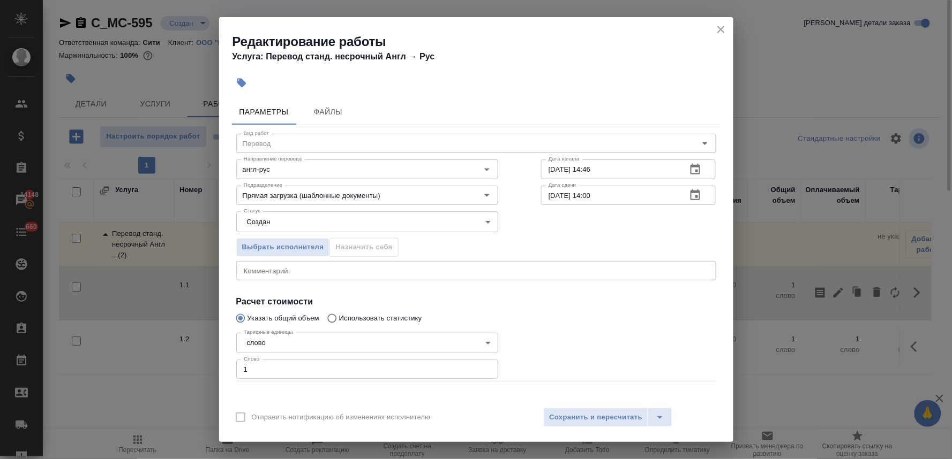
click at [587, 195] on input "25.08.2025 14:00" at bounding box center [610, 195] width 138 height 19
drag, startPoint x: 575, startPoint y: 417, endPoint x: 591, endPoint y: 405, distance: 19.6
click at [576, 417] on span "Сохранить и пересчитать" at bounding box center [595, 418] width 93 height 12
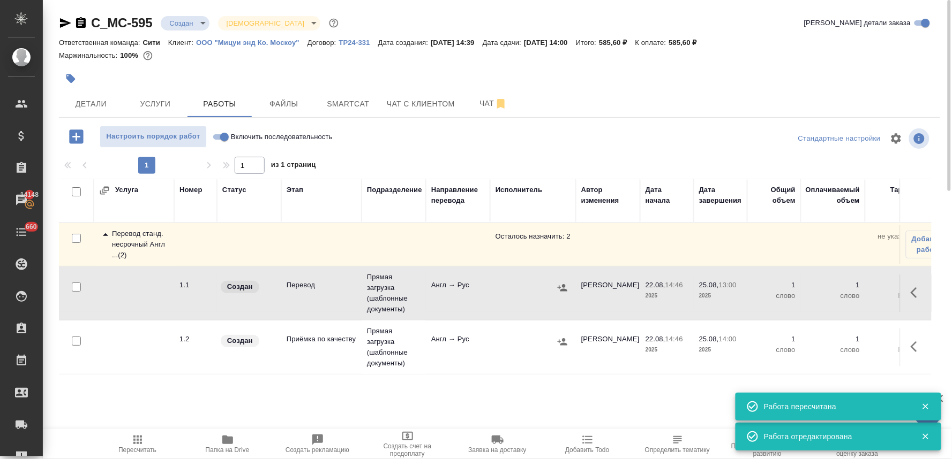
click at [915, 345] on icon "button" at bounding box center [916, 347] width 13 height 13
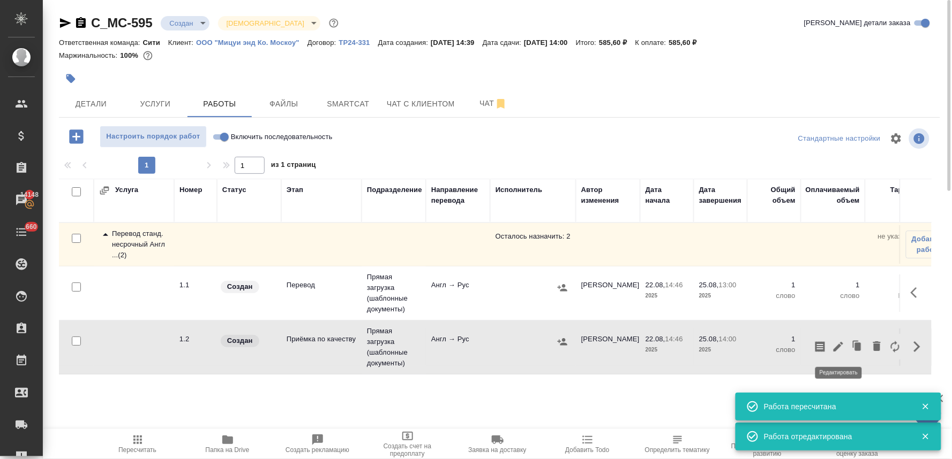
click at [838, 349] on icon "button" at bounding box center [838, 347] width 10 height 10
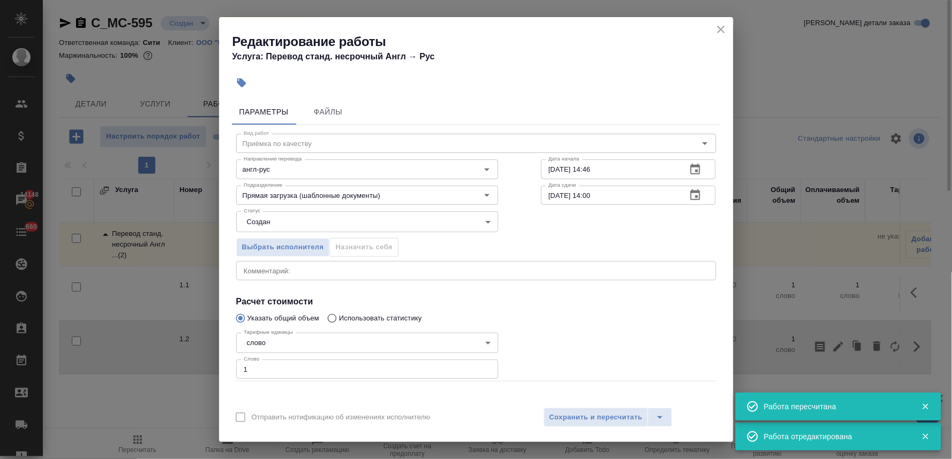
click at [690, 169] on icon "button" at bounding box center [695, 169] width 10 height 11
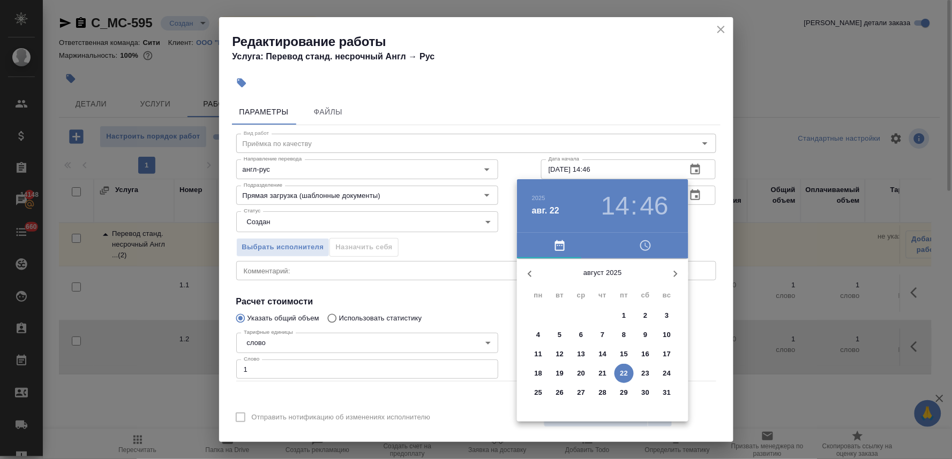
click at [538, 392] on p "25" at bounding box center [538, 393] width 8 height 11
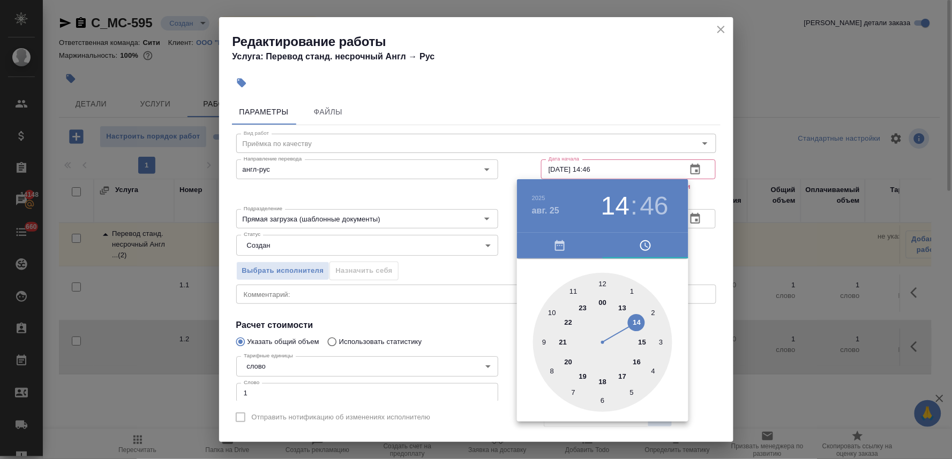
click at [623, 308] on div at bounding box center [602, 342] width 139 height 139
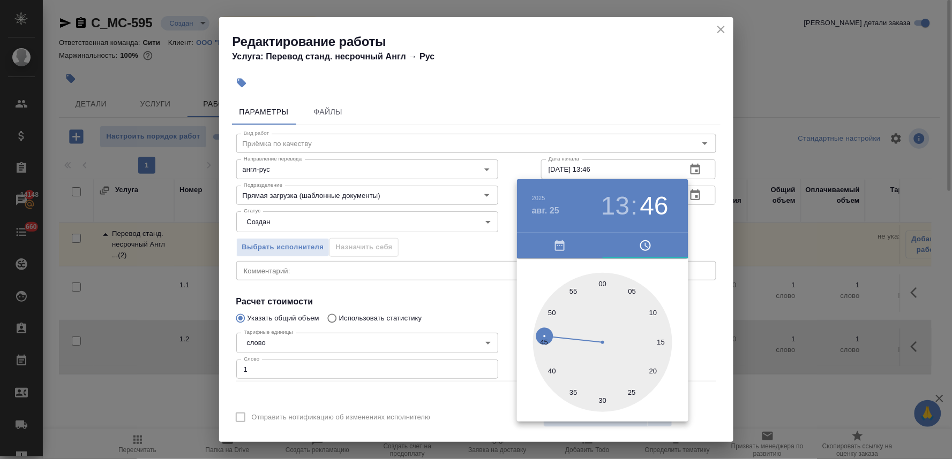
click at [601, 280] on div at bounding box center [602, 342] width 139 height 139
click at [442, 292] on div at bounding box center [476, 229] width 952 height 459
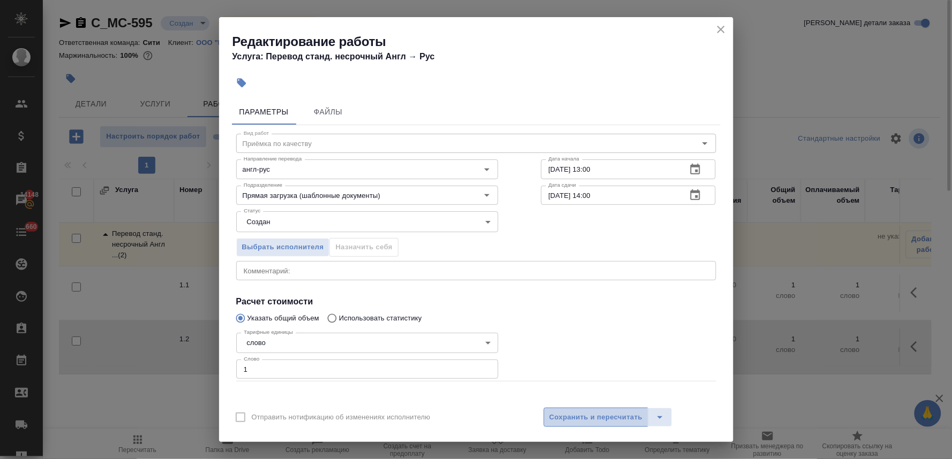
click at [611, 421] on span "Сохранить и пересчитать" at bounding box center [595, 418] width 93 height 12
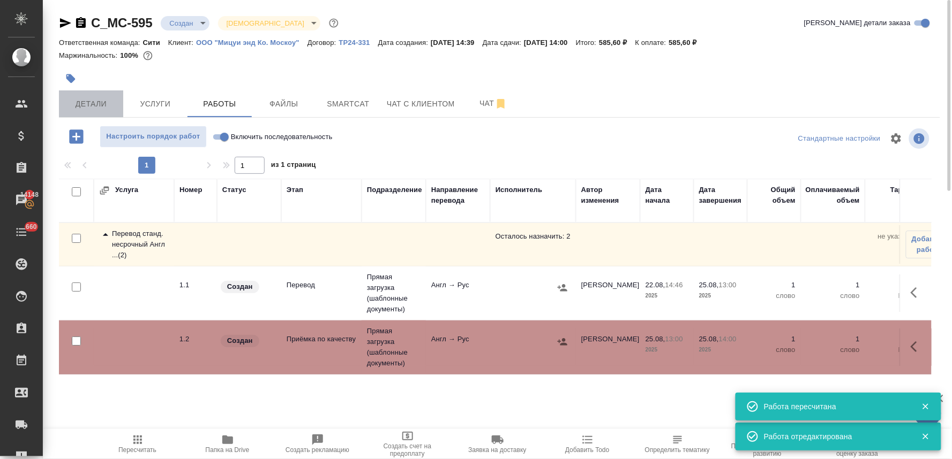
click at [93, 97] on span "Детали" at bounding box center [90, 103] width 51 height 13
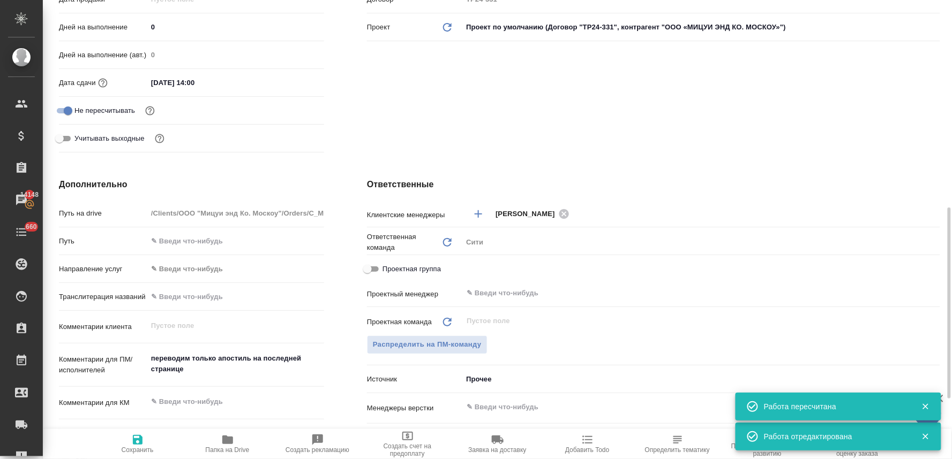
scroll to position [416, 0]
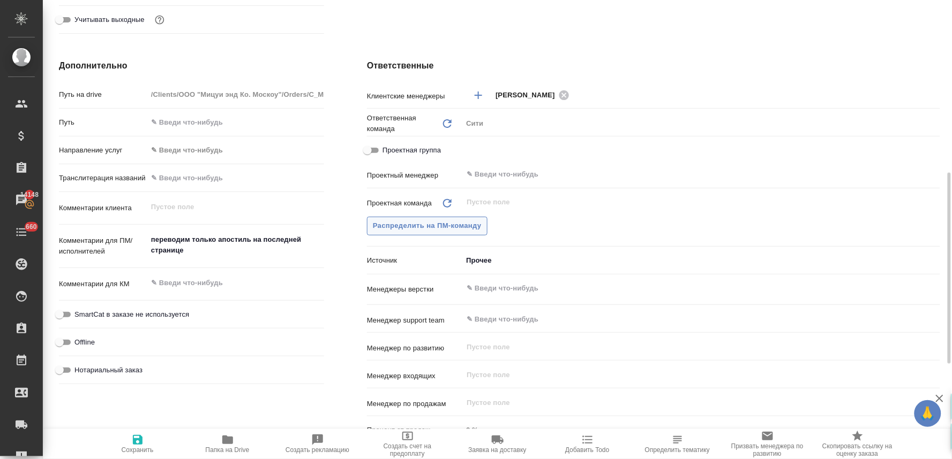
click at [417, 229] on span "Распределить на ПМ-команду" at bounding box center [427, 226] width 109 height 12
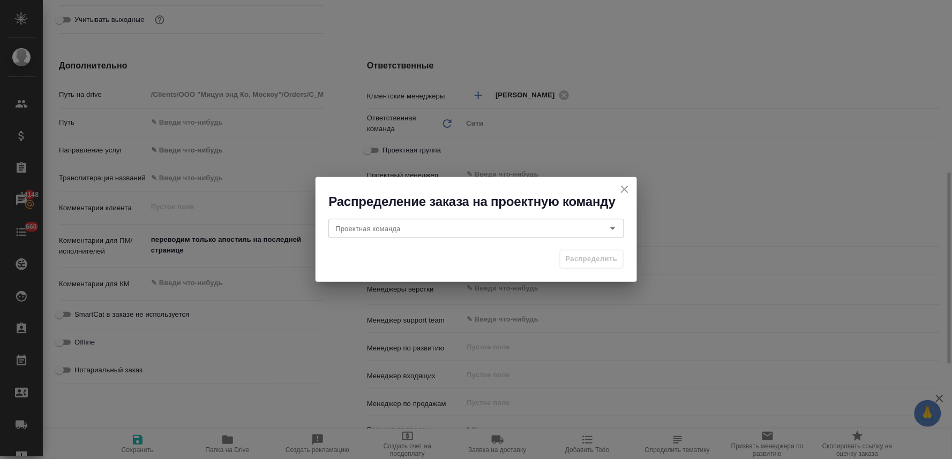
click at [417, 229] on input "Проектная команда" at bounding box center [457, 228] width 253 height 13
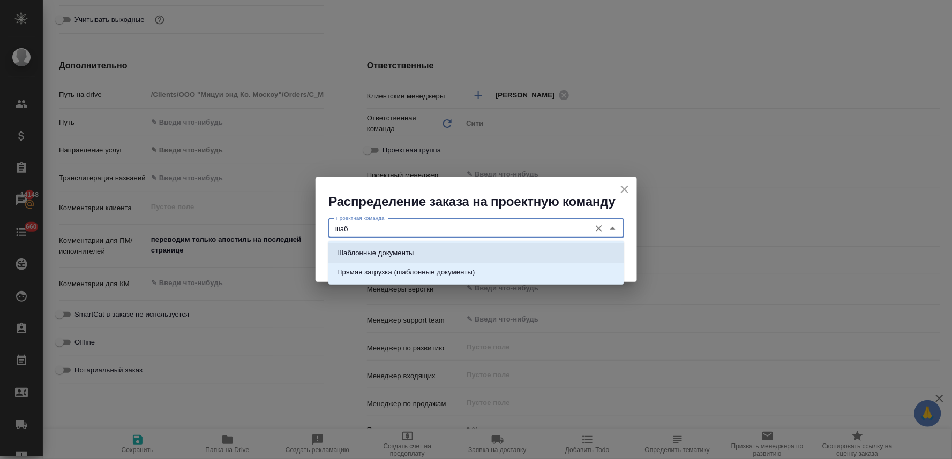
click at [411, 253] on p "Шаблонные документы" at bounding box center [375, 253] width 77 height 11
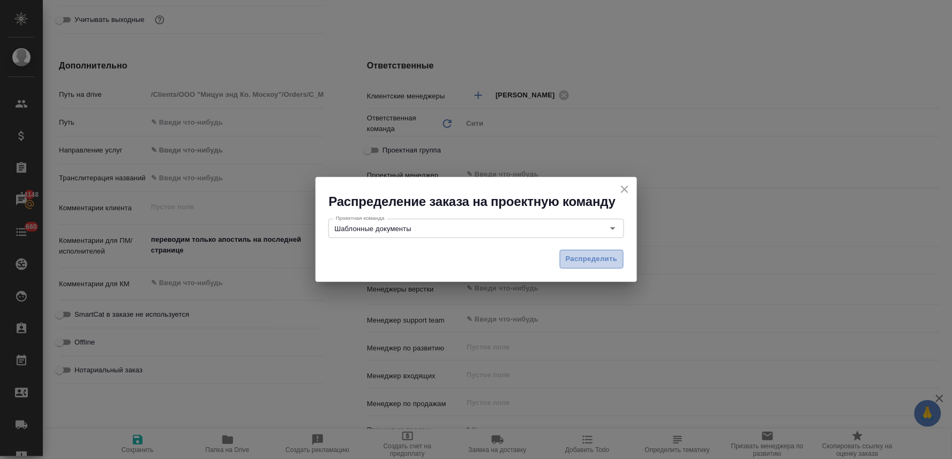
click at [586, 261] on span "Распределить" at bounding box center [591, 259] width 52 height 12
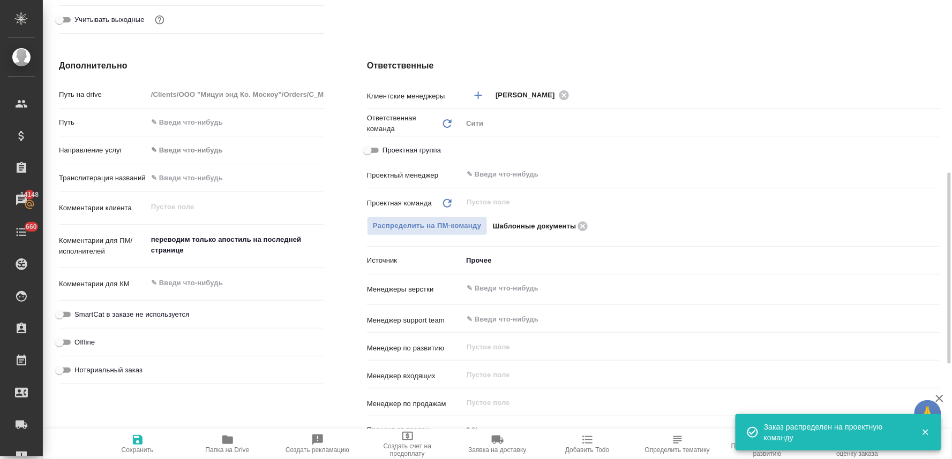
click at [141, 448] on span "Сохранить" at bounding box center [138, 450] width 32 height 7
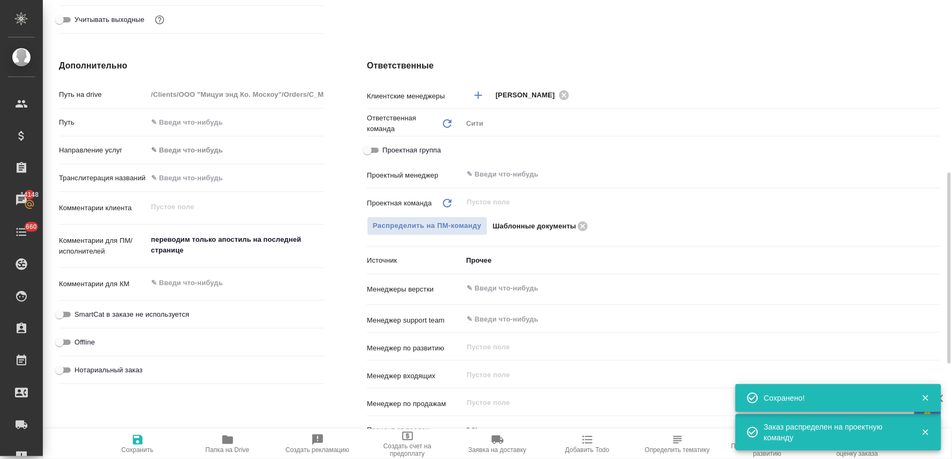
scroll to position [0, 0]
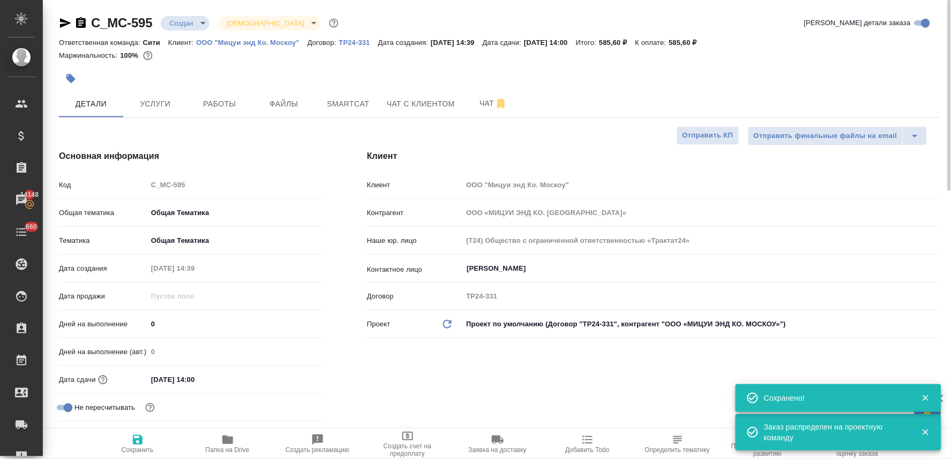
click at [180, 19] on body "🙏 .cls-1 fill:#fff; AWATERA Lyamina Nadezhda Клиенты Спецификации Заказы 14148 …" at bounding box center [476, 229] width 952 height 459
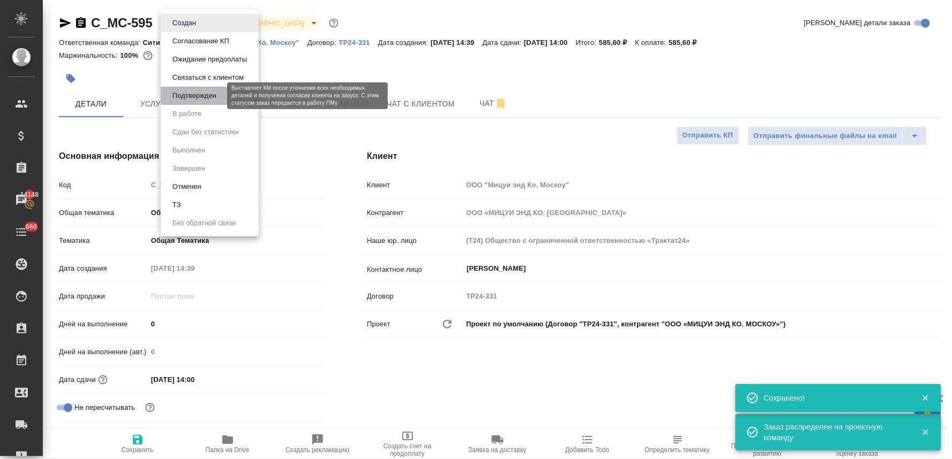
click at [194, 100] on button "Подтвержден" at bounding box center [194, 96] width 50 height 12
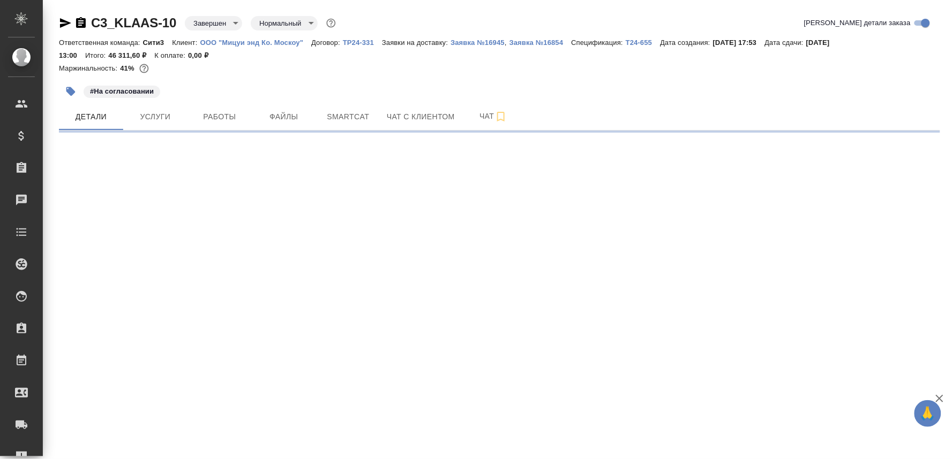
select select "RU"
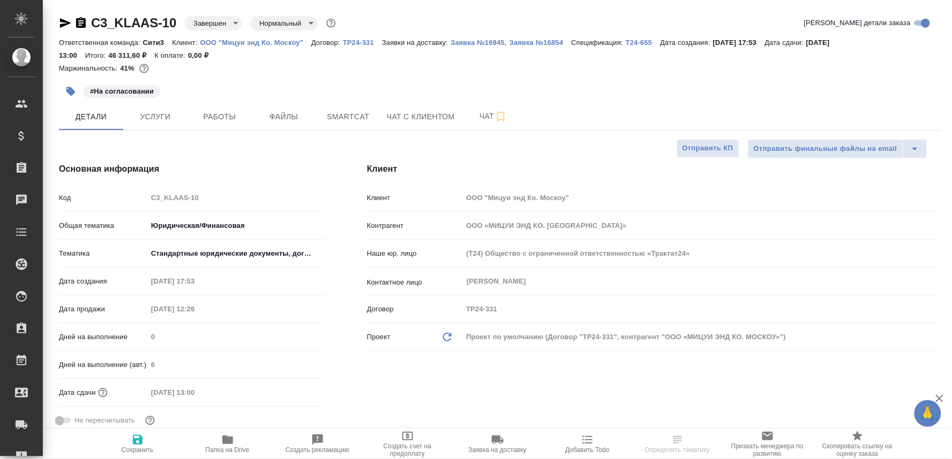
type textarea "x"
click at [231, 448] on span "Папка на Drive" at bounding box center [228, 450] width 44 height 7
type textarea "x"
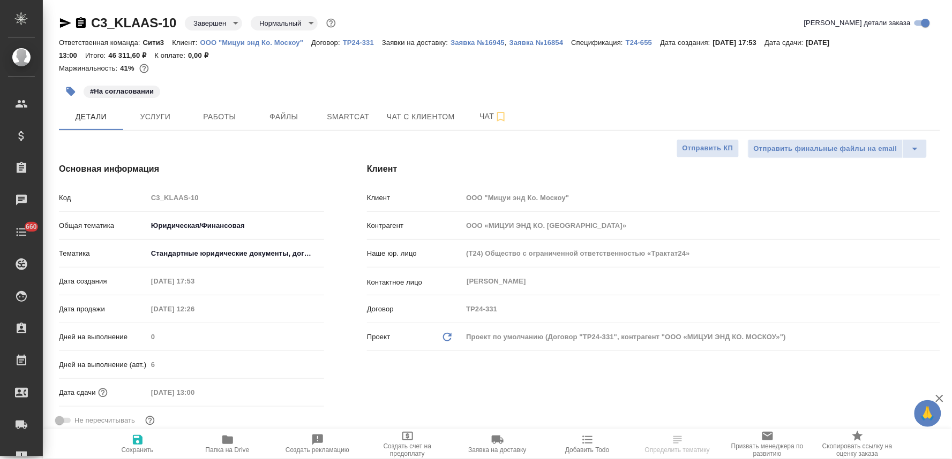
type textarea "x"
select select "RU"
type textarea "x"
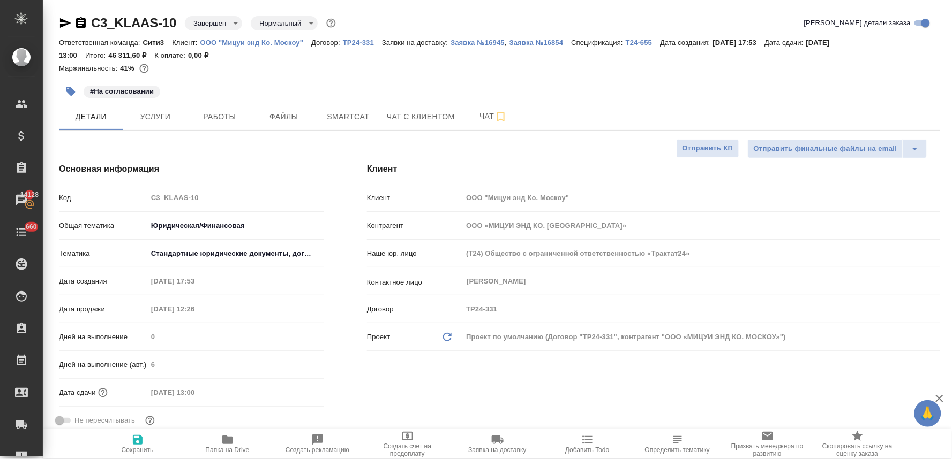
type textarea "x"
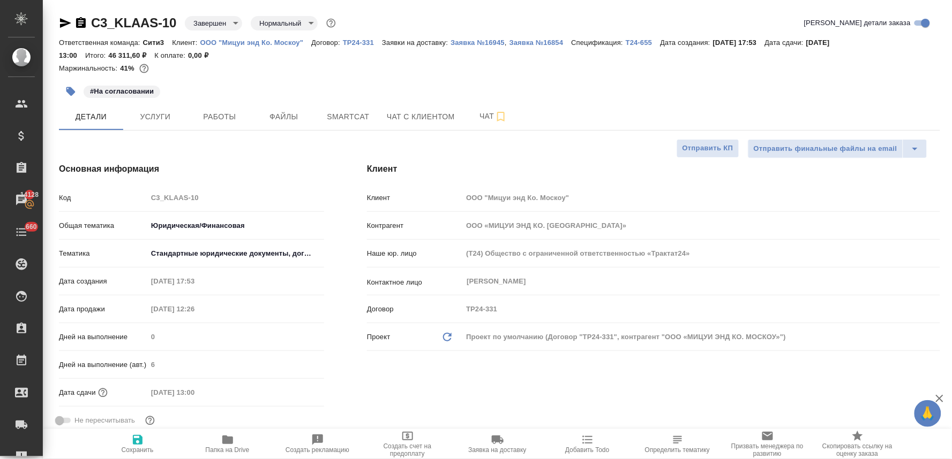
type textarea "x"
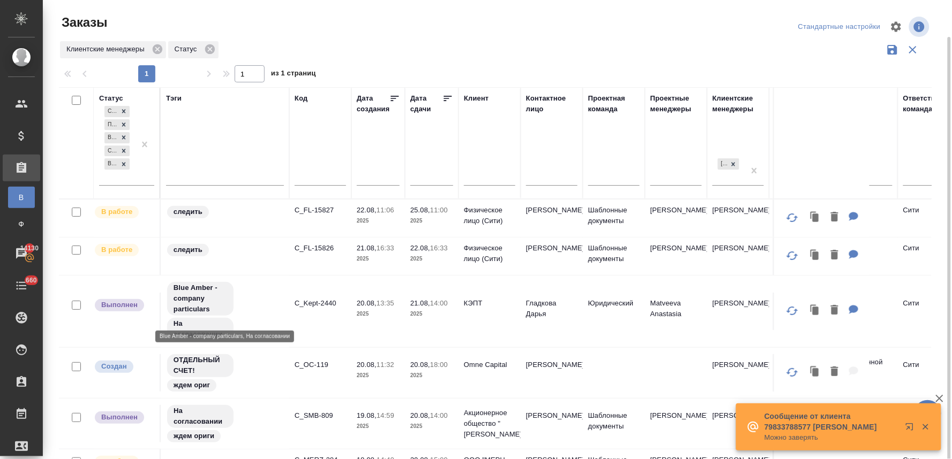
scroll to position [19, 0]
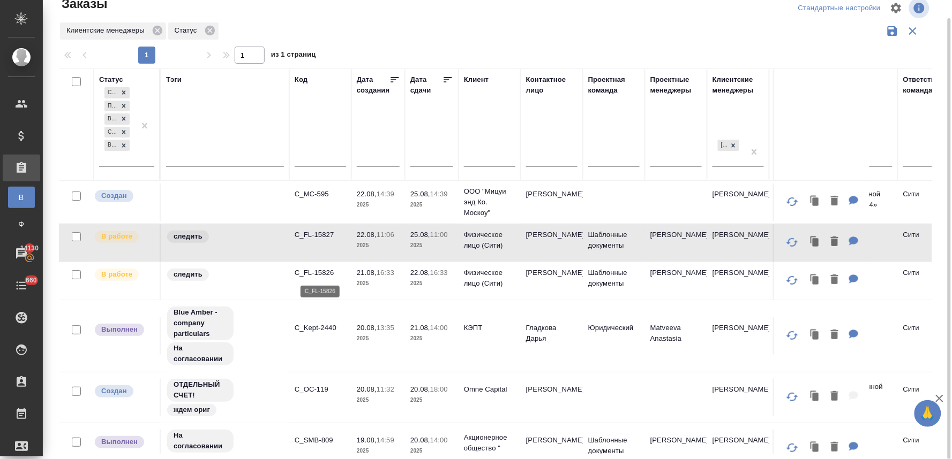
click at [320, 271] on p "C_FL-15826" at bounding box center [320, 273] width 51 height 11
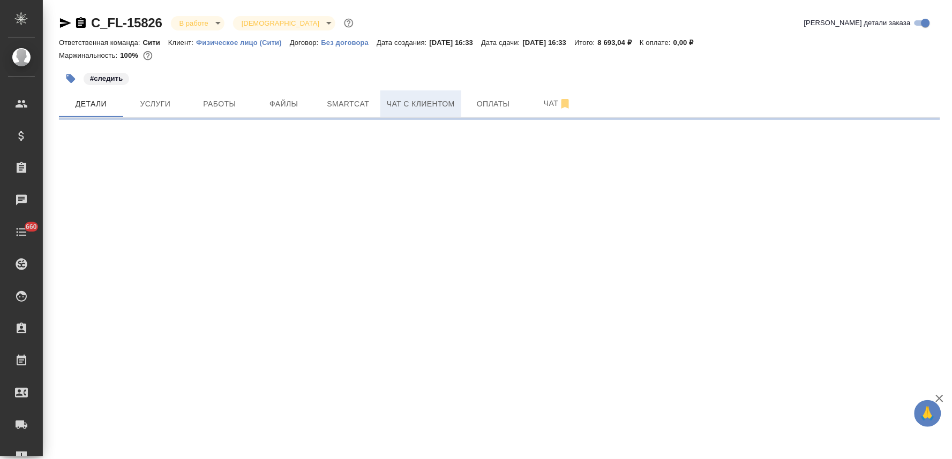
click at [393, 102] on span "Чат с клиентом" at bounding box center [421, 103] width 68 height 13
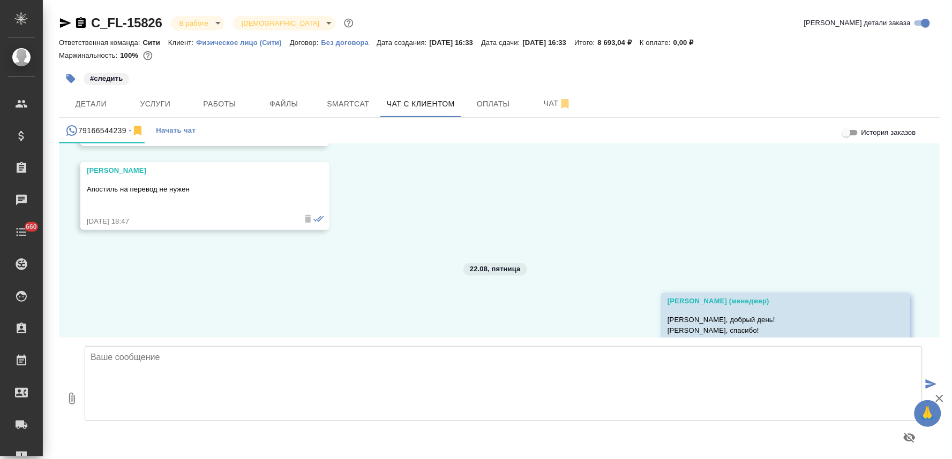
scroll to position [729, 0]
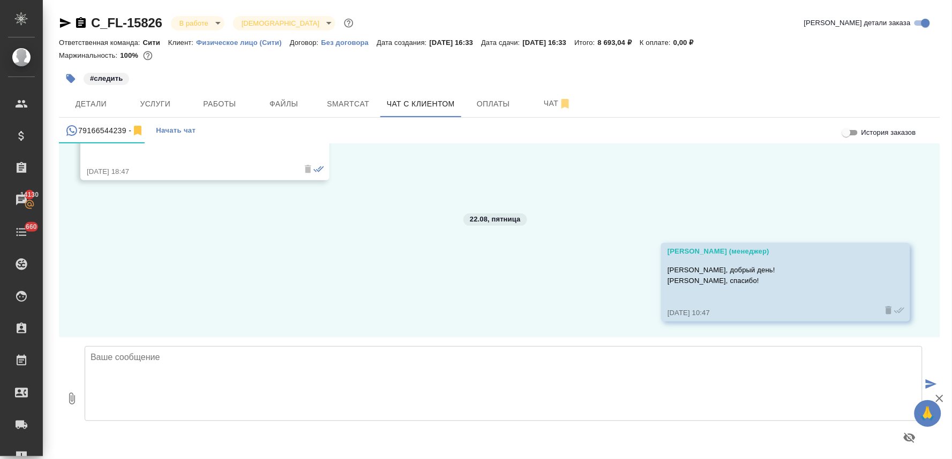
click at [296, 366] on textarea at bounding box center [504, 383] width 838 height 75
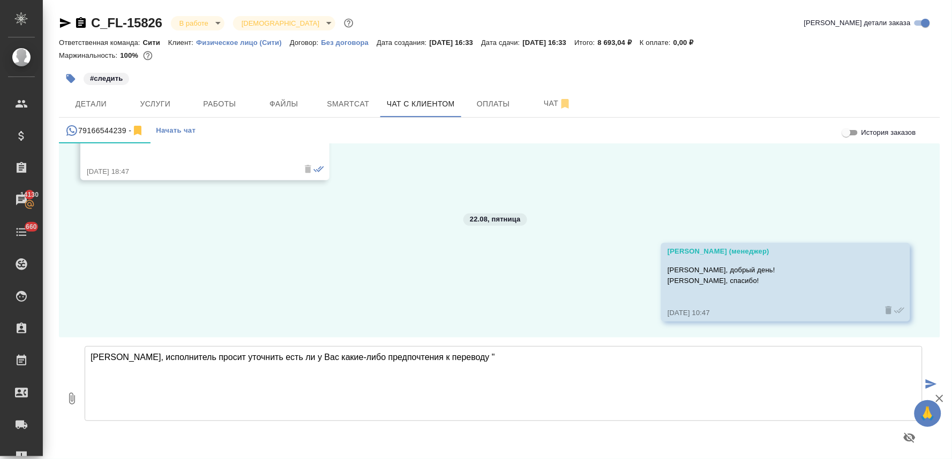
click at [468, 361] on textarea "Олег, исполнитель просит уточнить есть ли у Вас какие-либо предпочтения к перев…" at bounding box center [504, 383] width 838 height 75
click at [543, 355] on textarea "Олег, исполнитель просит уточнить есть ли у Вас какие-либо предпочтения к перев…" at bounding box center [504, 383] width 838 height 75
click at [732, 361] on textarea "Олег, исполнитель просит уточнить есть ли у Вас какие-либо предпочтения к перев…" at bounding box center [504, 383] width 838 height 75
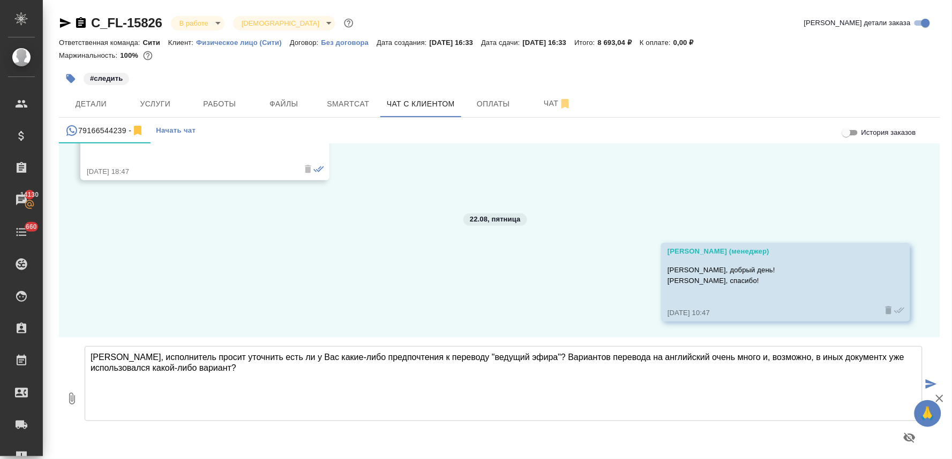
click at [832, 357] on textarea "Олег, исполнитель просит уточнить есть ли у Вас какие-либо предпочтения к перев…" at bounding box center [504, 383] width 838 height 75
type textarea "Олег, исполнитель просит уточнить есть ли у Вас какие-либо предпочтения к перев…"
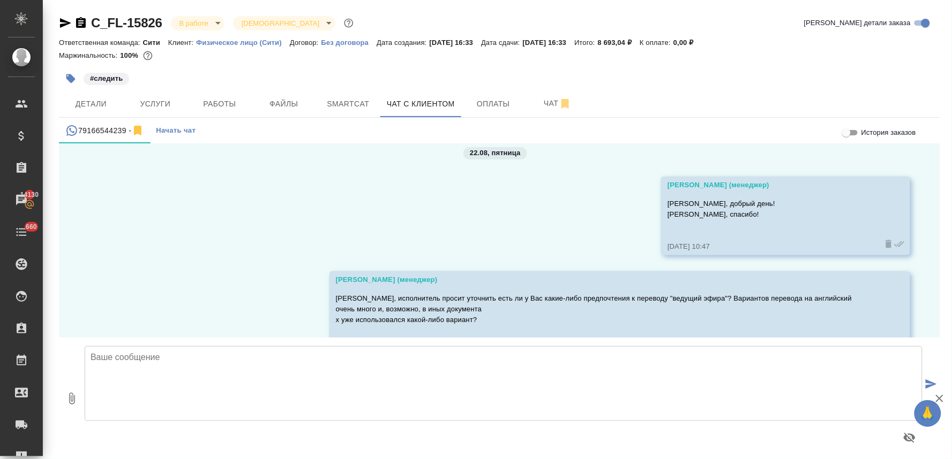
scroll to position [834, 0]
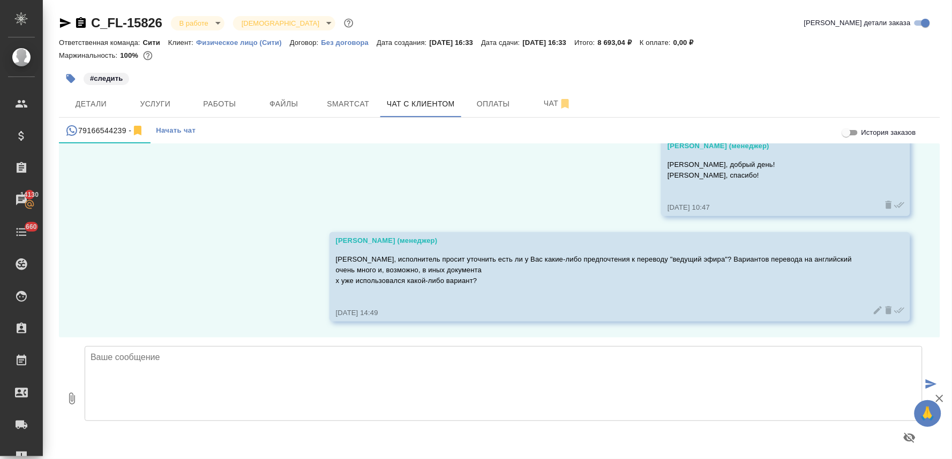
click at [853, 82] on div "#следить" at bounding box center [499, 79] width 881 height 24
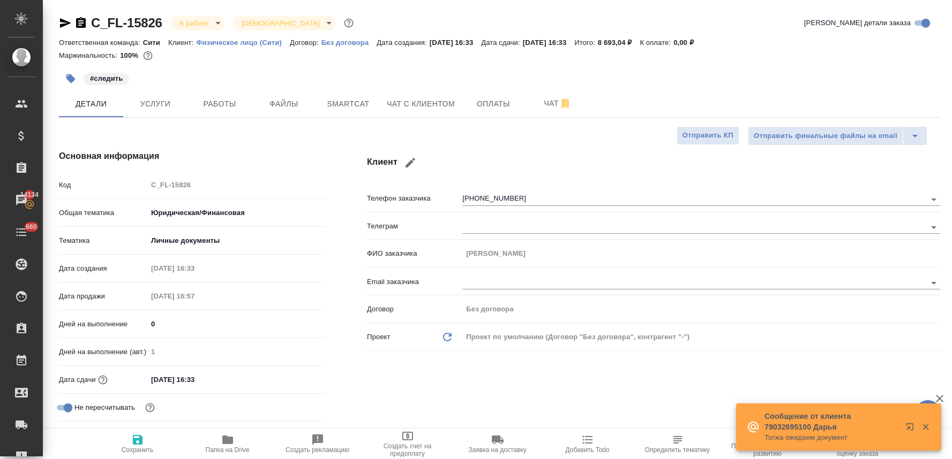
select select "RU"
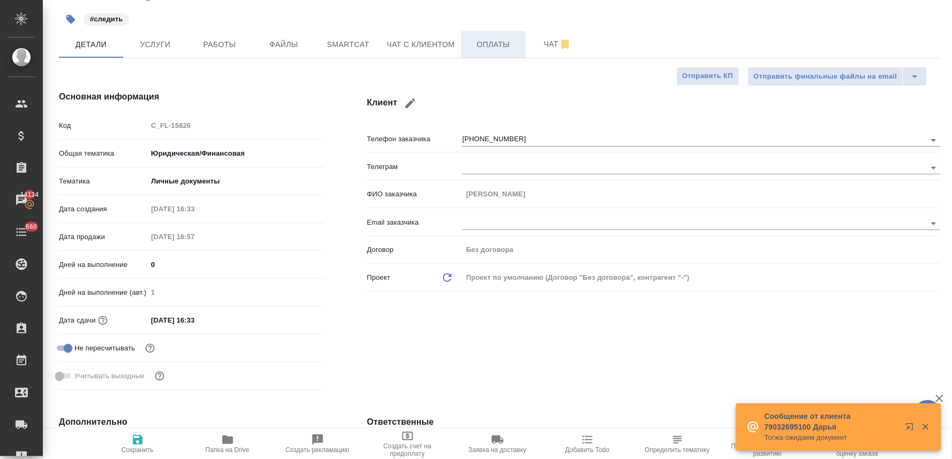
click at [507, 47] on span "Оплаты" at bounding box center [492, 44] width 51 height 13
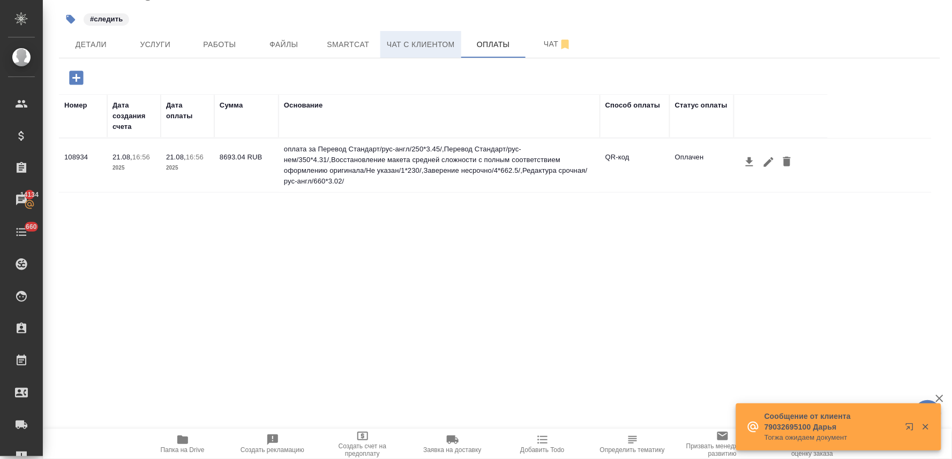
click at [427, 39] on span "Чат с клиентом" at bounding box center [421, 44] width 68 height 13
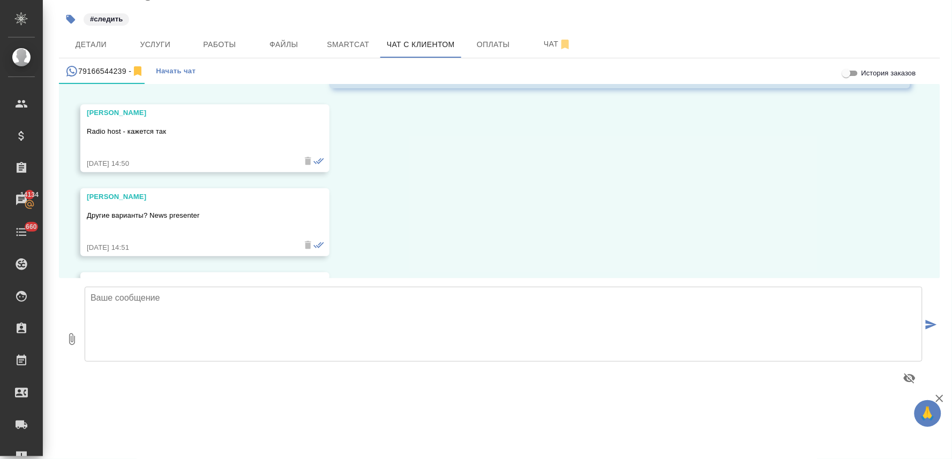
scroll to position [1027, 0]
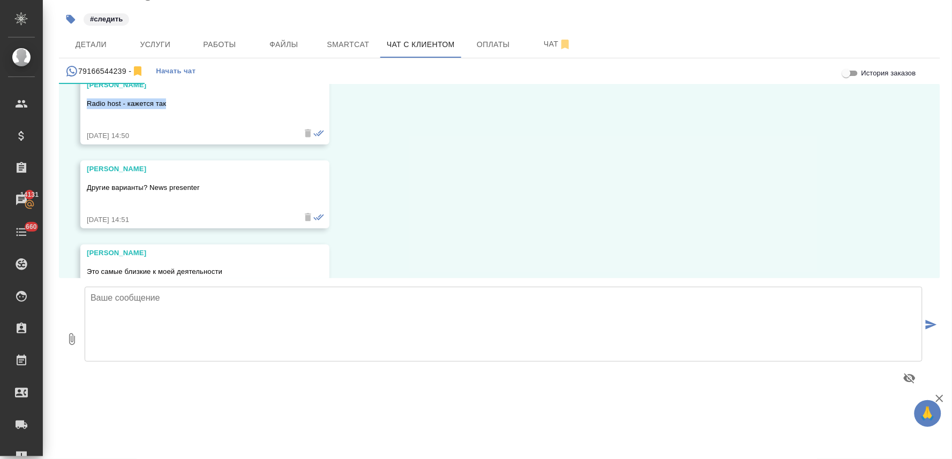
drag, startPoint x: 164, startPoint y: 115, endPoint x: 88, endPoint y: 110, distance: 76.7
click at [88, 109] on p "Radio host - кажется так" at bounding box center [189, 104] width 205 height 11
copy p "Radio host - кажется так"
click at [437, 329] on textarea at bounding box center [504, 324] width 838 height 75
drag, startPoint x: 201, startPoint y: 199, endPoint x: 85, endPoint y: 201, distance: 116.8
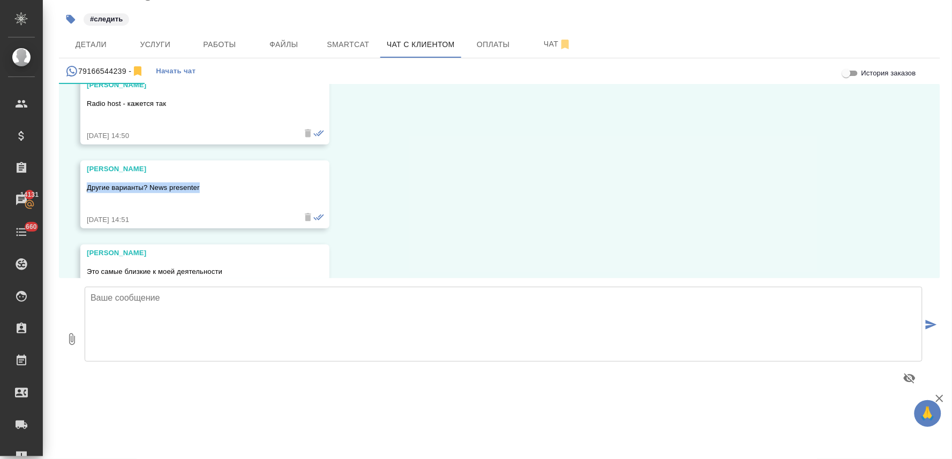
click at [85, 201] on div "[PERSON_NAME] варианты? News presenter [DATE] 14:51" at bounding box center [204, 195] width 249 height 68
copy p "Другие варианты? News presenter"
click at [574, 344] on textarea at bounding box center [504, 324] width 838 height 75
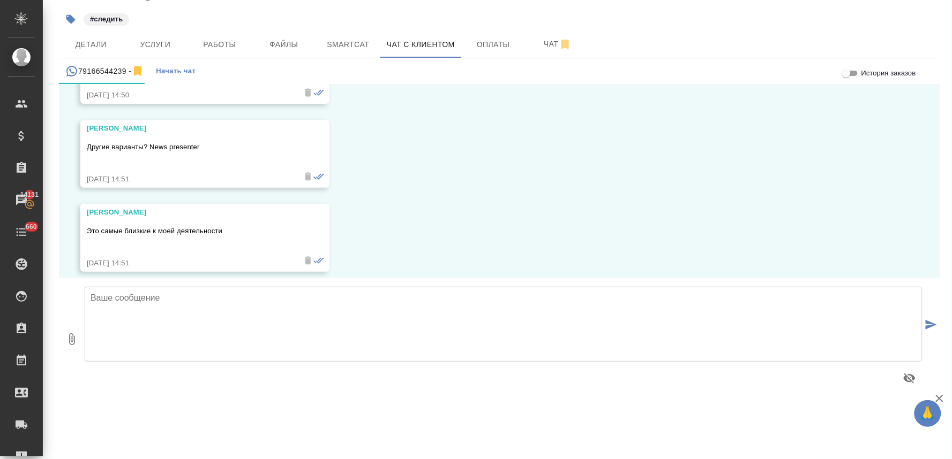
scroll to position [1087, 0]
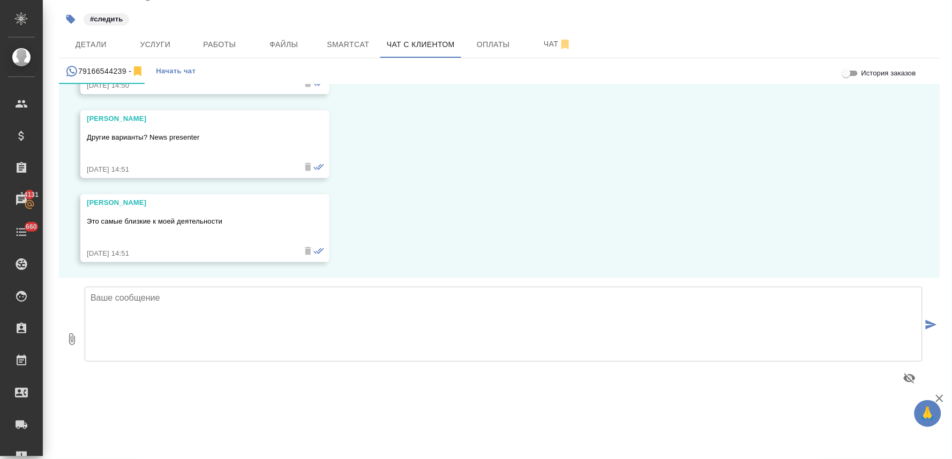
drag, startPoint x: 225, startPoint y: 224, endPoint x: 75, endPoint y: 228, distance: 150.0
click at [75, 228] on div "21.08, [DATE] [PERSON_NAME] (менеджер) [PERSON_NAME], добрый день еще раз! Это …" at bounding box center [499, 181] width 881 height 194
drag, startPoint x: 227, startPoint y: 222, endPoint x: 85, endPoint y: 225, distance: 141.9
click at [85, 225] on div "[PERSON_NAME] самые близкие к моей деятельности [DATE] 14:51" at bounding box center [204, 228] width 249 height 68
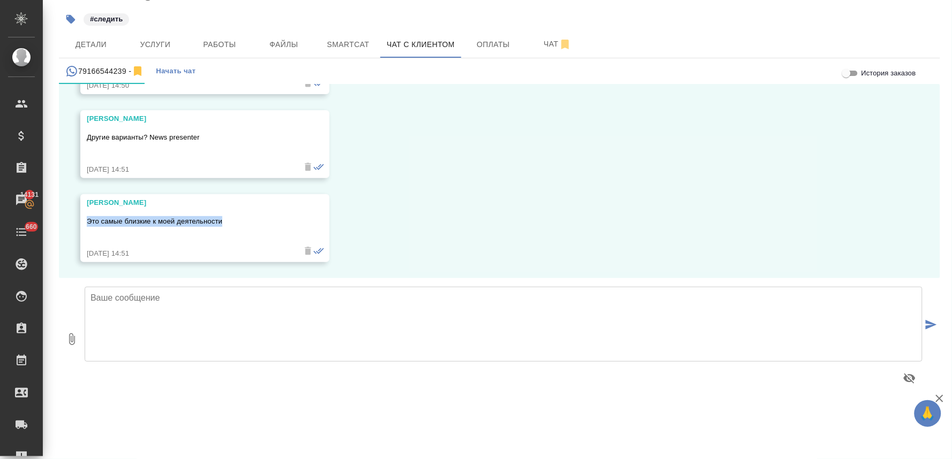
copy p "Это самые близкие к моей деятельности"
click at [553, 324] on textarea at bounding box center [504, 324] width 838 height 75
type textarea "Передала. Спасибо!"
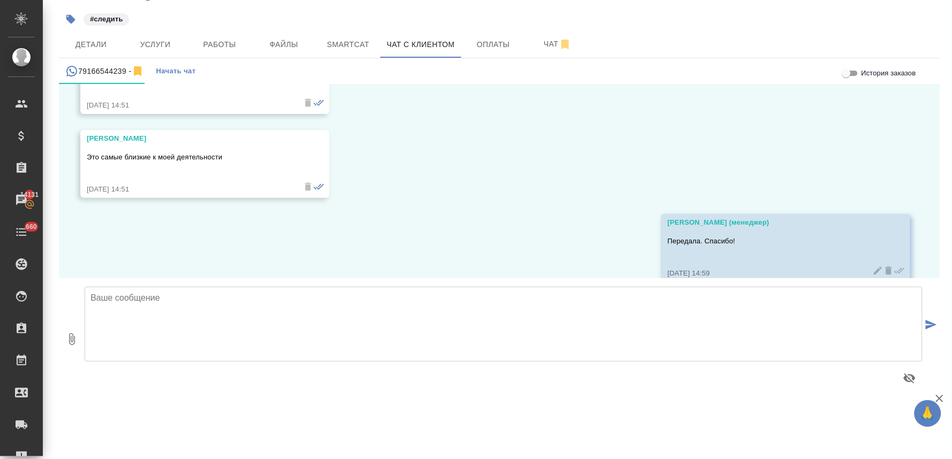
scroll to position [1171, 0]
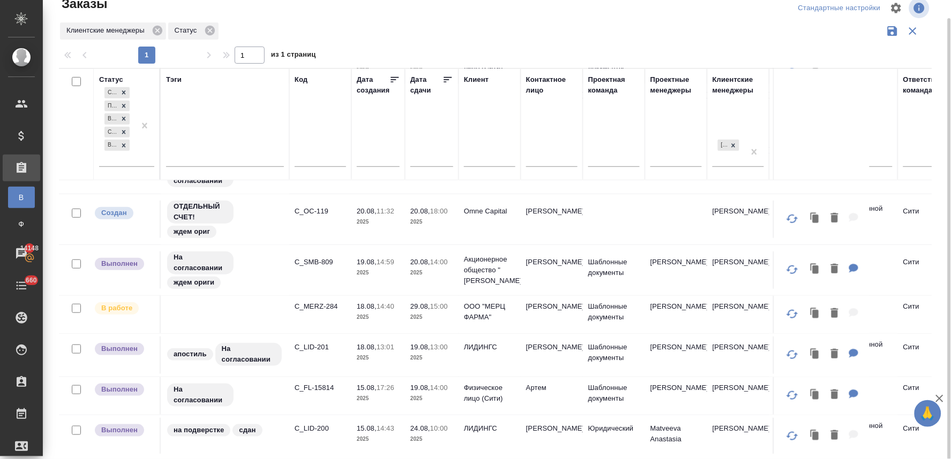
scroll to position [238, 0]
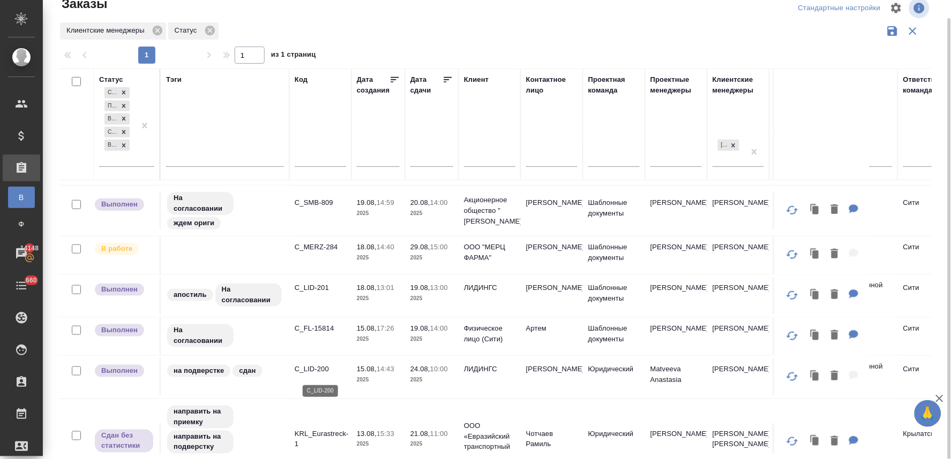
click at [323, 371] on p "C_LID-200" at bounding box center [320, 369] width 51 height 11
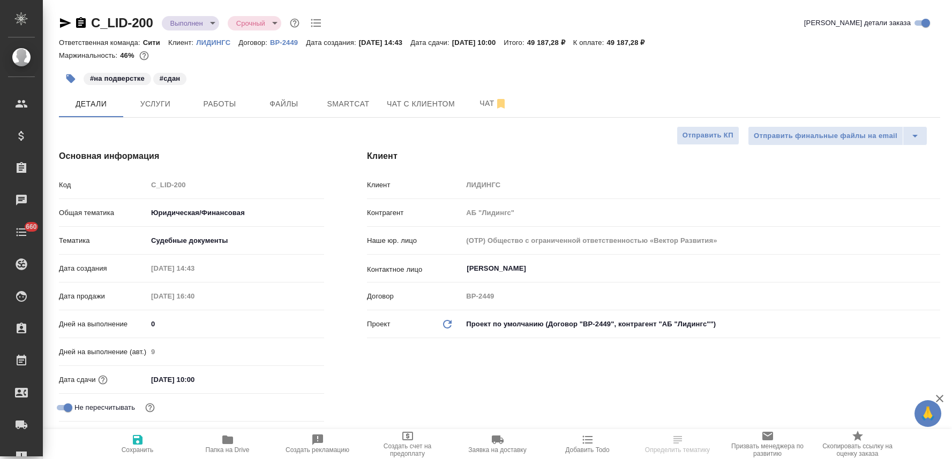
select select "RU"
type textarea "x"
